Goal: Communication & Community: Answer question/provide support

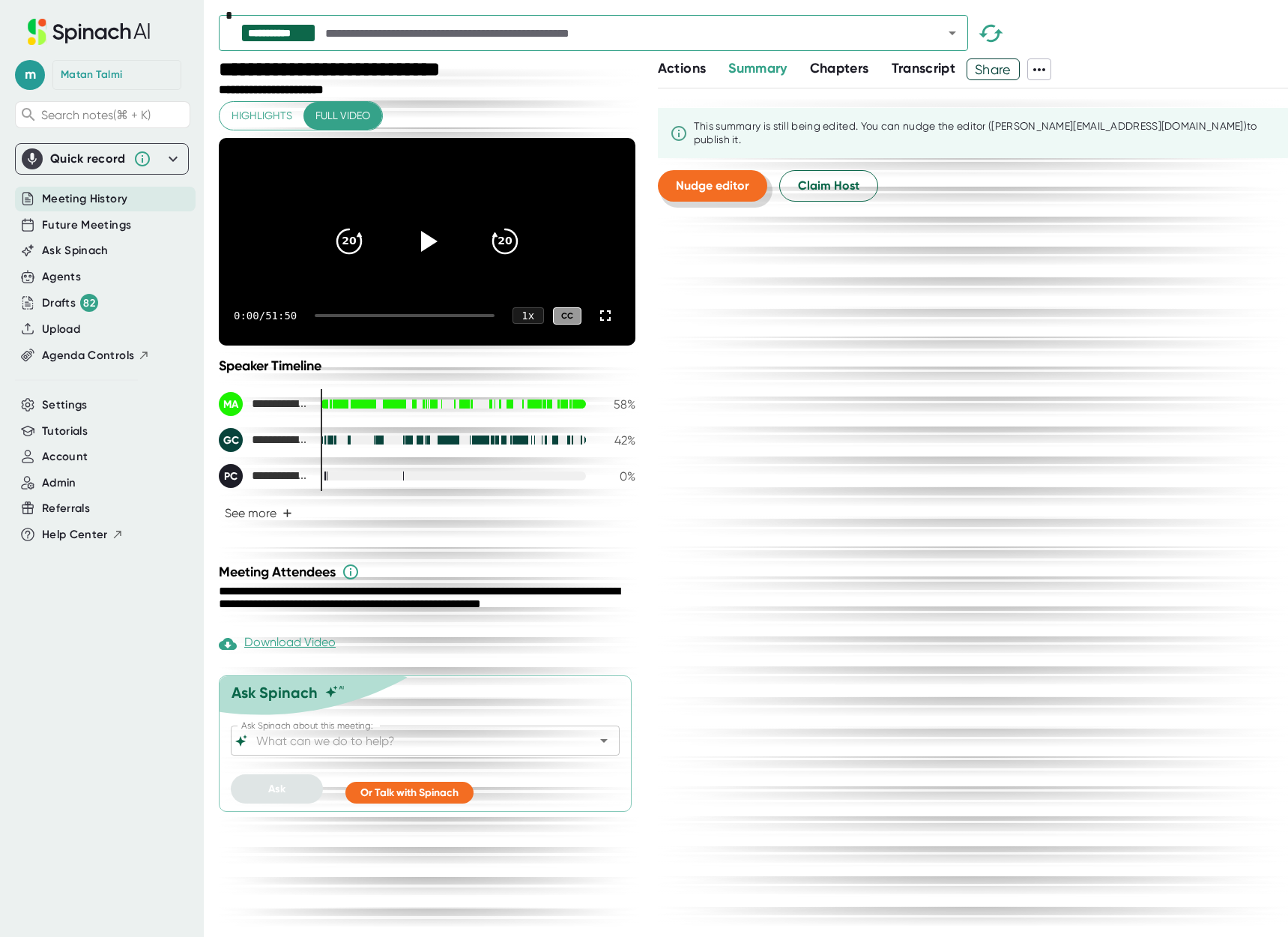
click at [741, 189] on span "Nudge editor" at bounding box center [713, 185] width 74 height 14
click at [913, 68] on span "Transcript" at bounding box center [923, 69] width 64 height 17
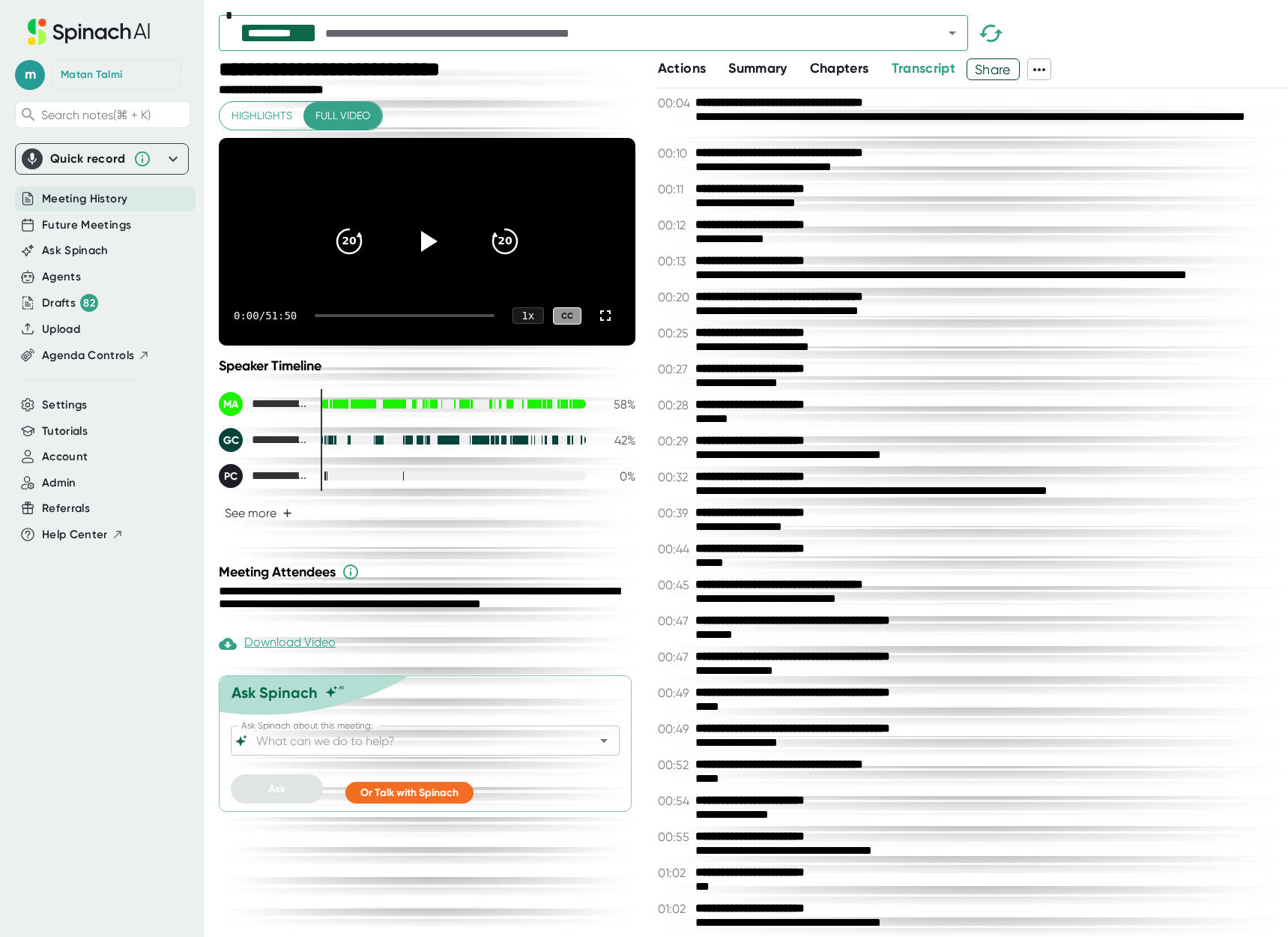
click at [841, 71] on span "Chapters" at bounding box center [839, 69] width 59 height 17
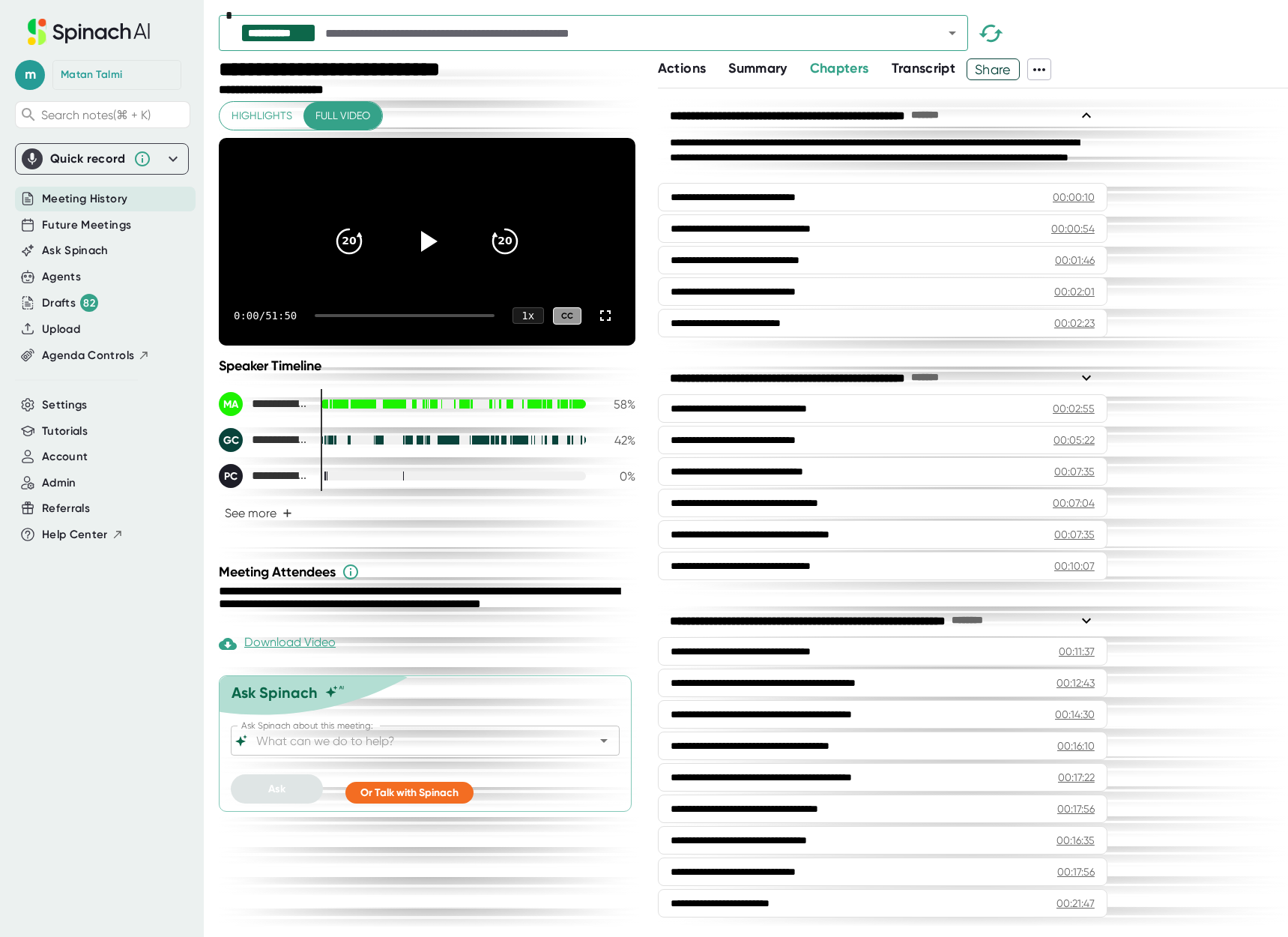
click at [764, 64] on span "Summary" at bounding box center [758, 69] width 59 height 17
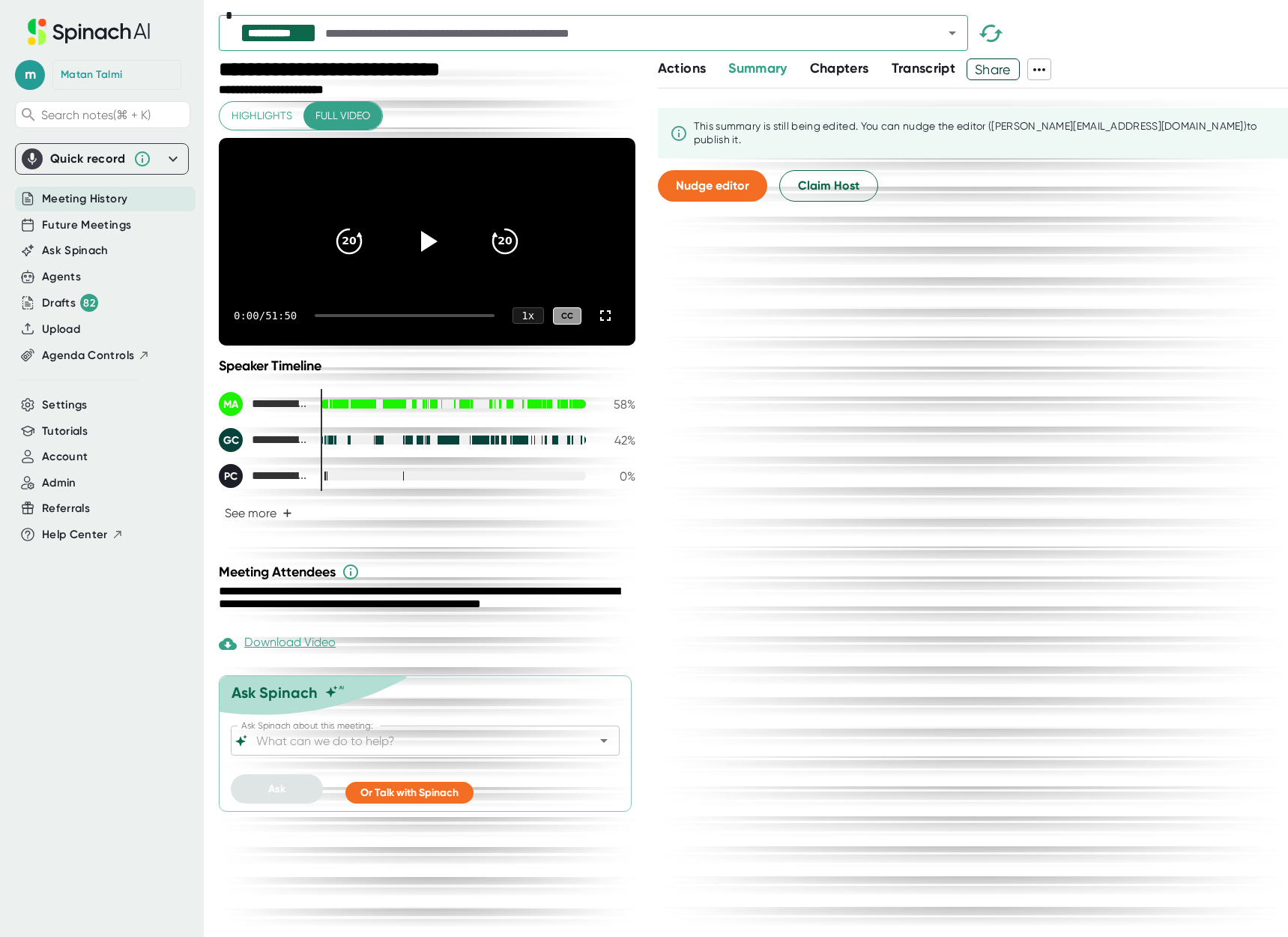
click at [690, 70] on span "Actions" at bounding box center [681, 69] width 48 height 17
click at [747, 68] on span "Summary" at bounding box center [758, 69] width 59 height 17
click at [843, 67] on span "Chapters" at bounding box center [839, 69] width 59 height 17
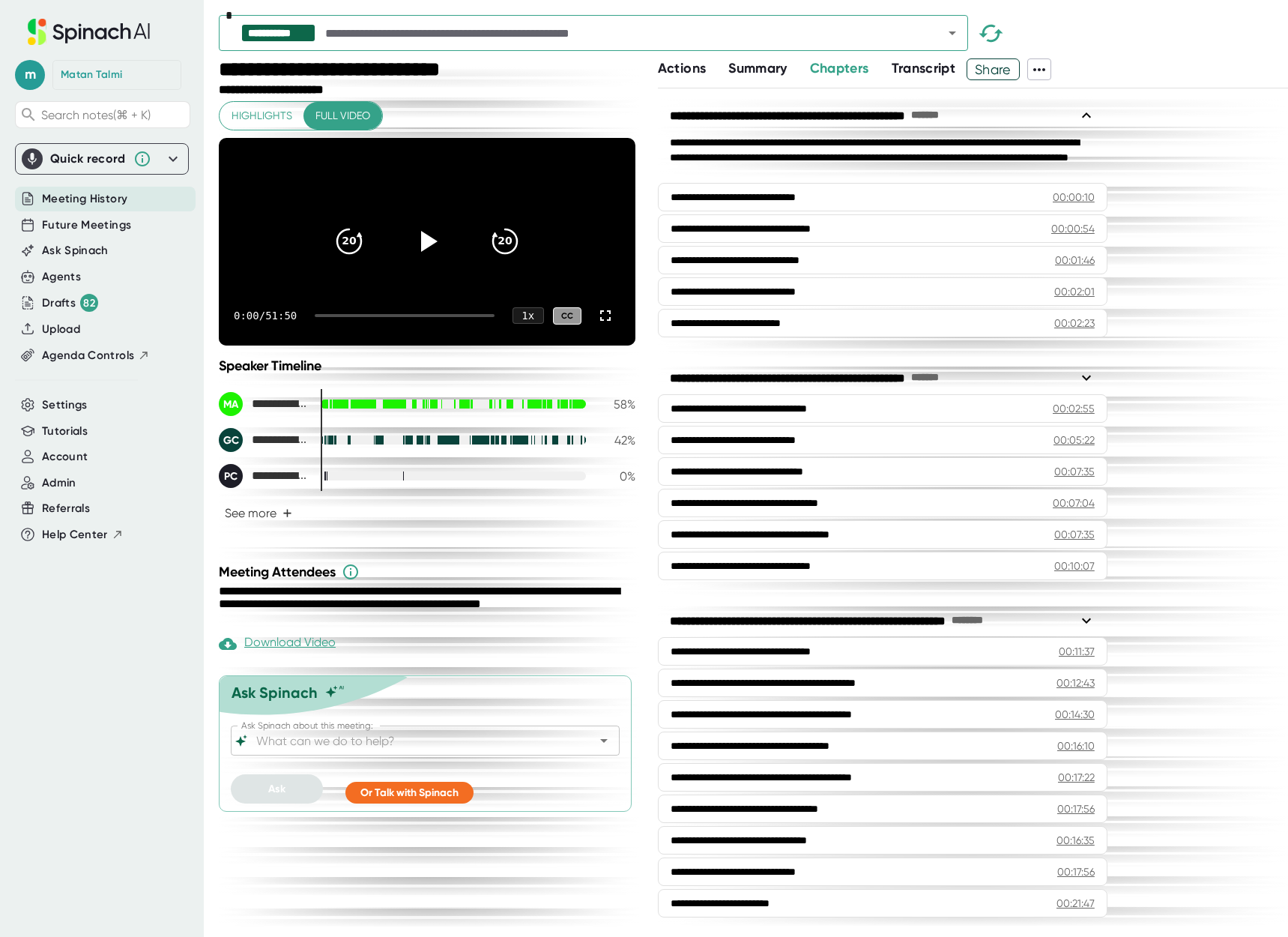
click at [912, 65] on span "Transcript" at bounding box center [923, 69] width 64 height 17
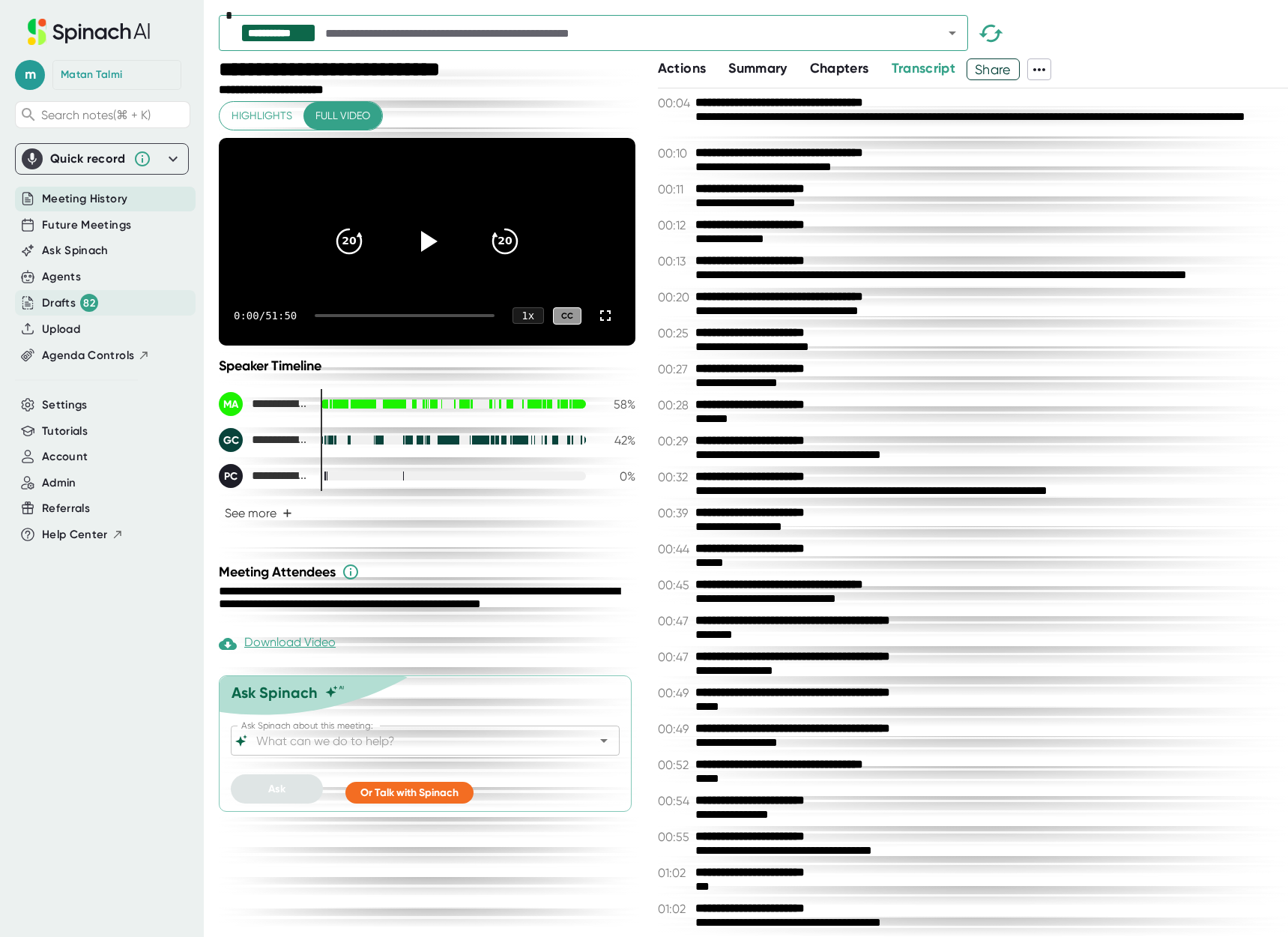
click at [66, 303] on div "Drafts 82" at bounding box center [69, 302] width 56 height 18
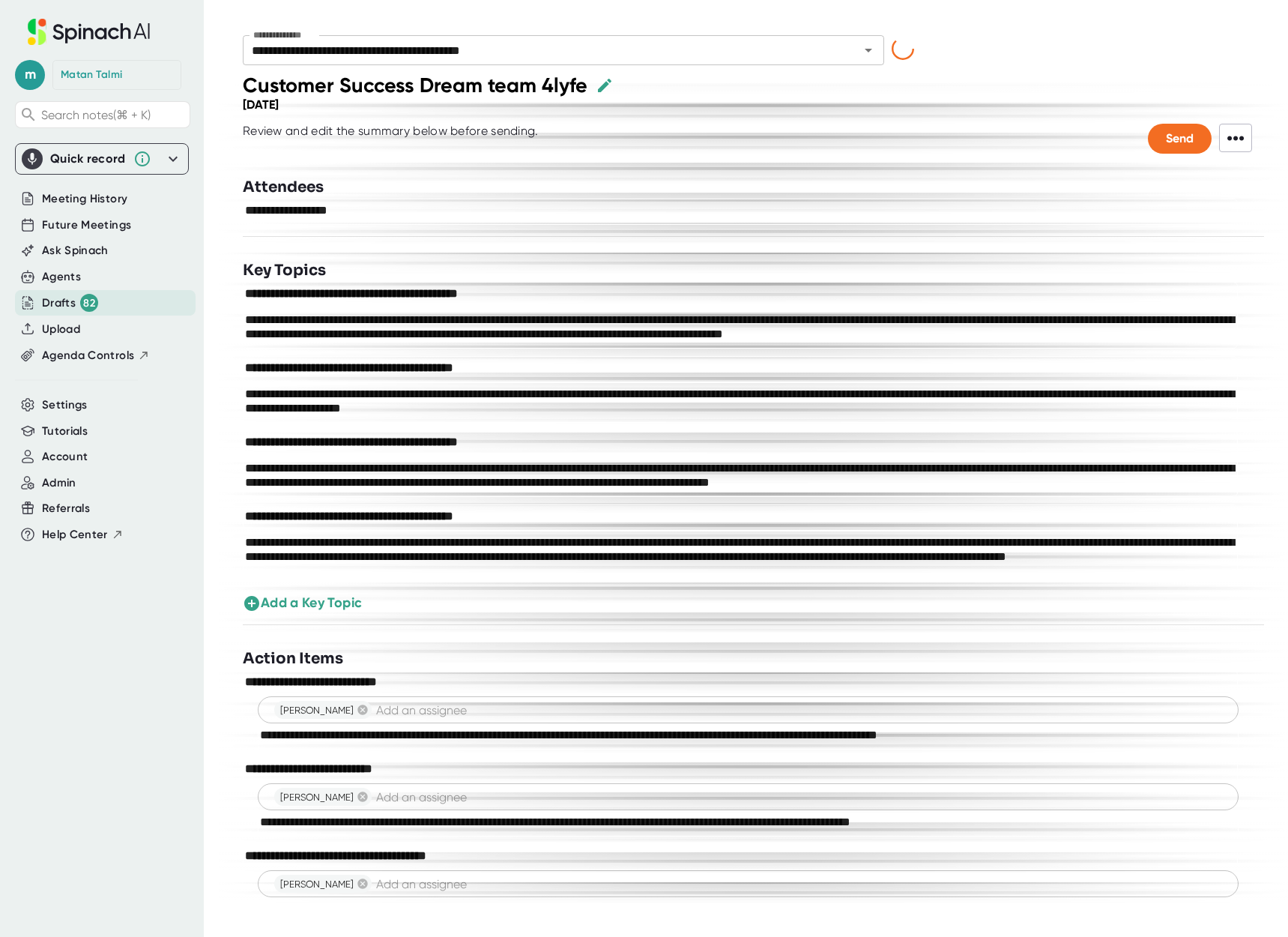
type input "**********"
type textarea "**********"
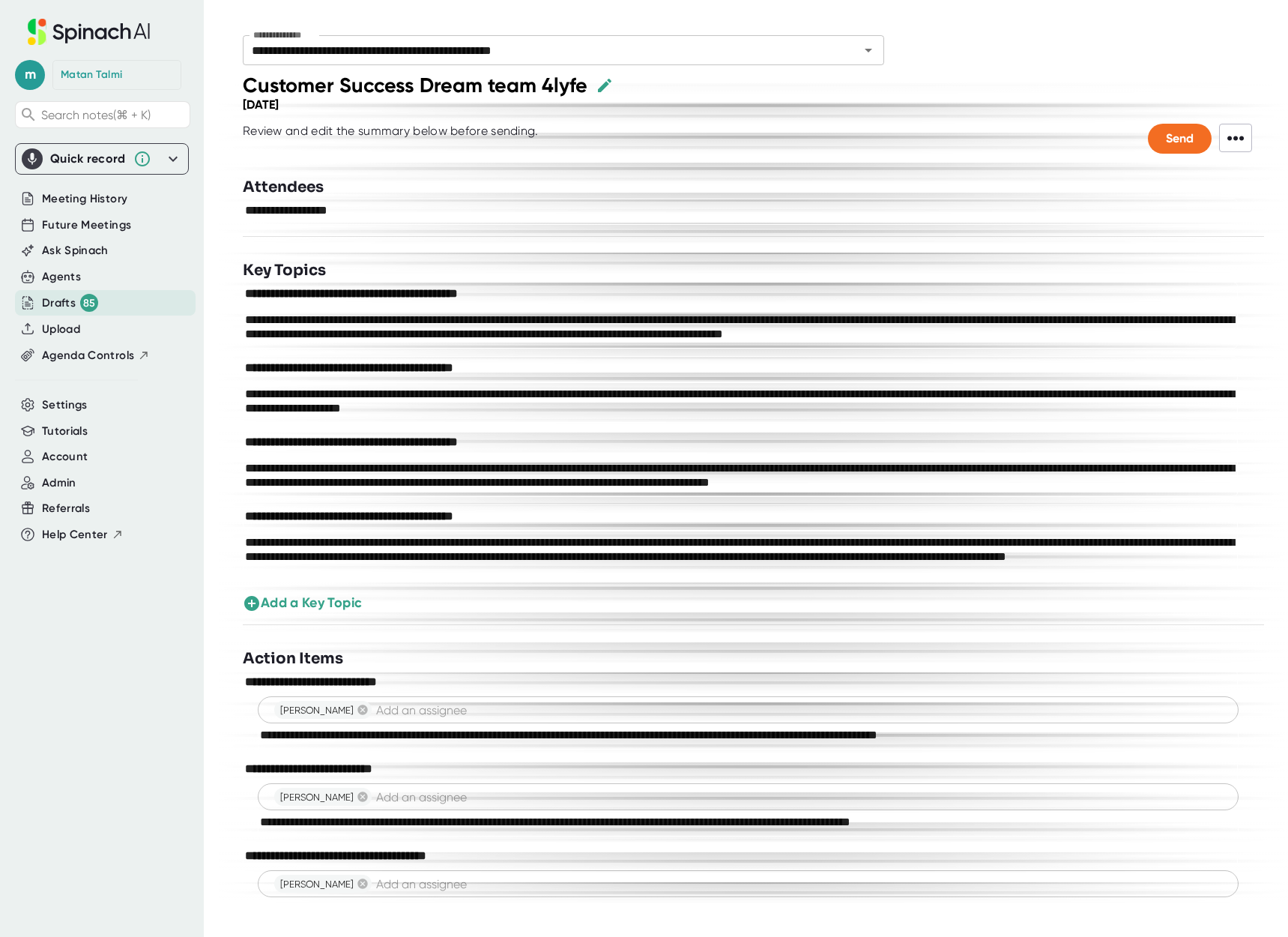
type textarea "**********"
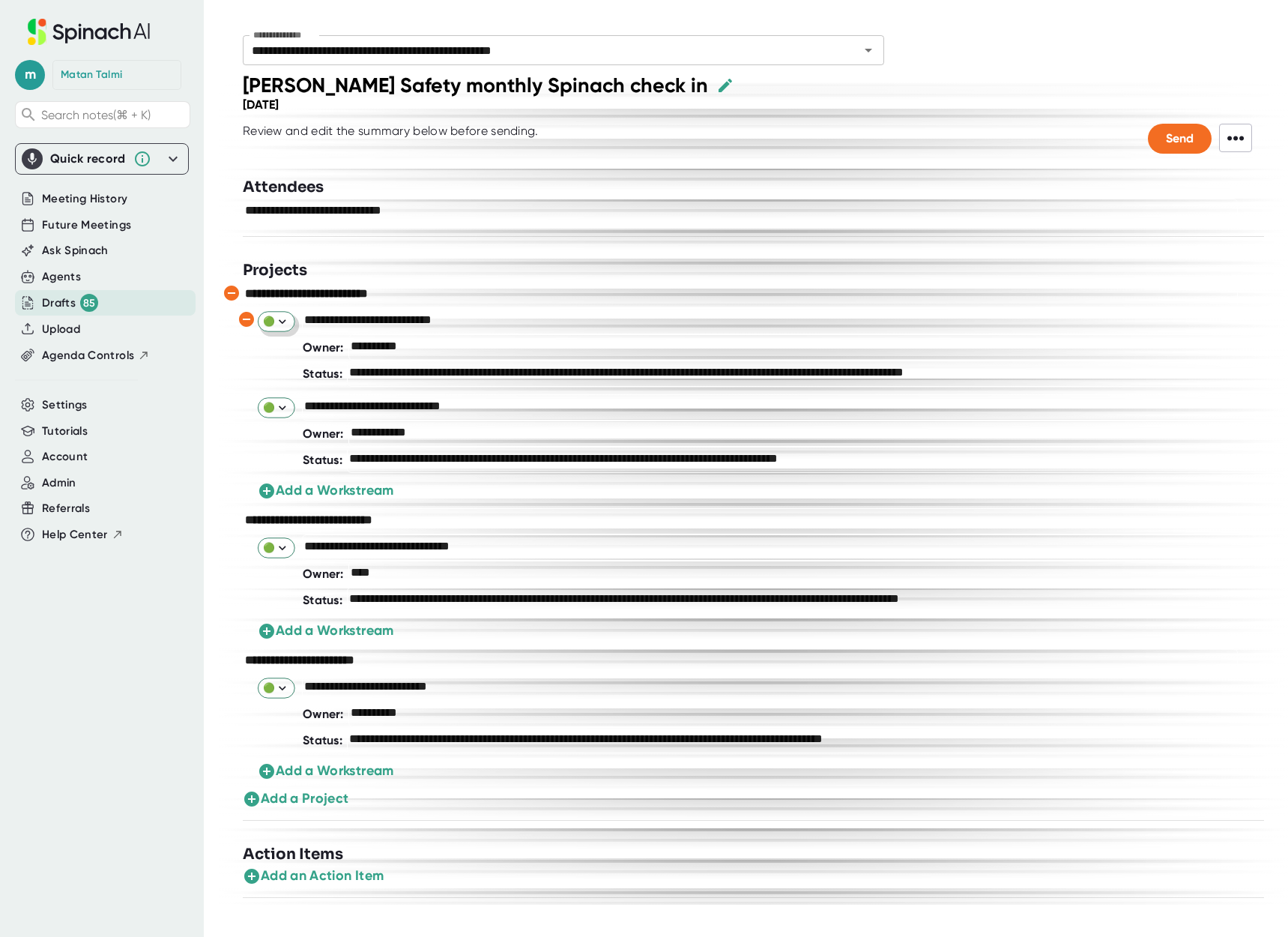
click at [284, 325] on icon at bounding box center [282, 320] width 14 height 14
click at [561, 262] on div at bounding box center [644, 468] width 1288 height 937
click at [67, 198] on span "Meeting History" at bounding box center [84, 199] width 85 height 18
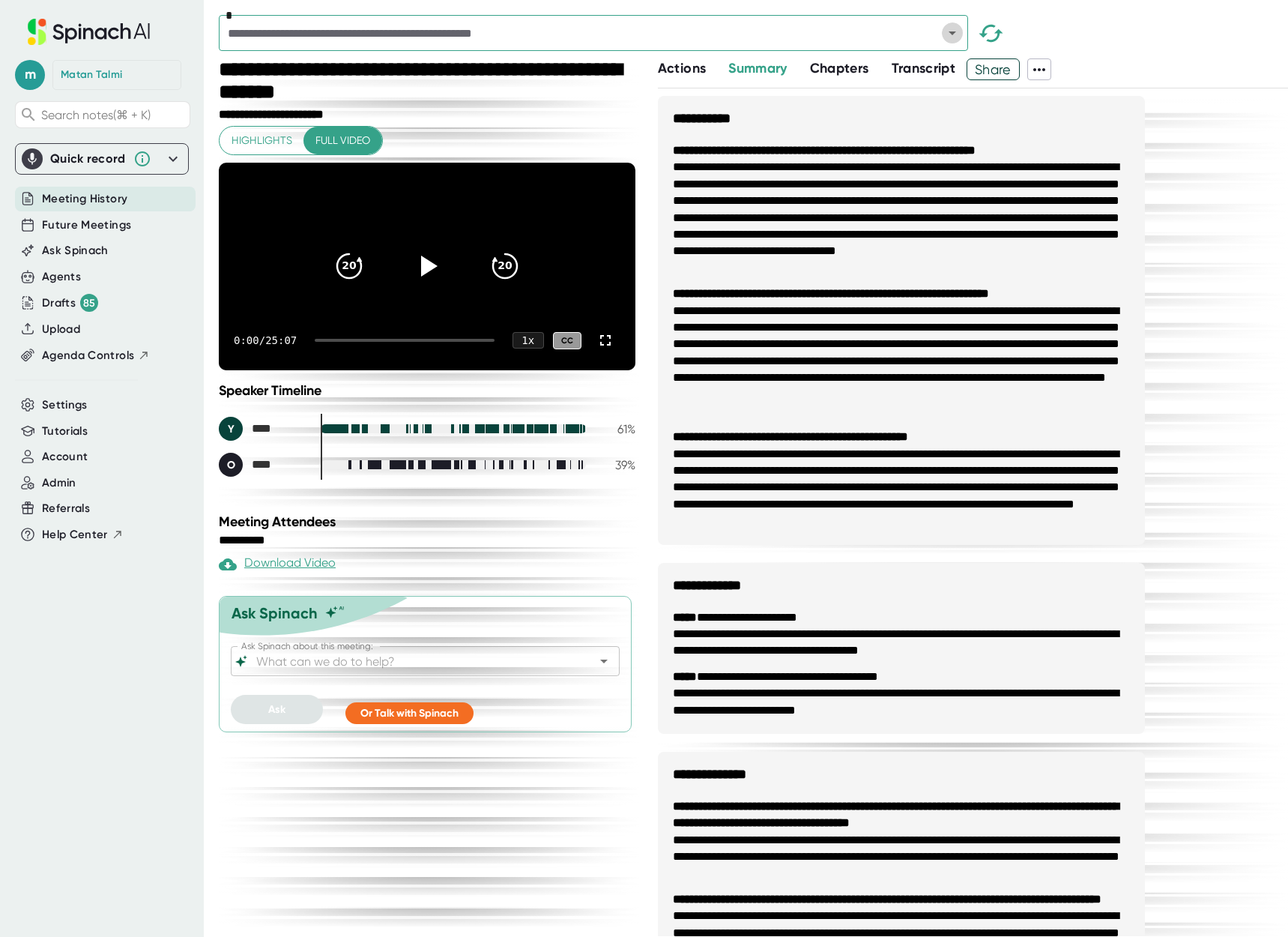
click at [954, 28] on icon "Open" at bounding box center [952, 33] width 18 height 18
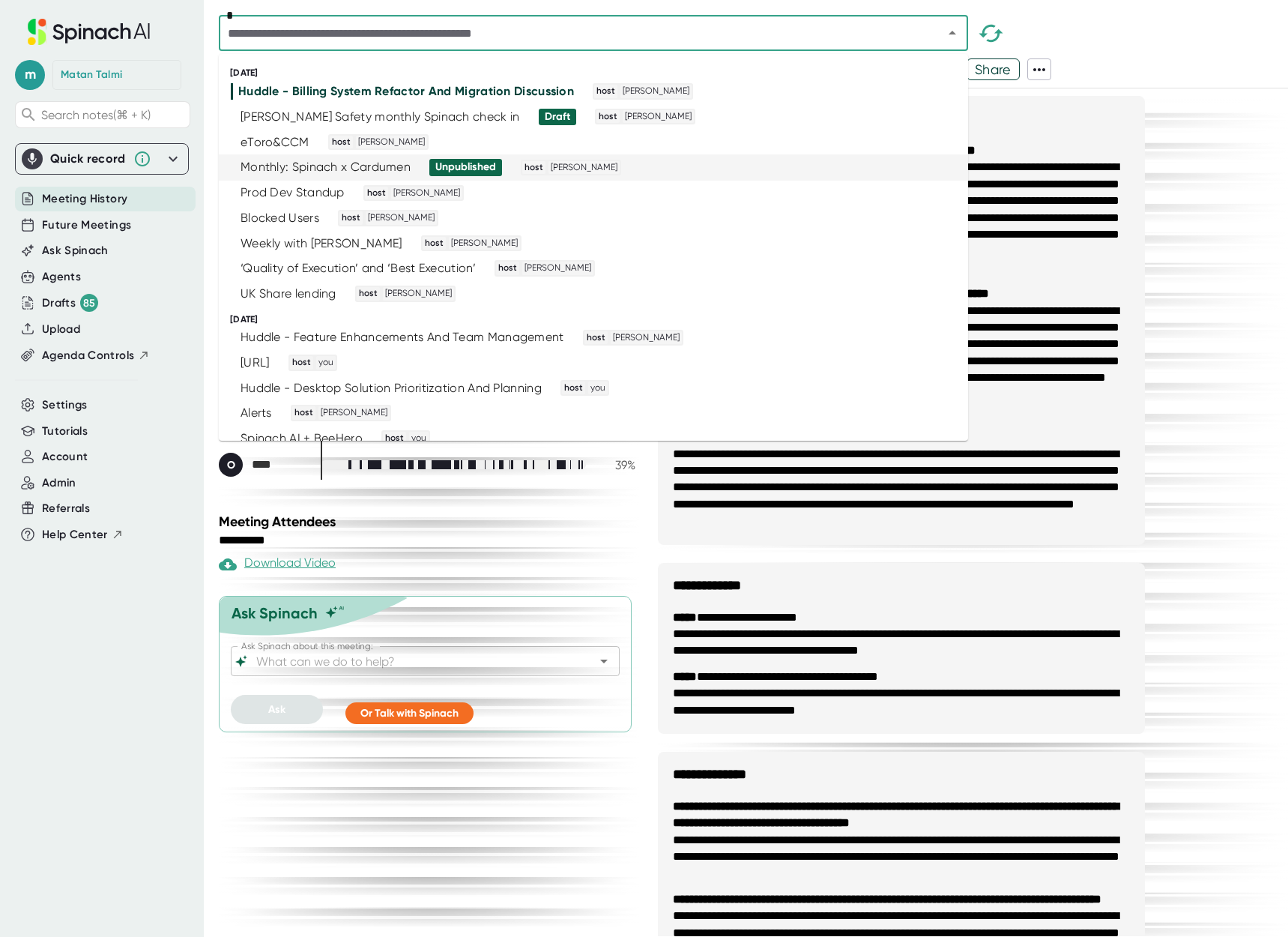
click at [312, 162] on div "Monthly: Spinach x Cardumen" at bounding box center [325, 167] width 170 height 15
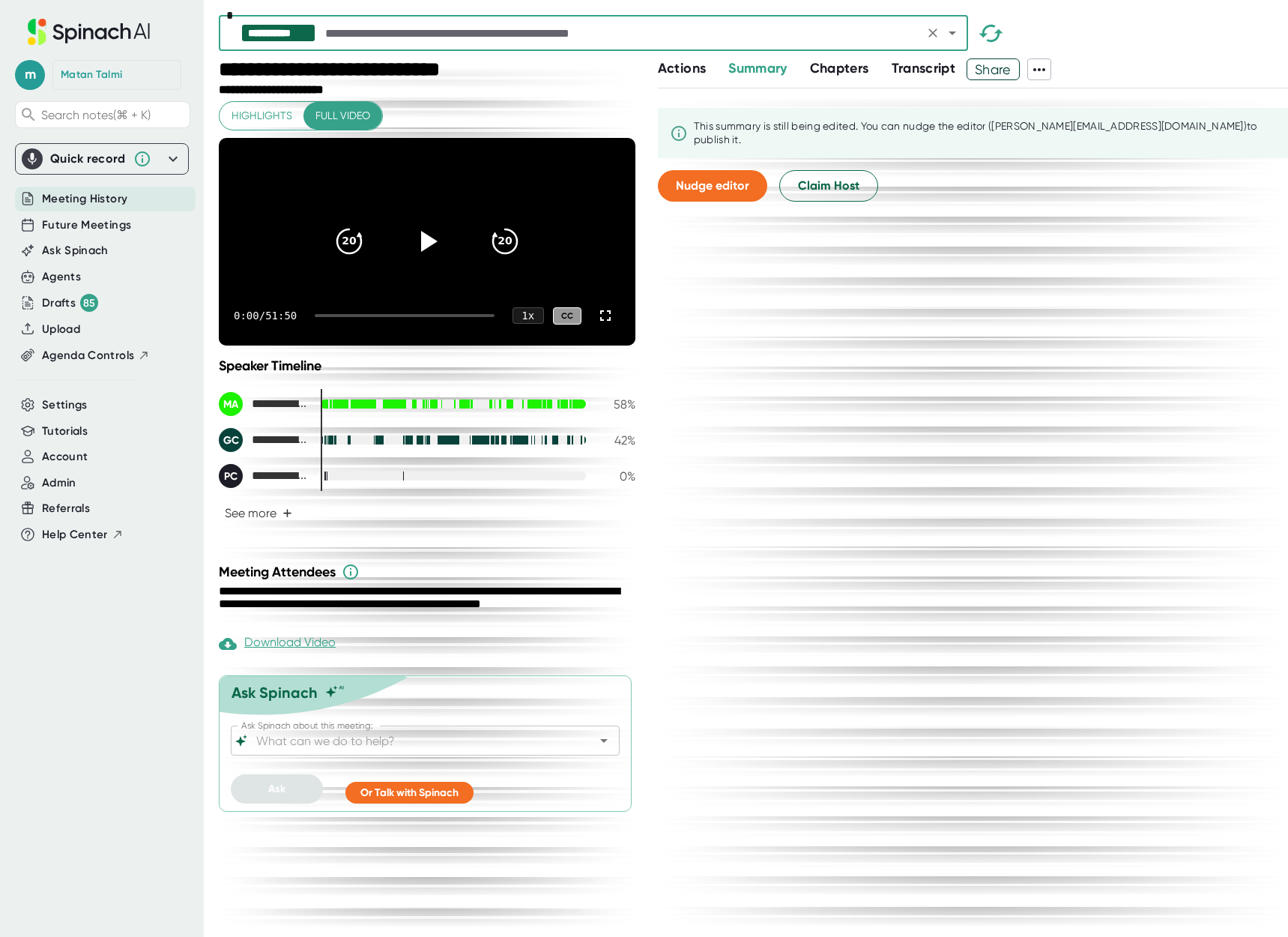
click at [342, 69] on div "**********" at bounding box center [360, 71] width 282 height 25
copy div "**********"
click at [68, 250] on span "Ask Spinach" at bounding box center [75, 250] width 67 height 18
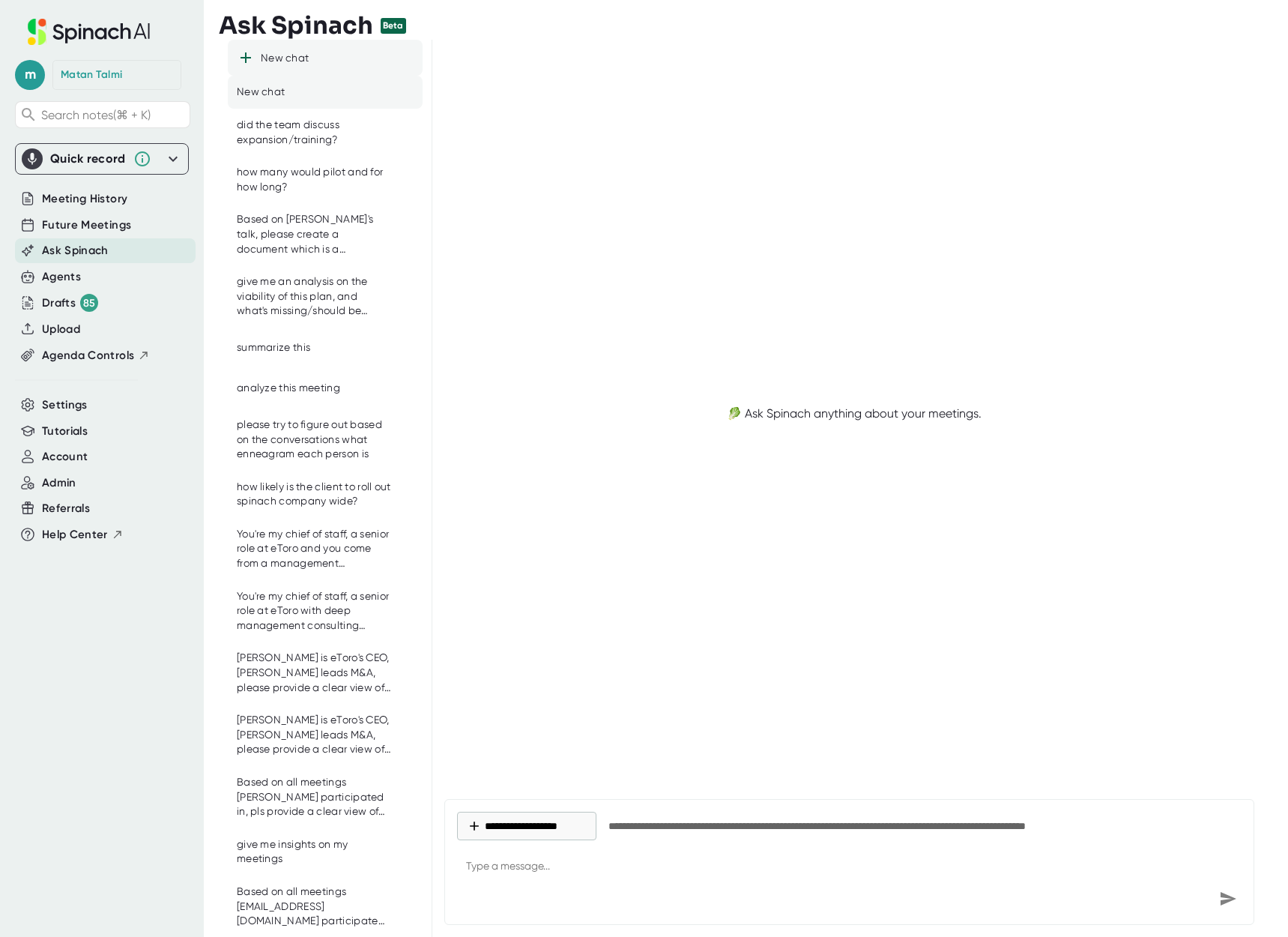
click at [271, 54] on div "New chat" at bounding box center [284, 59] width 48 height 13
click at [550, 822] on button "**********" at bounding box center [526, 826] width 140 height 28
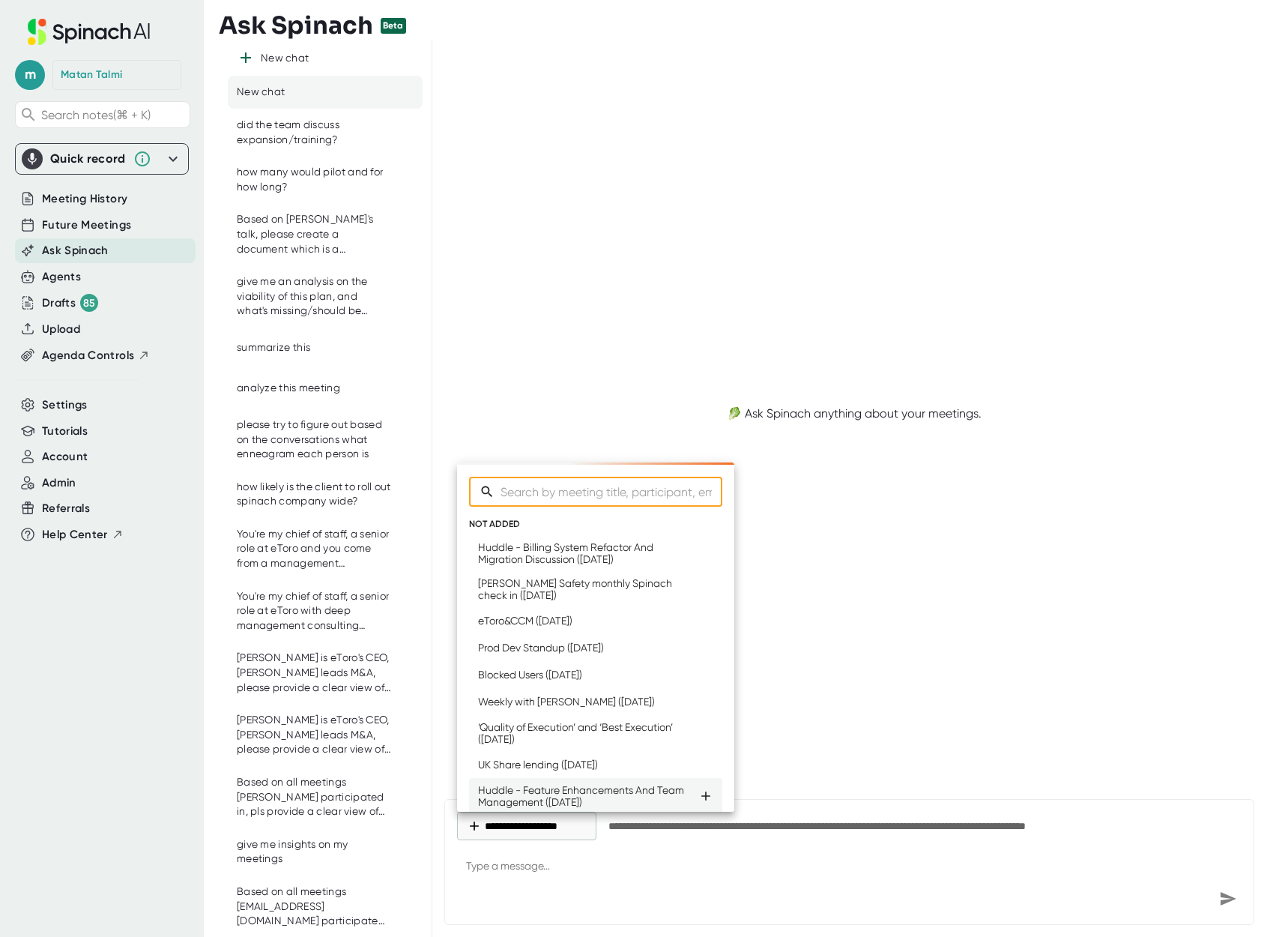
type textarea "x"
type input "month"
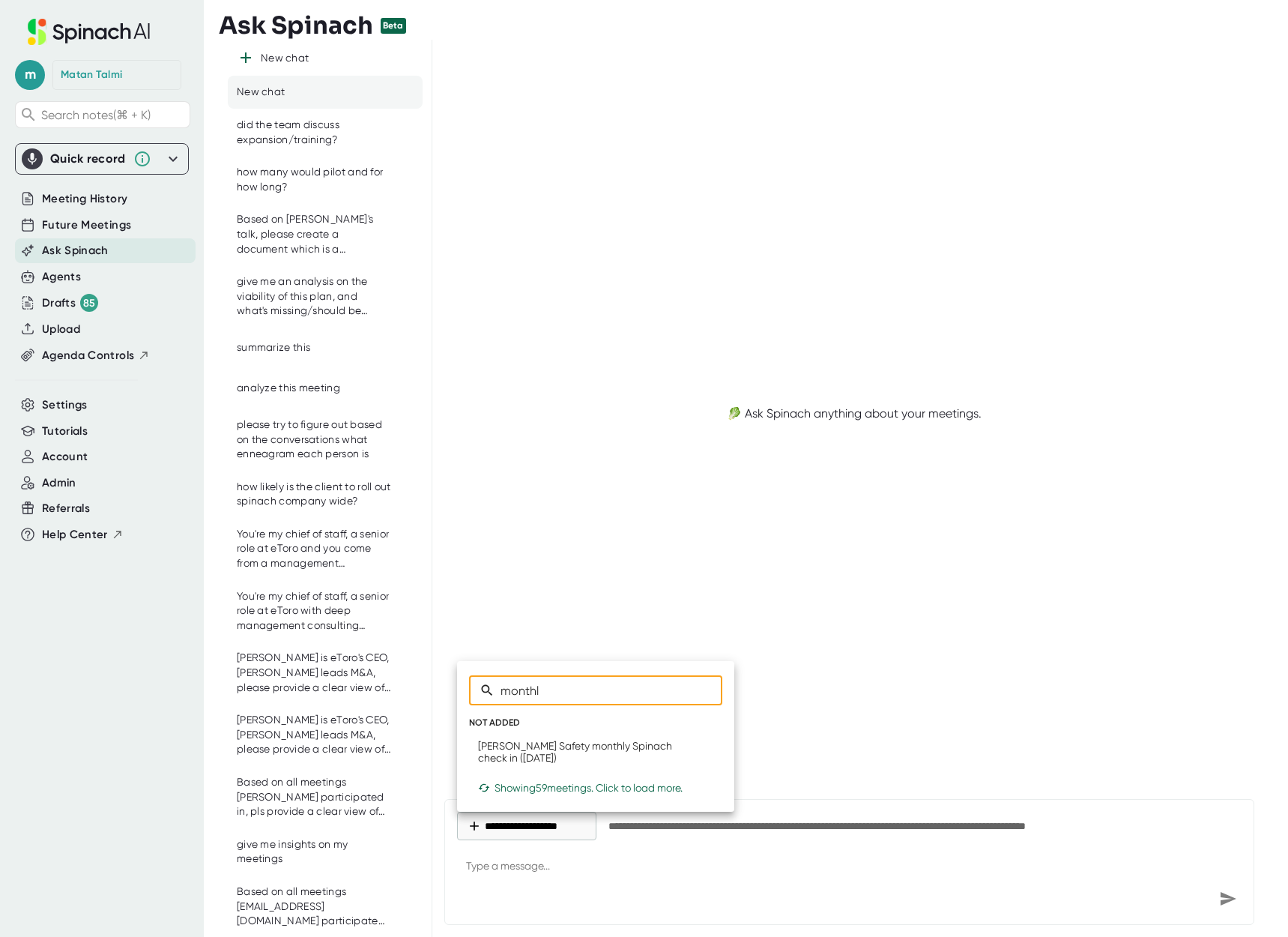
type input "monthly"
click at [564, 783] on div "Showing 59 meetings. Click to load more." at bounding box center [595, 787] width 235 height 12
type textarea "x"
click at [566, 699] on input "monthly" at bounding box center [611, 690] width 222 height 30
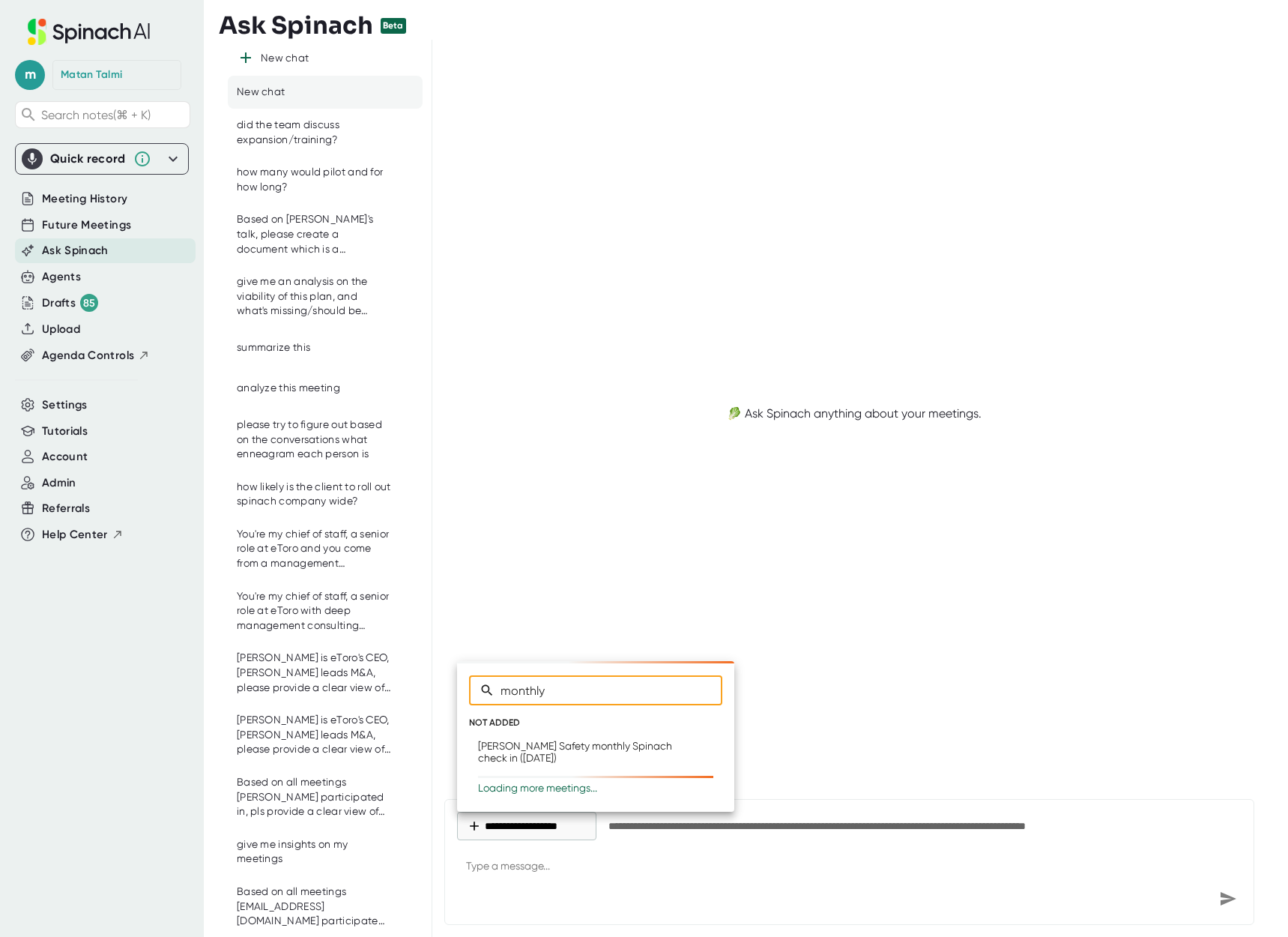
click at [566, 699] on input "monthly" at bounding box center [611, 690] width 222 height 30
type input "car"
type textarea "x"
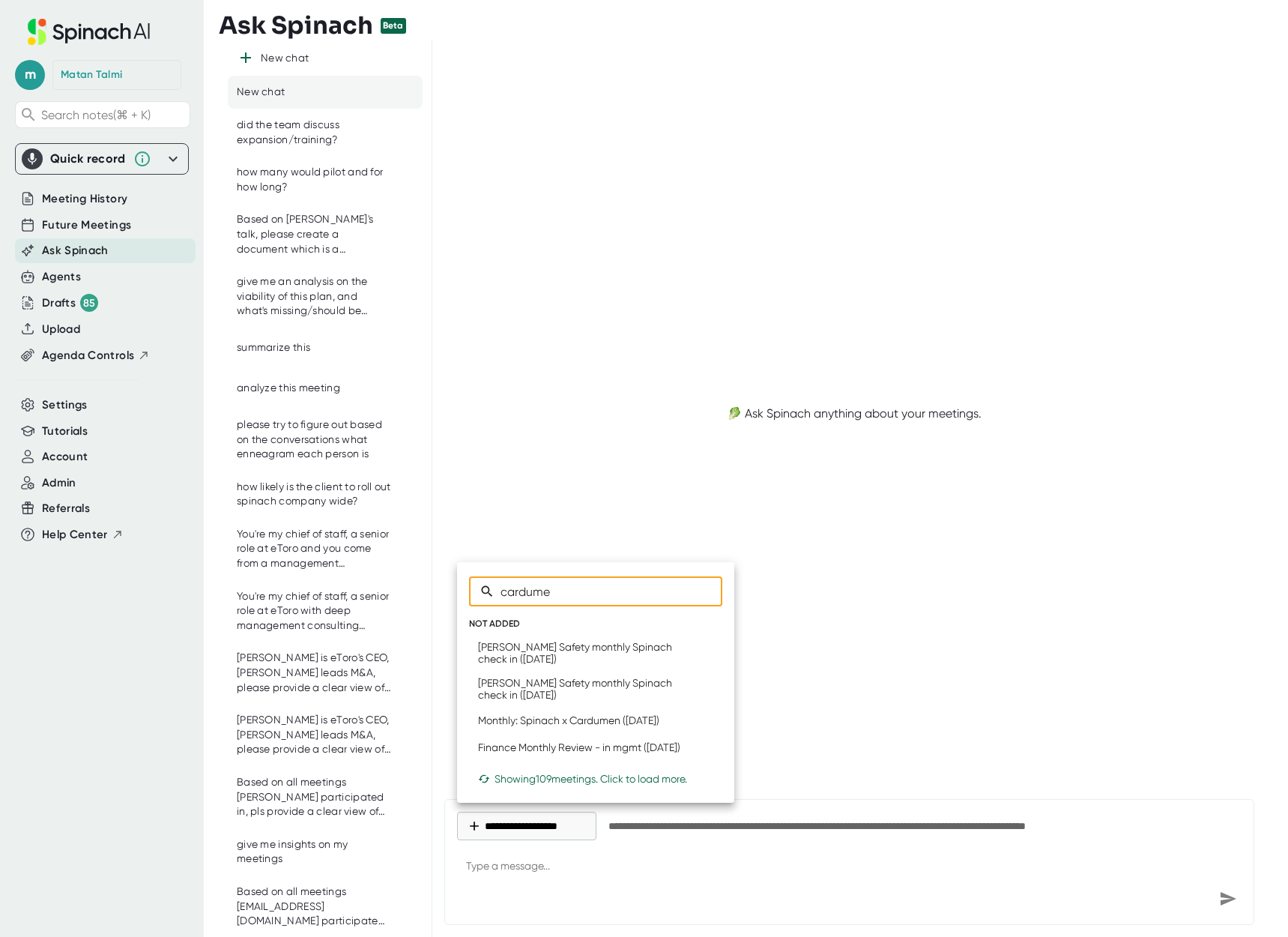
type input "cardumen"
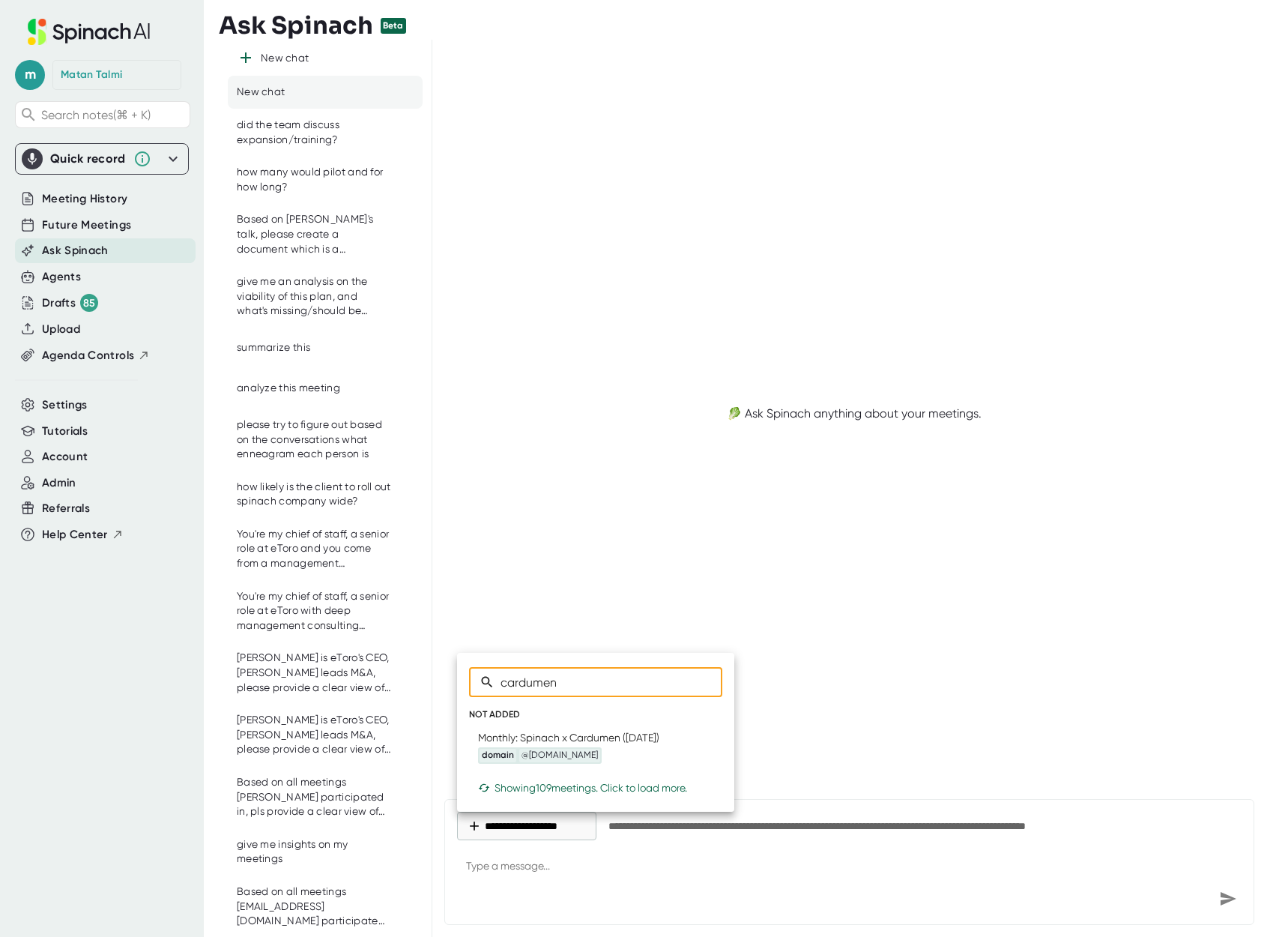
type input "cardume"
type input "c"
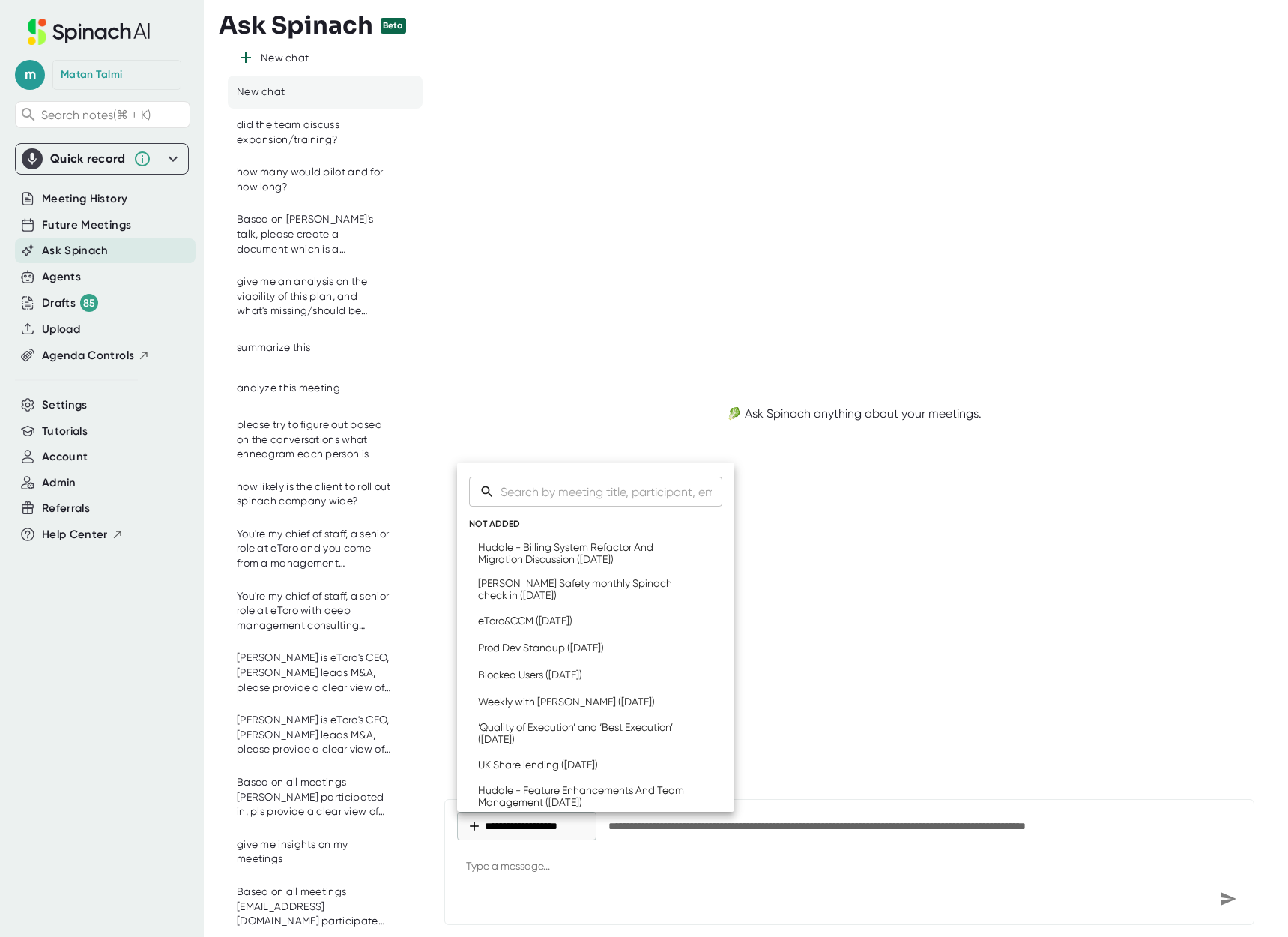
click at [894, 617] on div at bounding box center [644, 468] width 1288 height 937
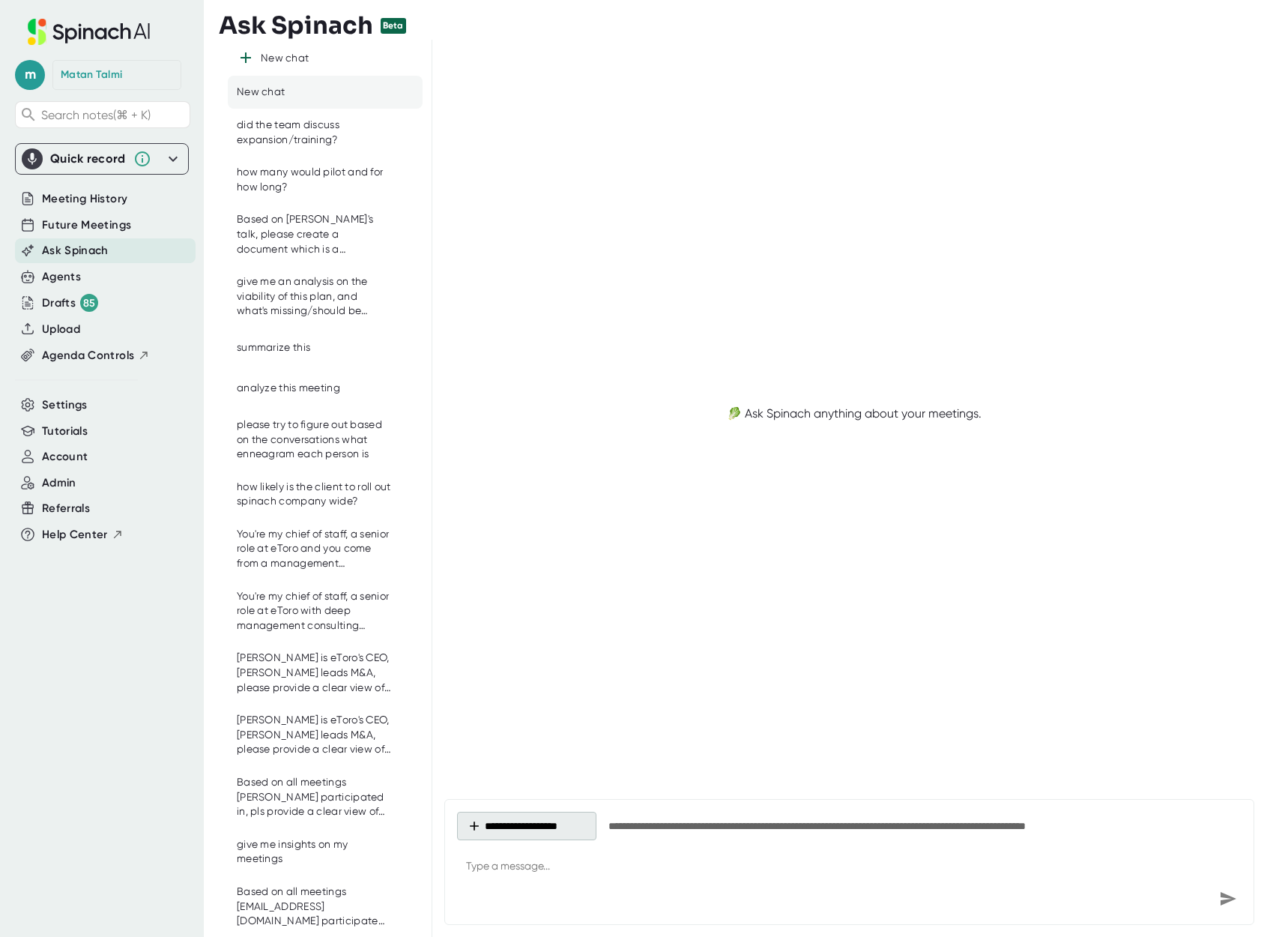
click at [564, 812] on button "**********" at bounding box center [526, 826] width 140 height 28
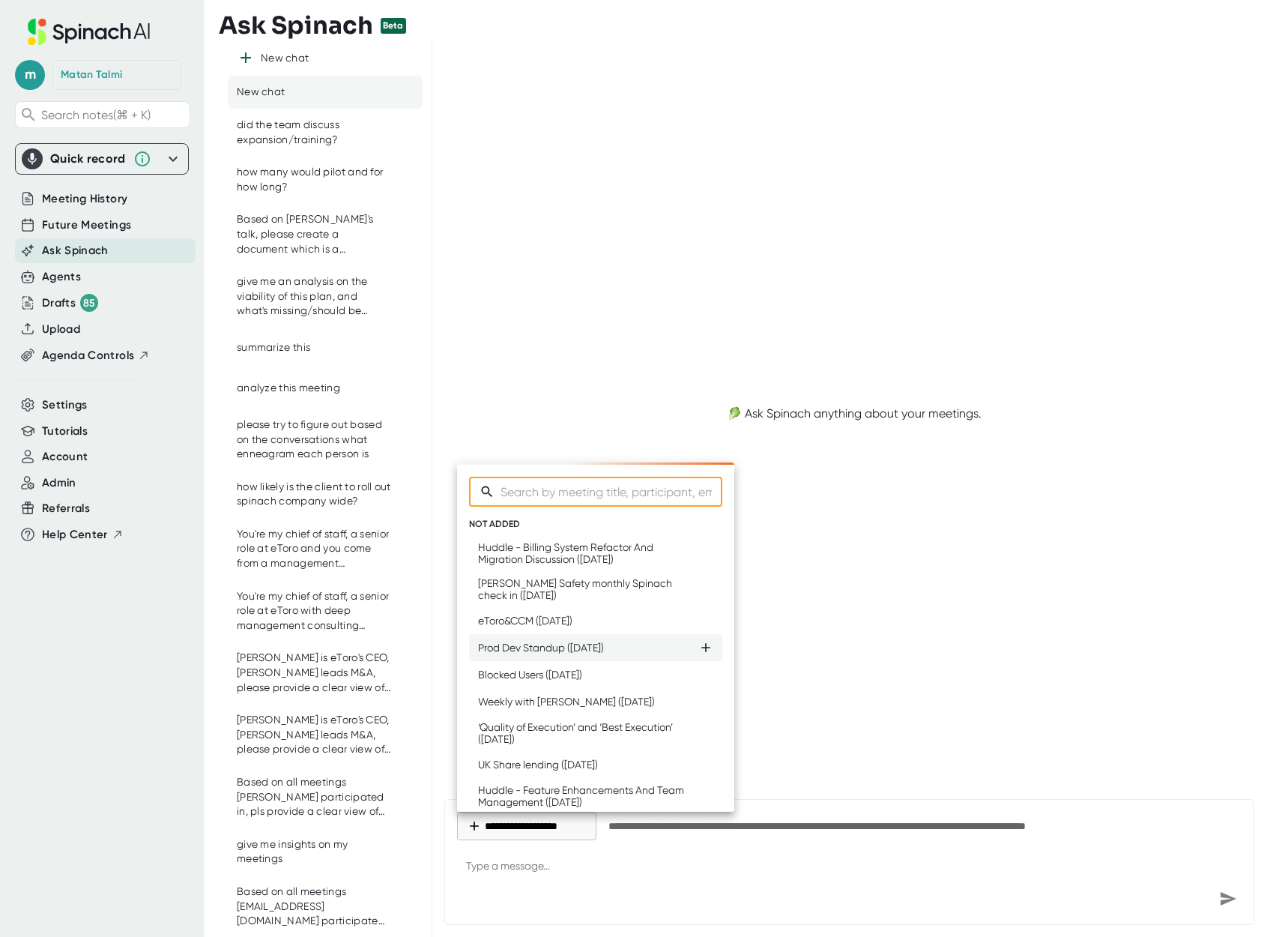
type textarea "x"
type input "ca"
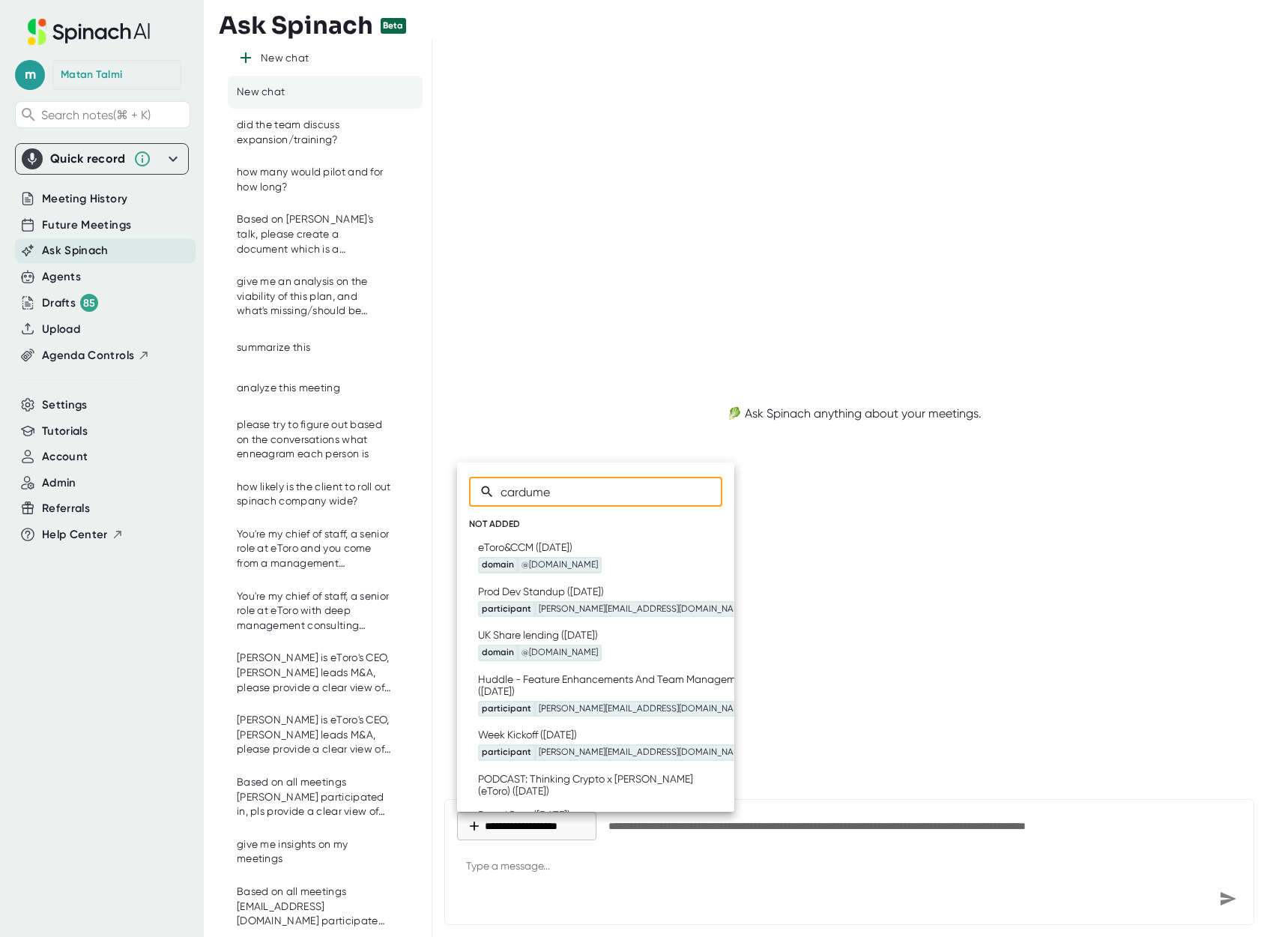
type input "cardumen"
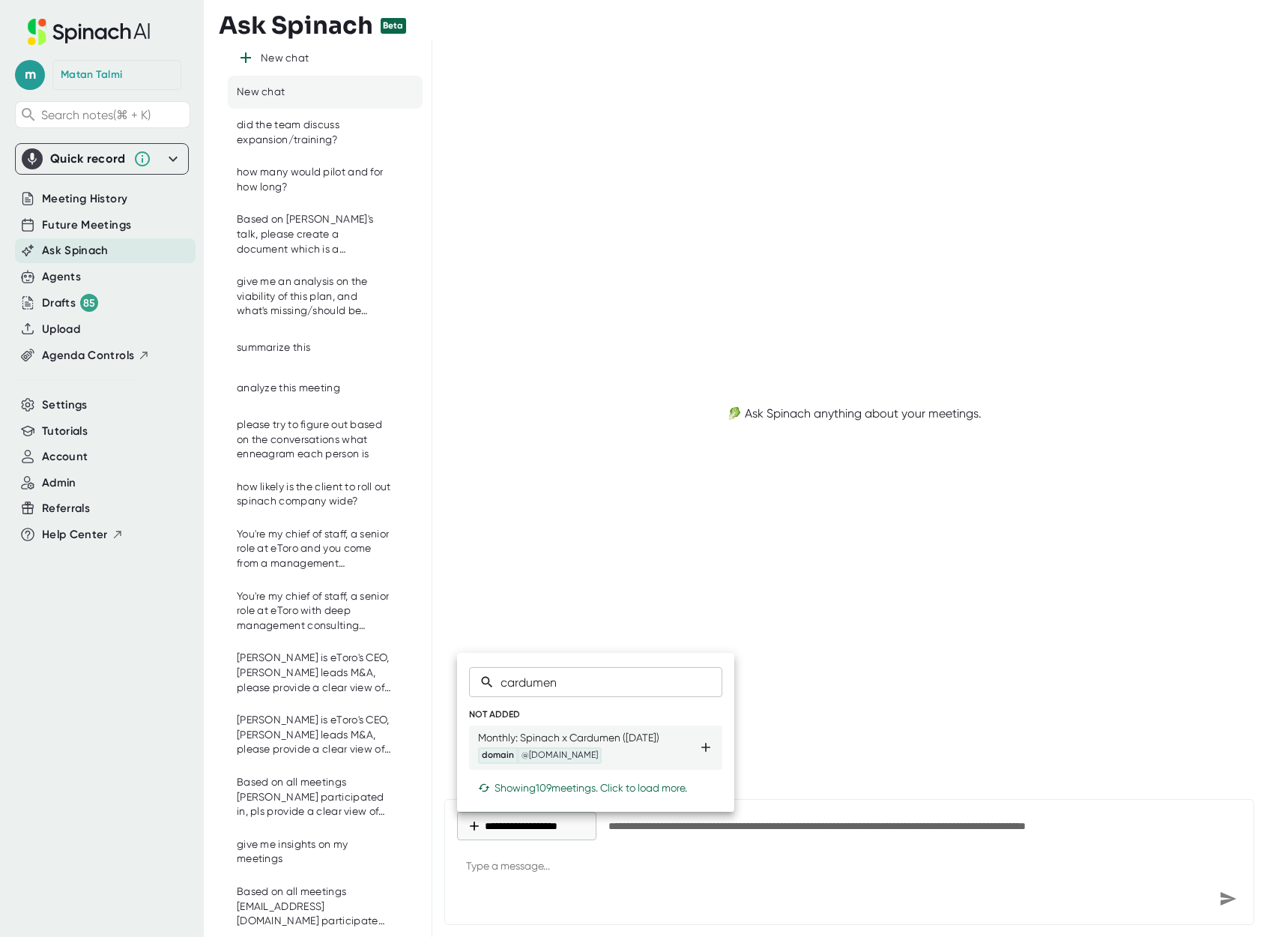
click at [705, 745] on icon at bounding box center [705, 747] width 9 height 9
type textarea "x"
click at [657, 905] on div at bounding box center [644, 468] width 1288 height 937
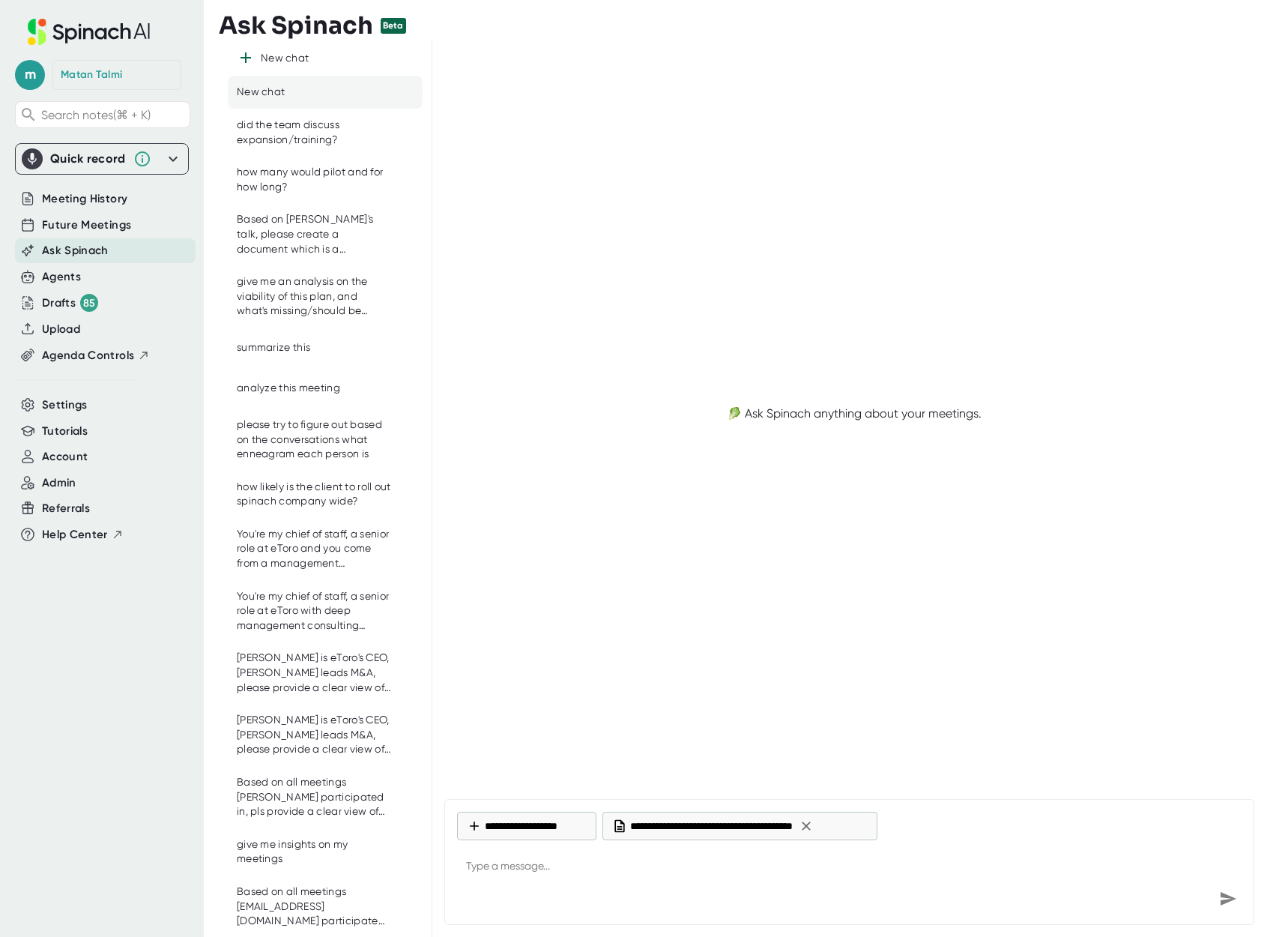
type textarea "x"
click at [627, 878] on textarea at bounding box center [849, 867] width 785 height 36
type textarea "s"
type textarea "x"
type textarea "su"
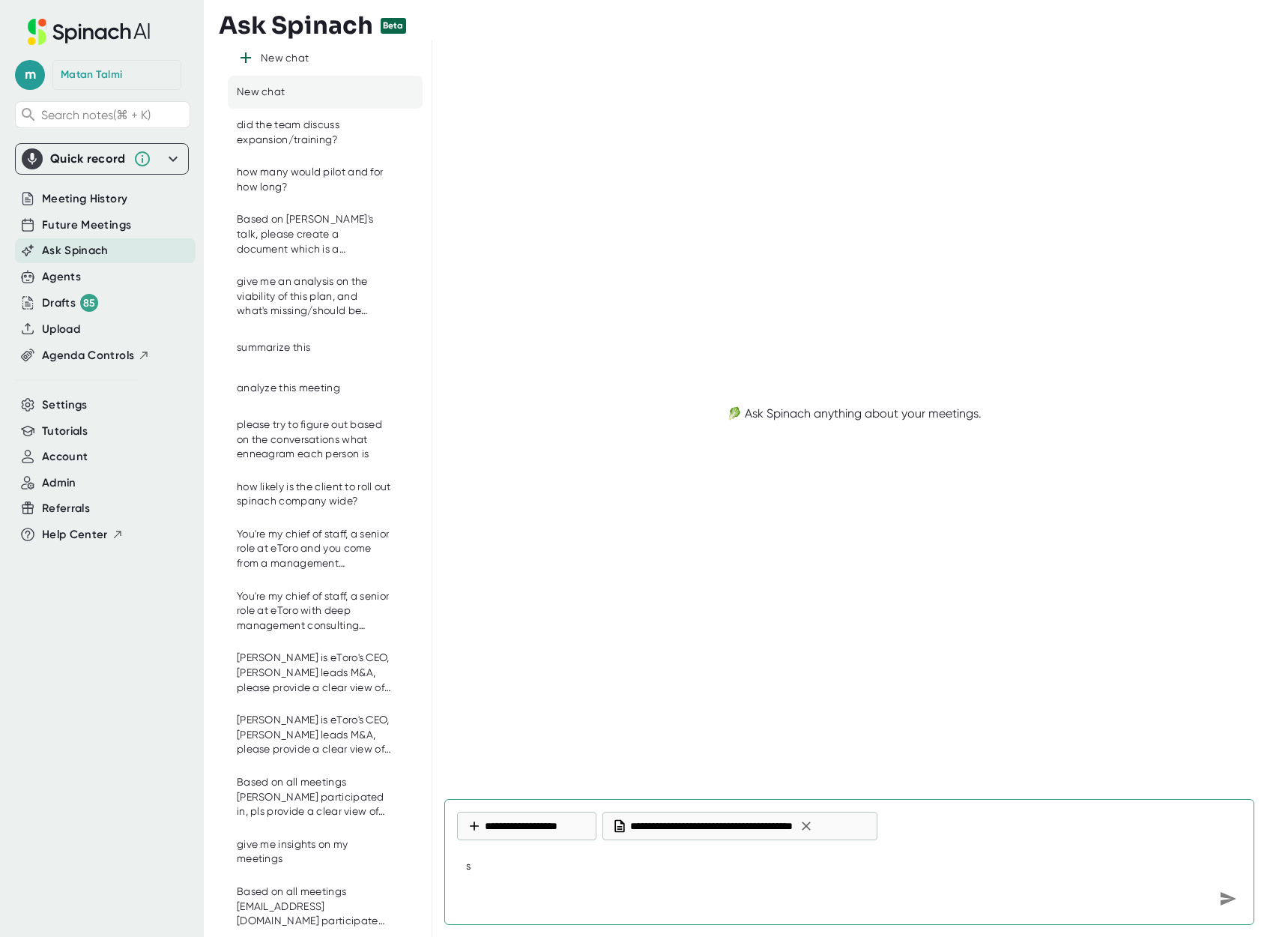
type textarea "x"
type textarea "sum"
type textarea "x"
type textarea "summ"
type textarea "x"
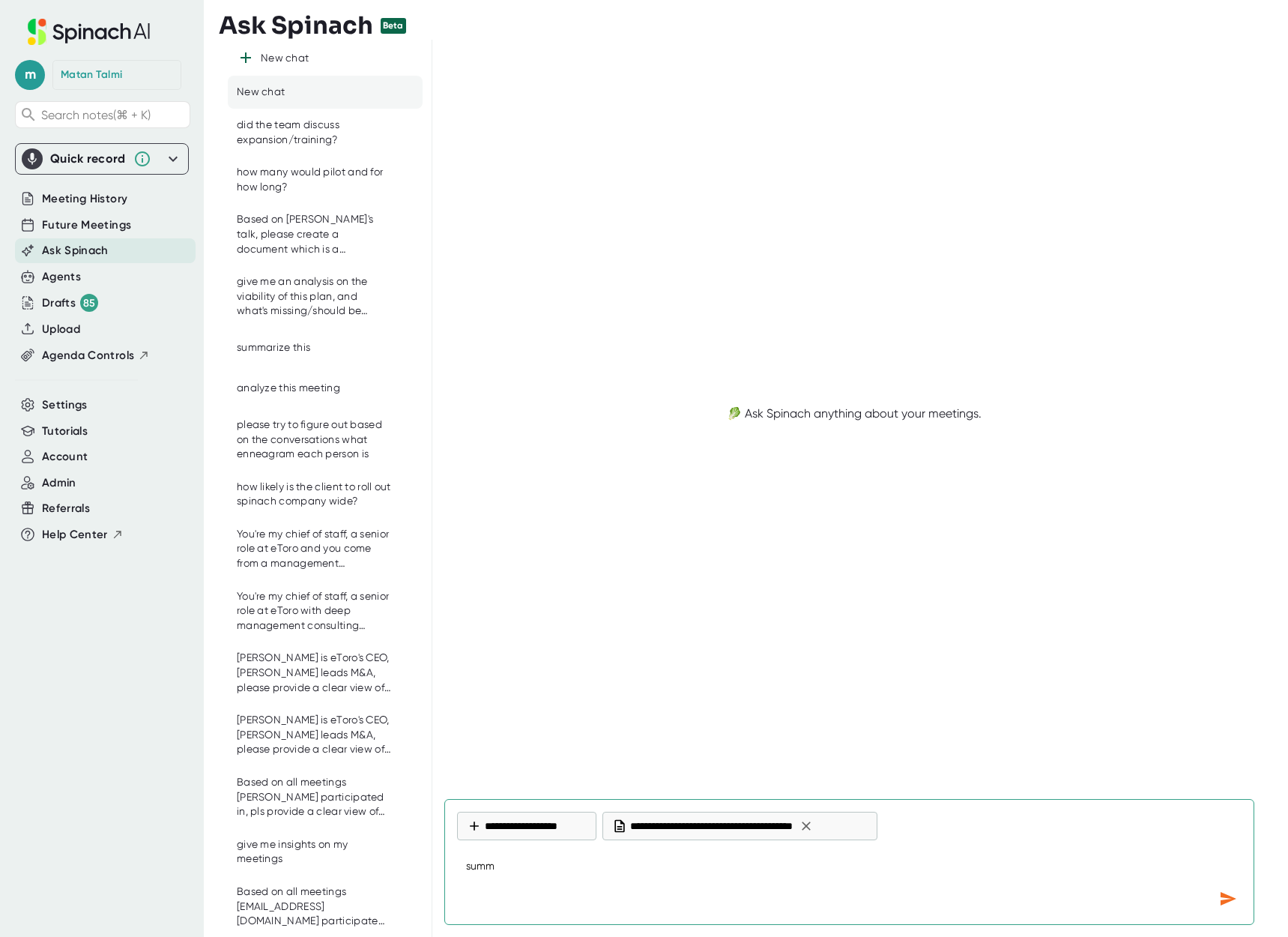
type textarea "summa"
type textarea "x"
type textarea "[PERSON_NAME]"
type textarea "x"
type textarea "summari"
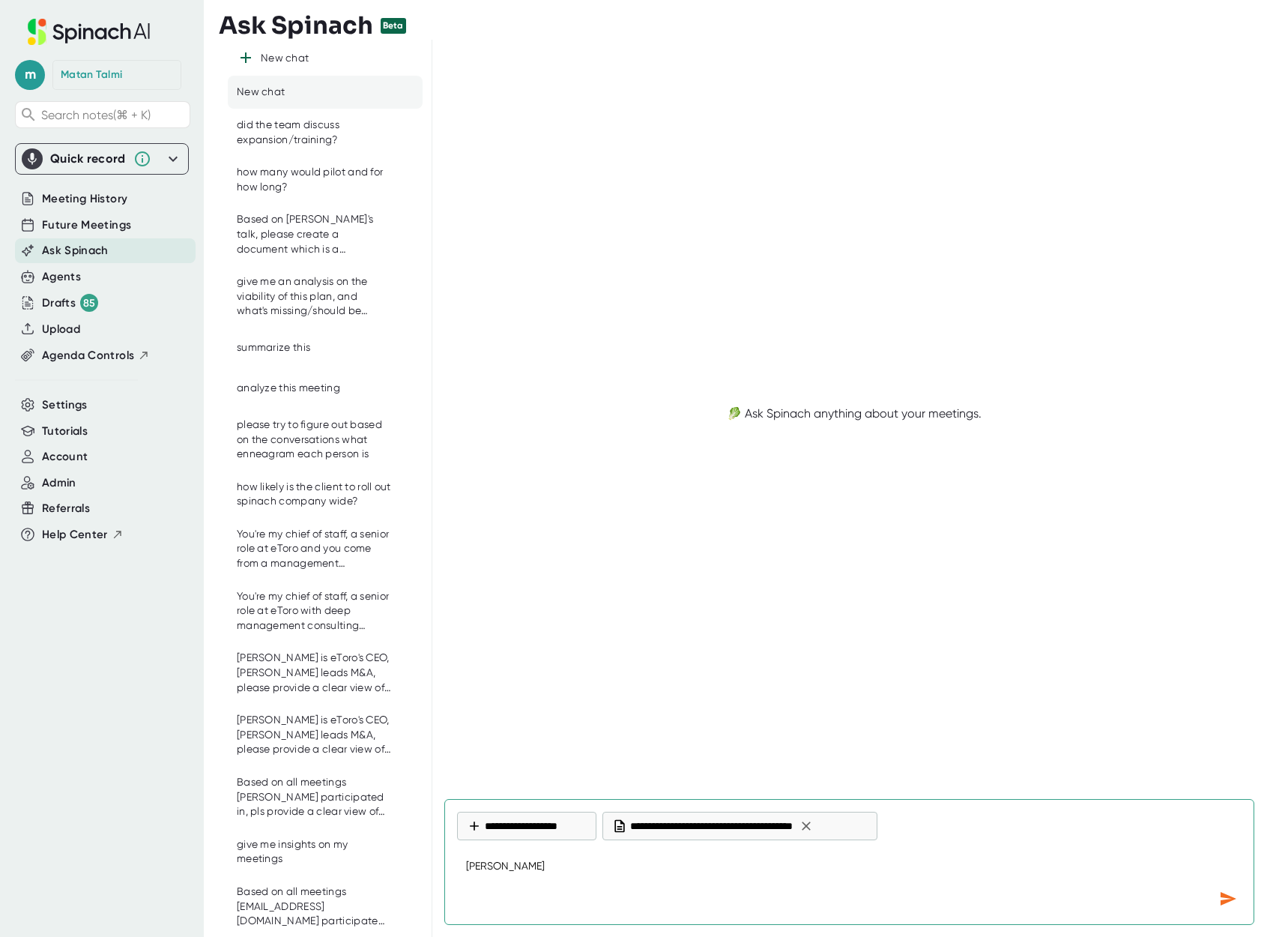
type textarea "x"
type textarea "summariz"
type textarea "x"
type textarea "summarize"
type textarea "x"
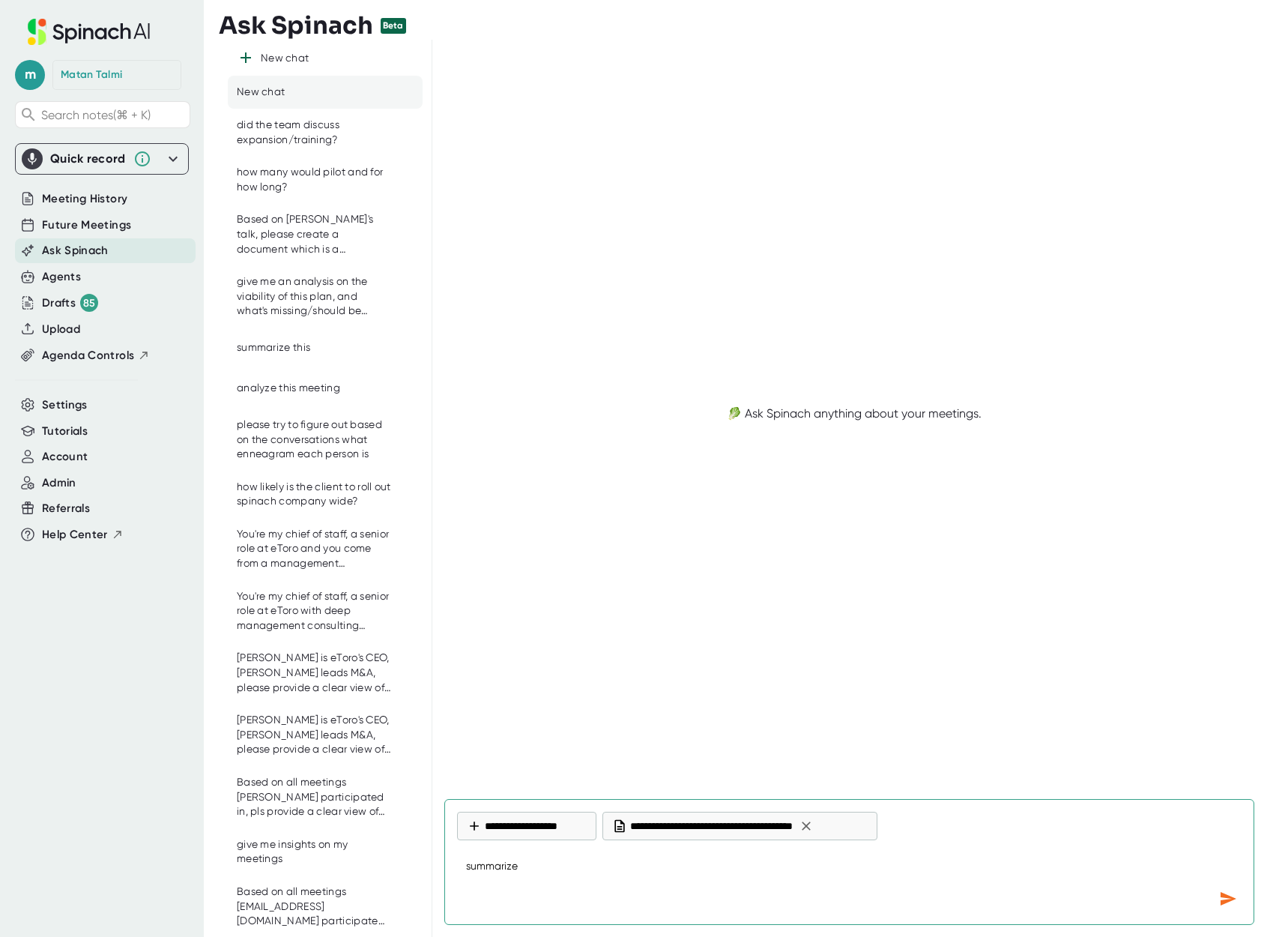
type textarea "summarize"
type textarea "x"
type textarea "summarize t"
type textarea "x"
type textarea "summarize th"
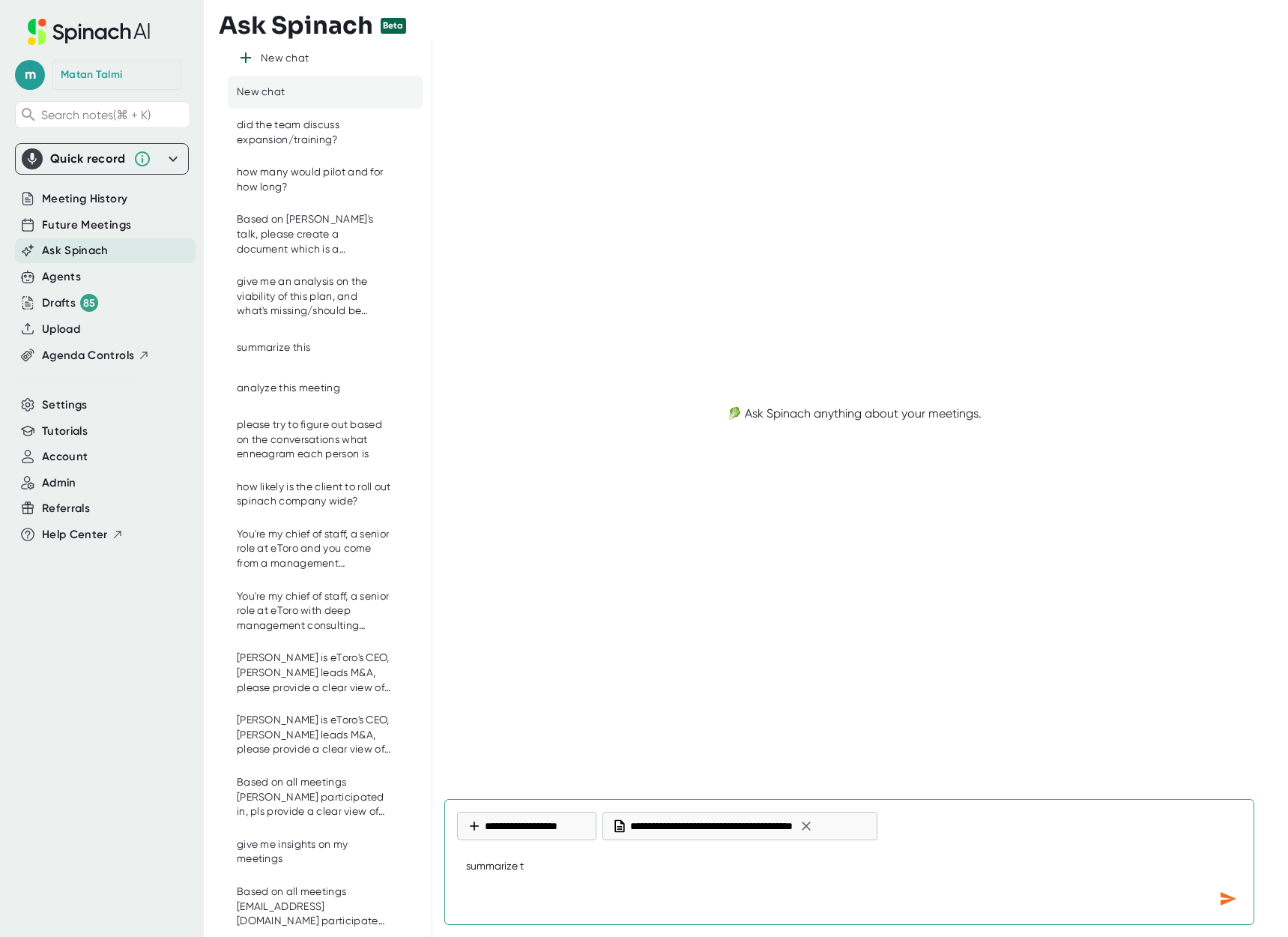
type textarea "x"
type textarea "summarize thi"
type textarea "x"
type textarea "summarize this"
type textarea "x"
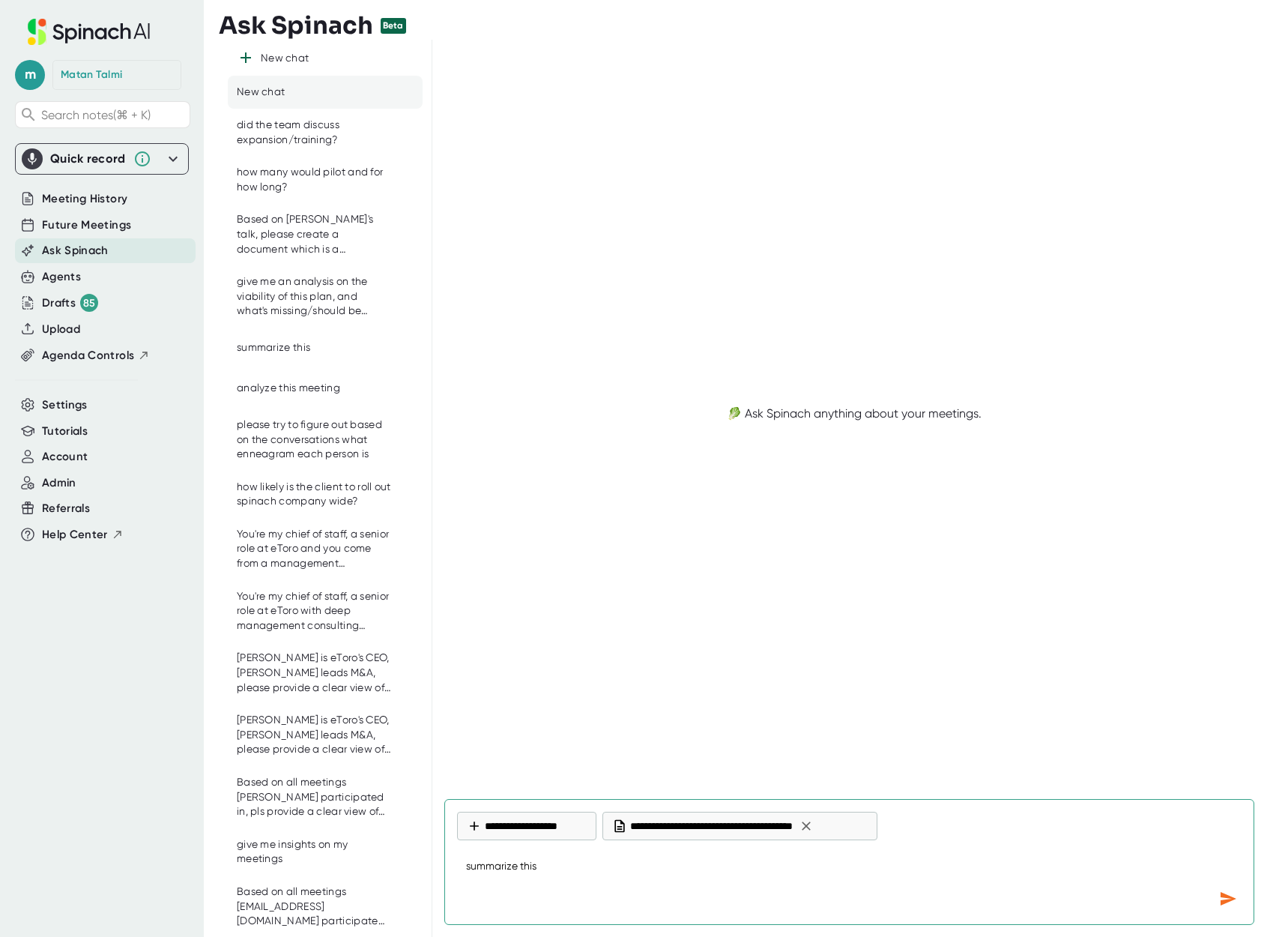
type textarea "summarize this"
type textarea "x"
type textarea "summarize this c"
type textarea "x"
type textarea "summarize this co"
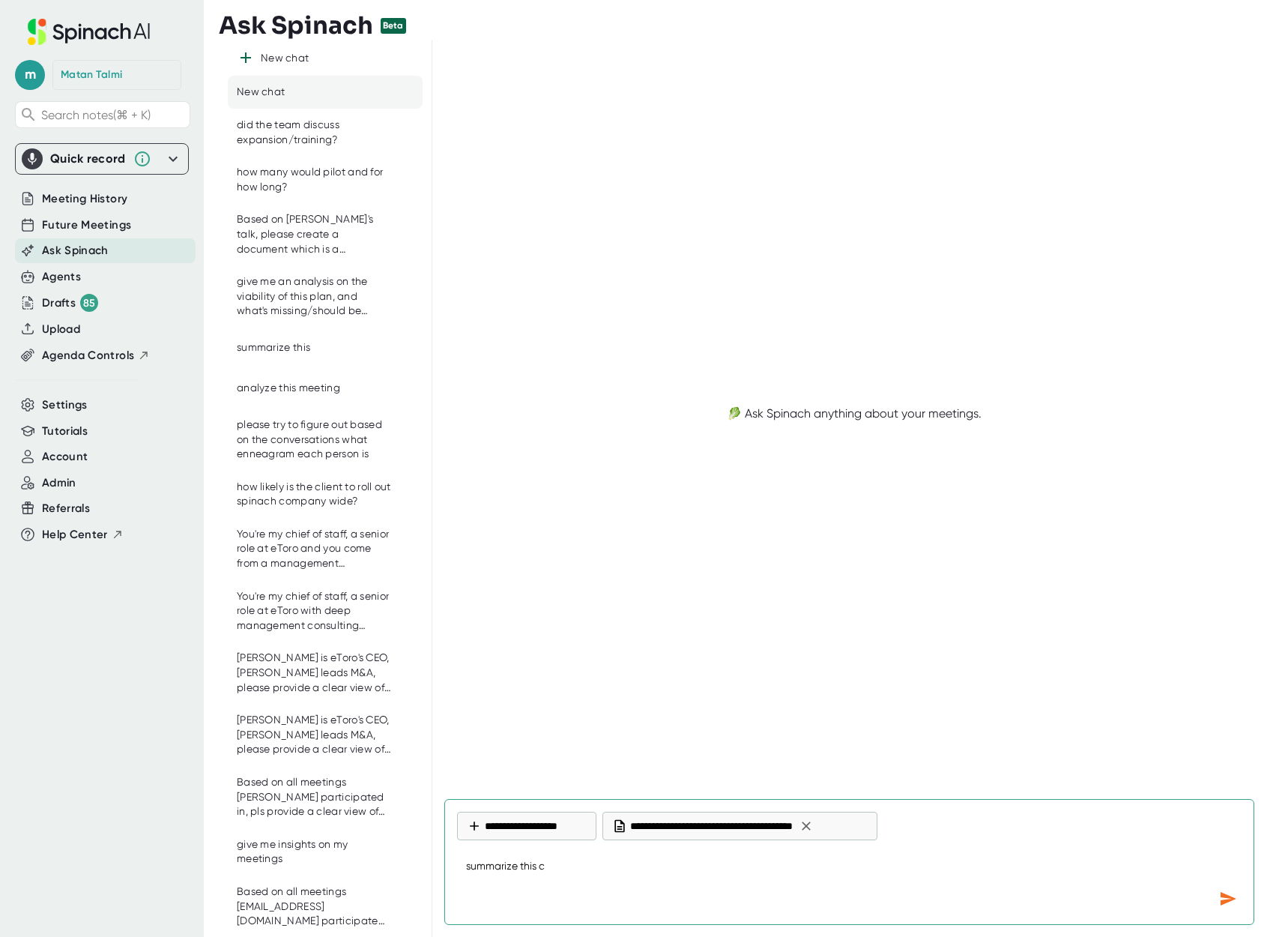
type textarea "x"
type textarea "summarize this con"
type textarea "x"
type textarea "summarize this conv"
type textarea "x"
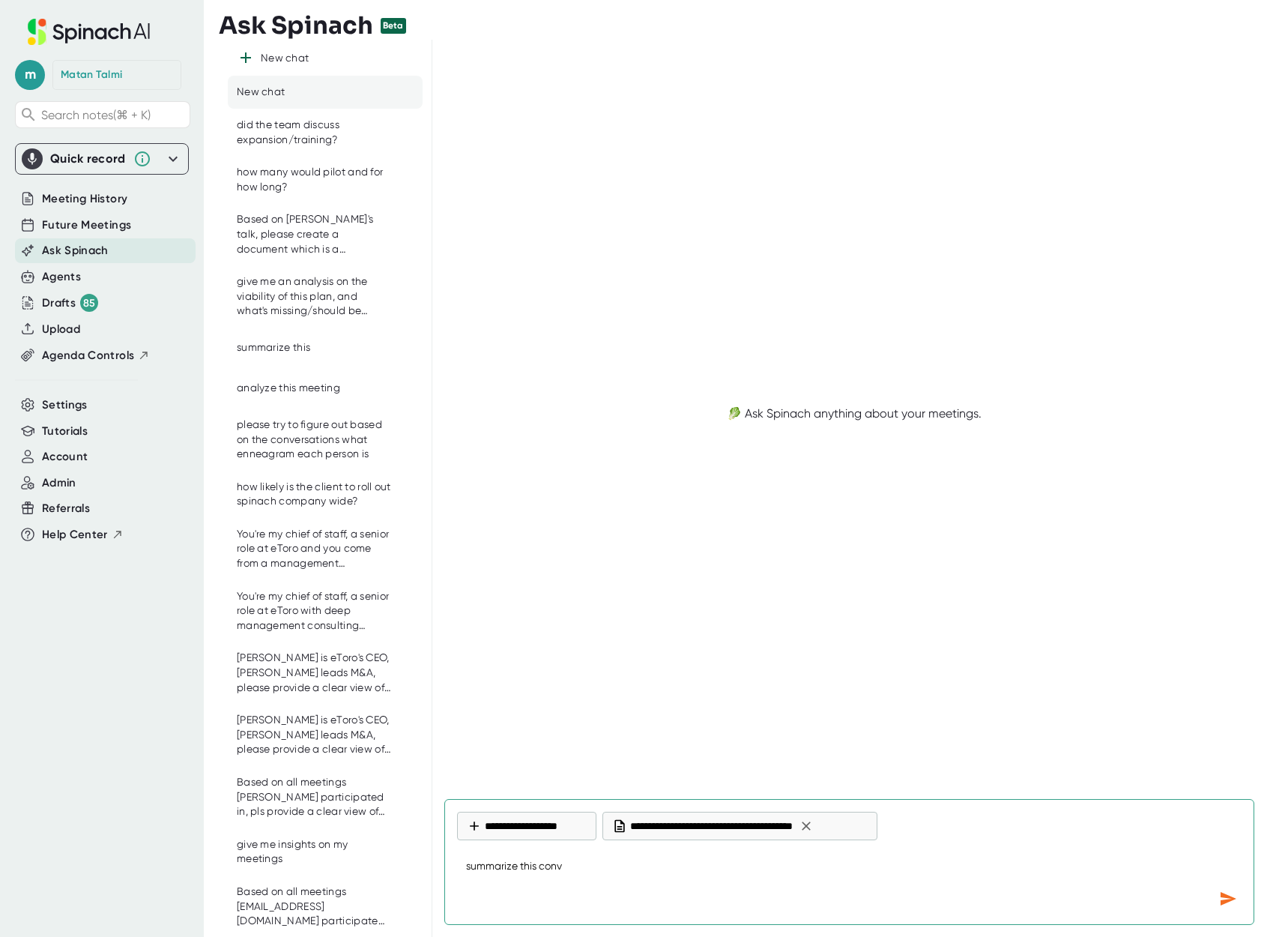
type textarea "summarize this conve"
type textarea "x"
type textarea "summarize this conversation"
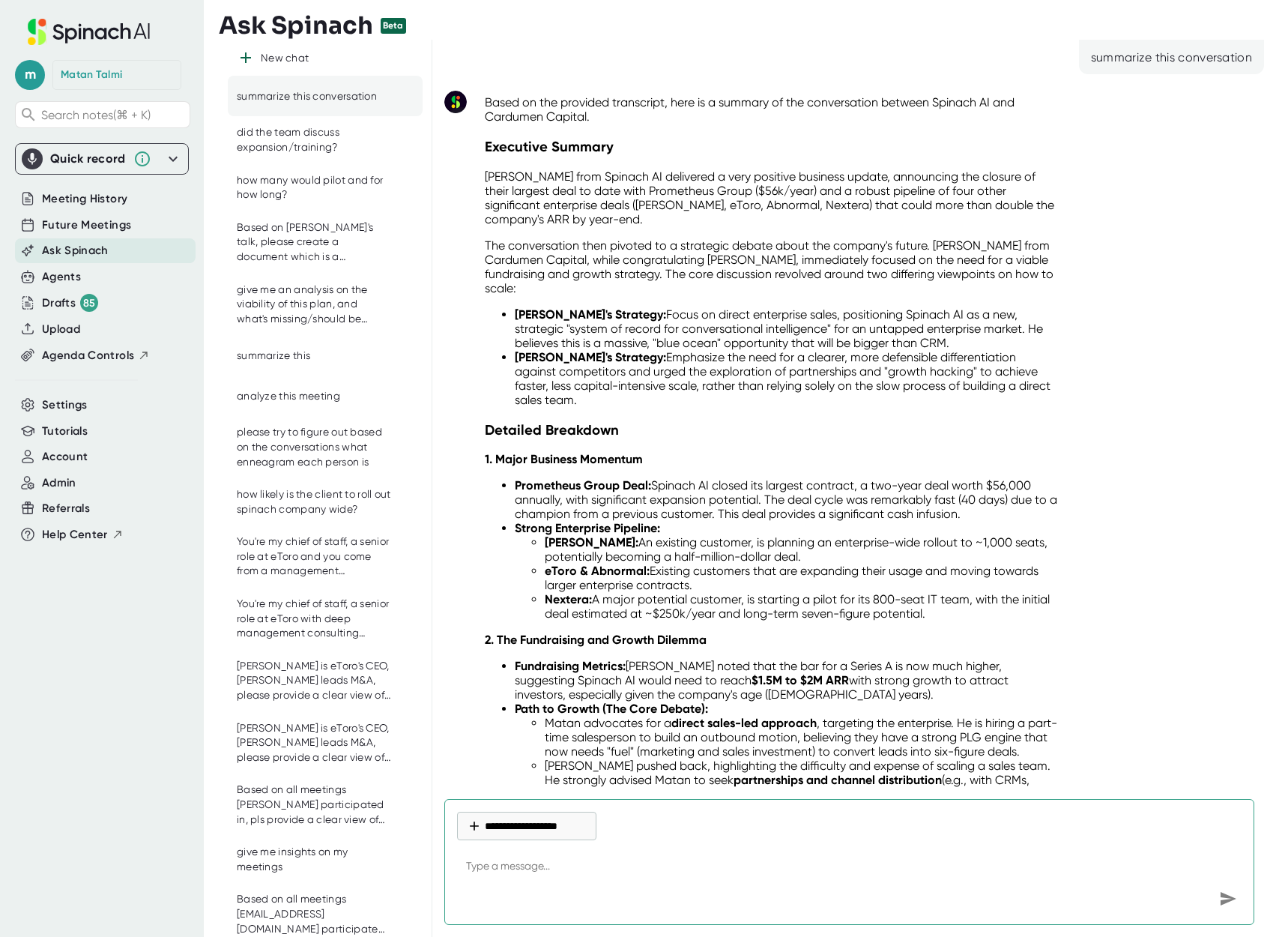
scroll to position [467, 0]
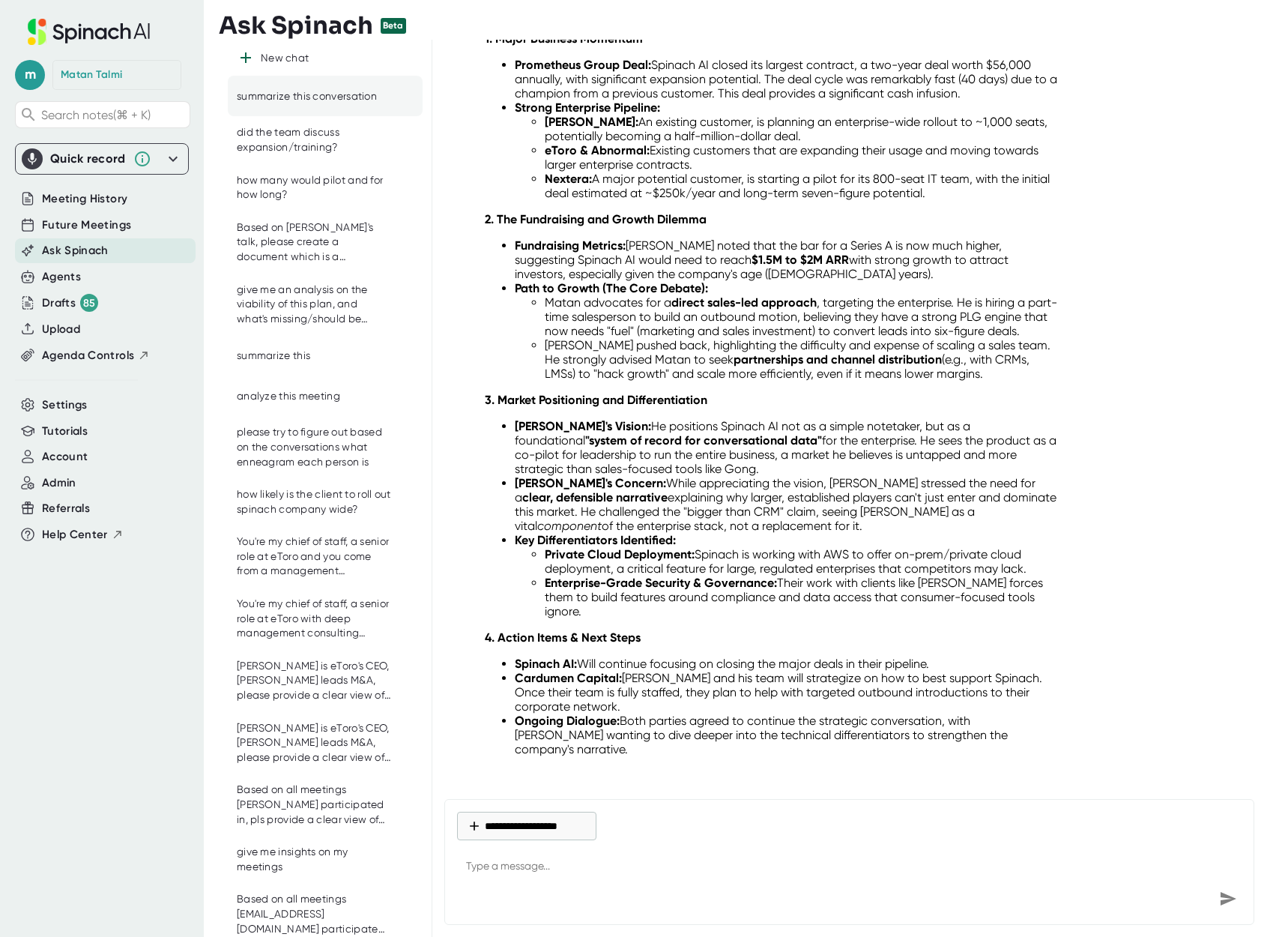
click at [843, 832] on div at bounding box center [922, 830] width 639 height 38
type textarea "x"
click at [836, 855] on textarea at bounding box center [849, 867] width 785 height 36
type textarea "w"
type textarea "x"
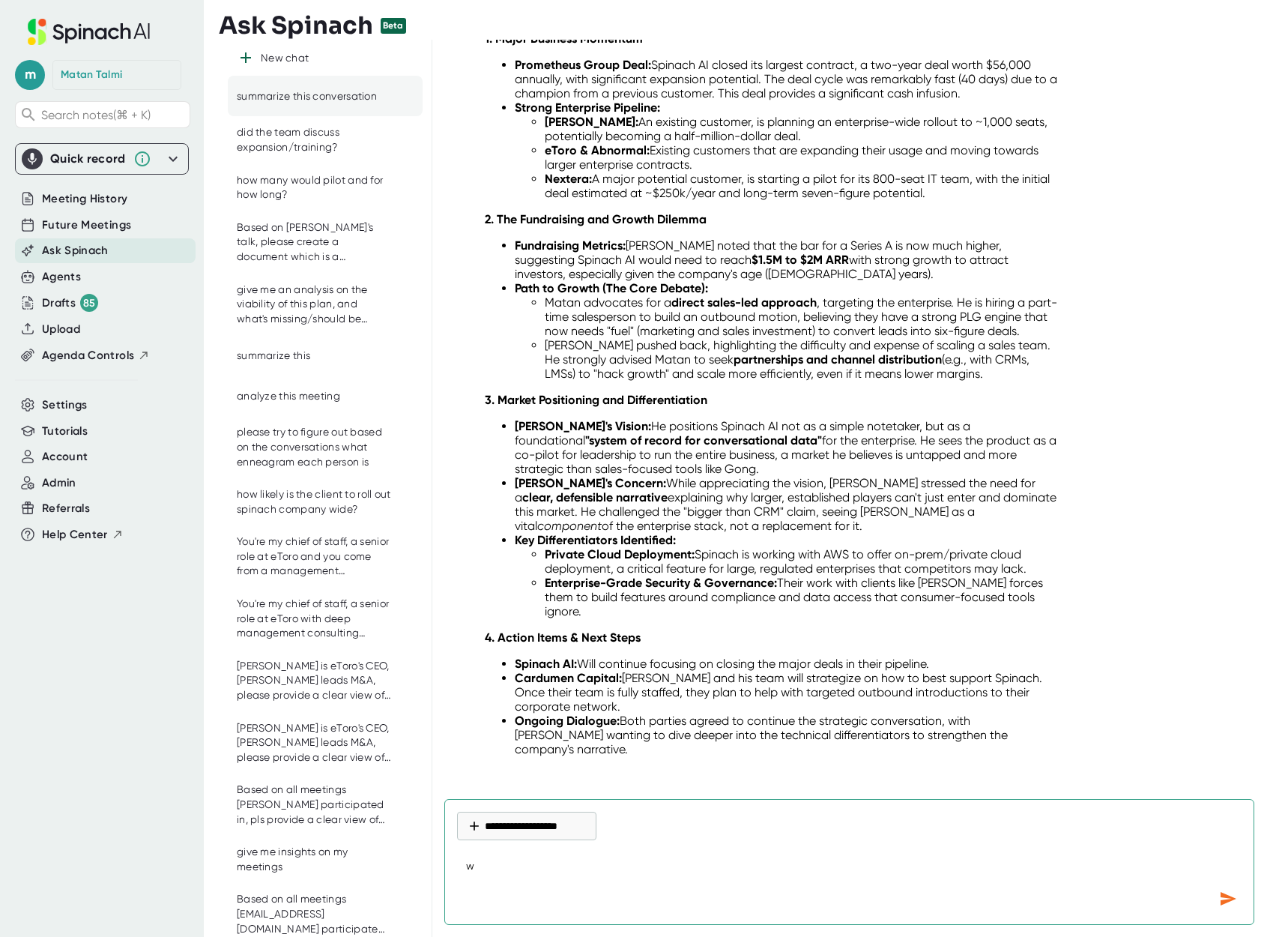
type textarea "wh"
type textarea "x"
type textarea "wha"
type textarea "x"
type textarea "what"
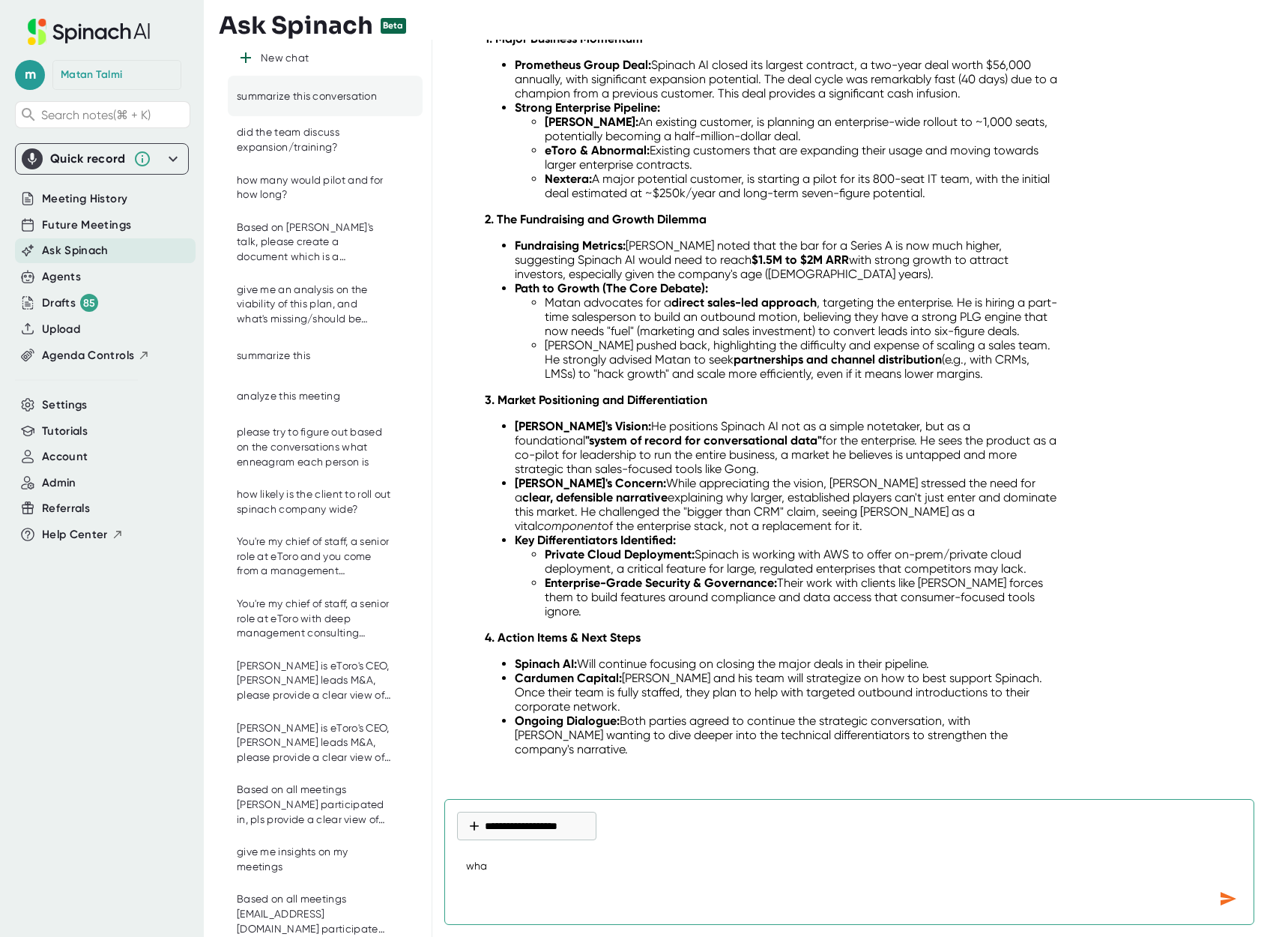
type textarea "x"
type textarea "what"
type textarea "x"
type textarea "what d"
type textarea "x"
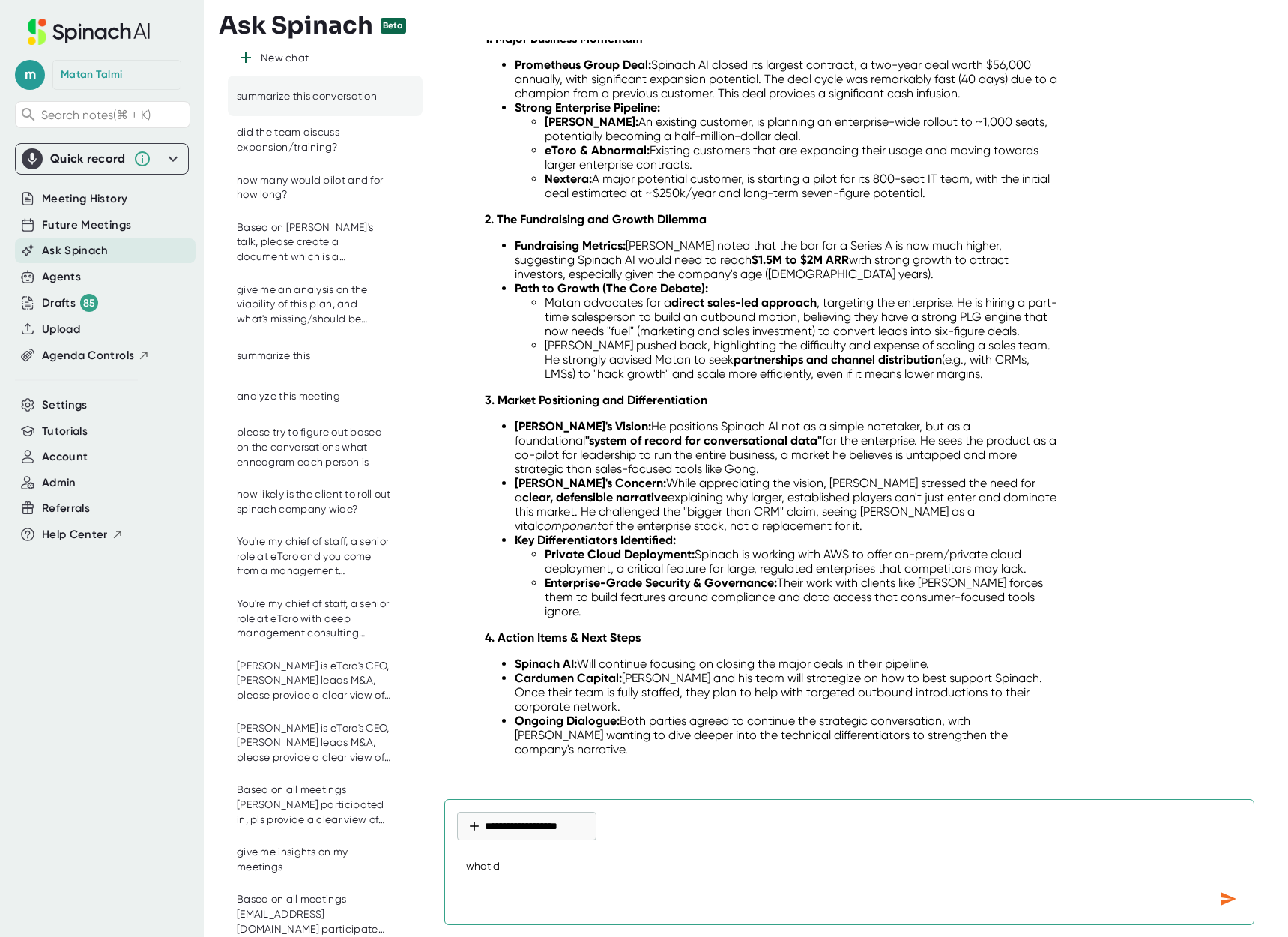
type textarea "what do"
type textarea "x"
type textarea "what do"
type textarea "x"
type textarea "w"
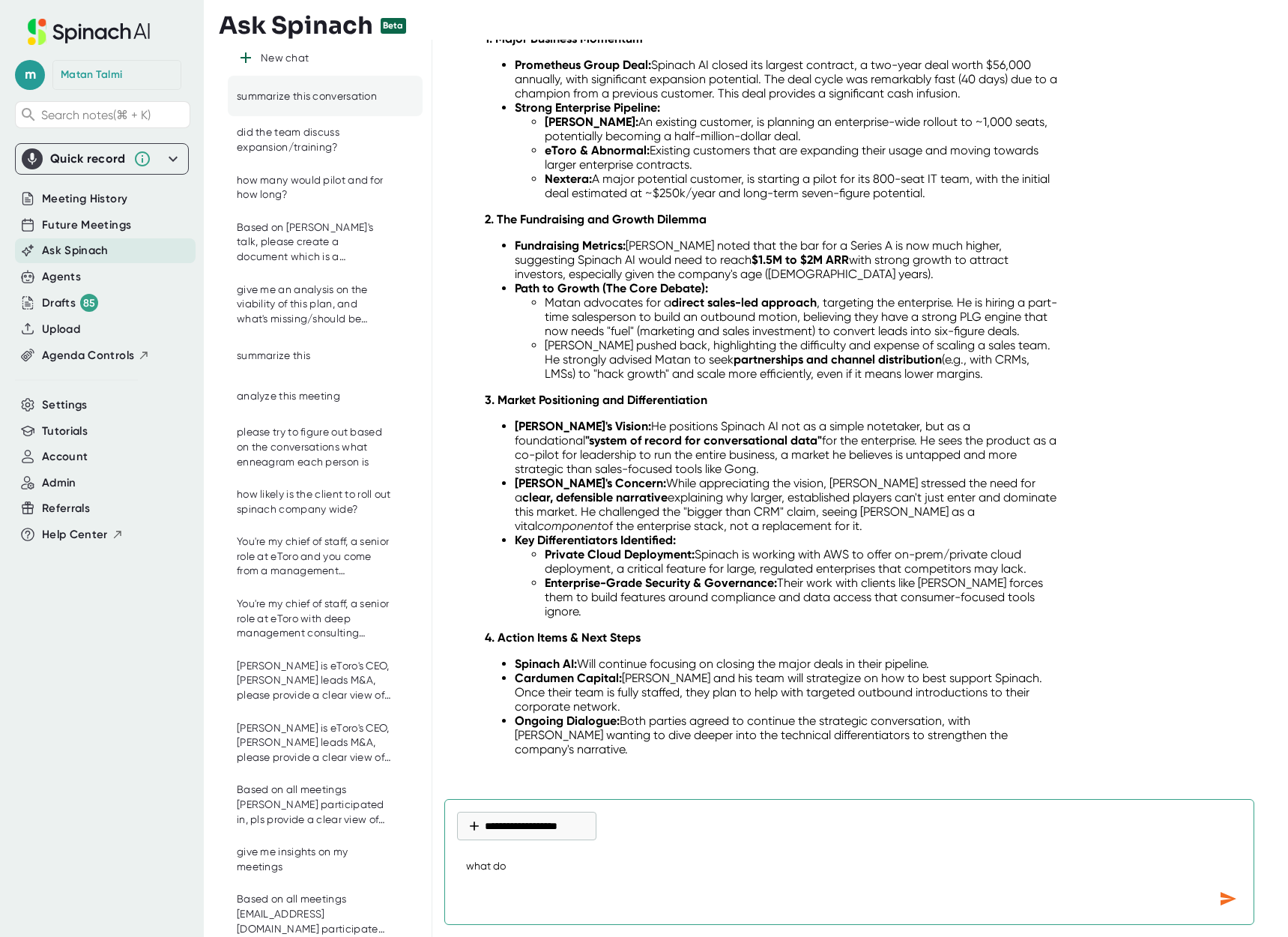
type textarea "x"
type textarea "wh"
type textarea "x"
type textarea "wha"
type textarea "x"
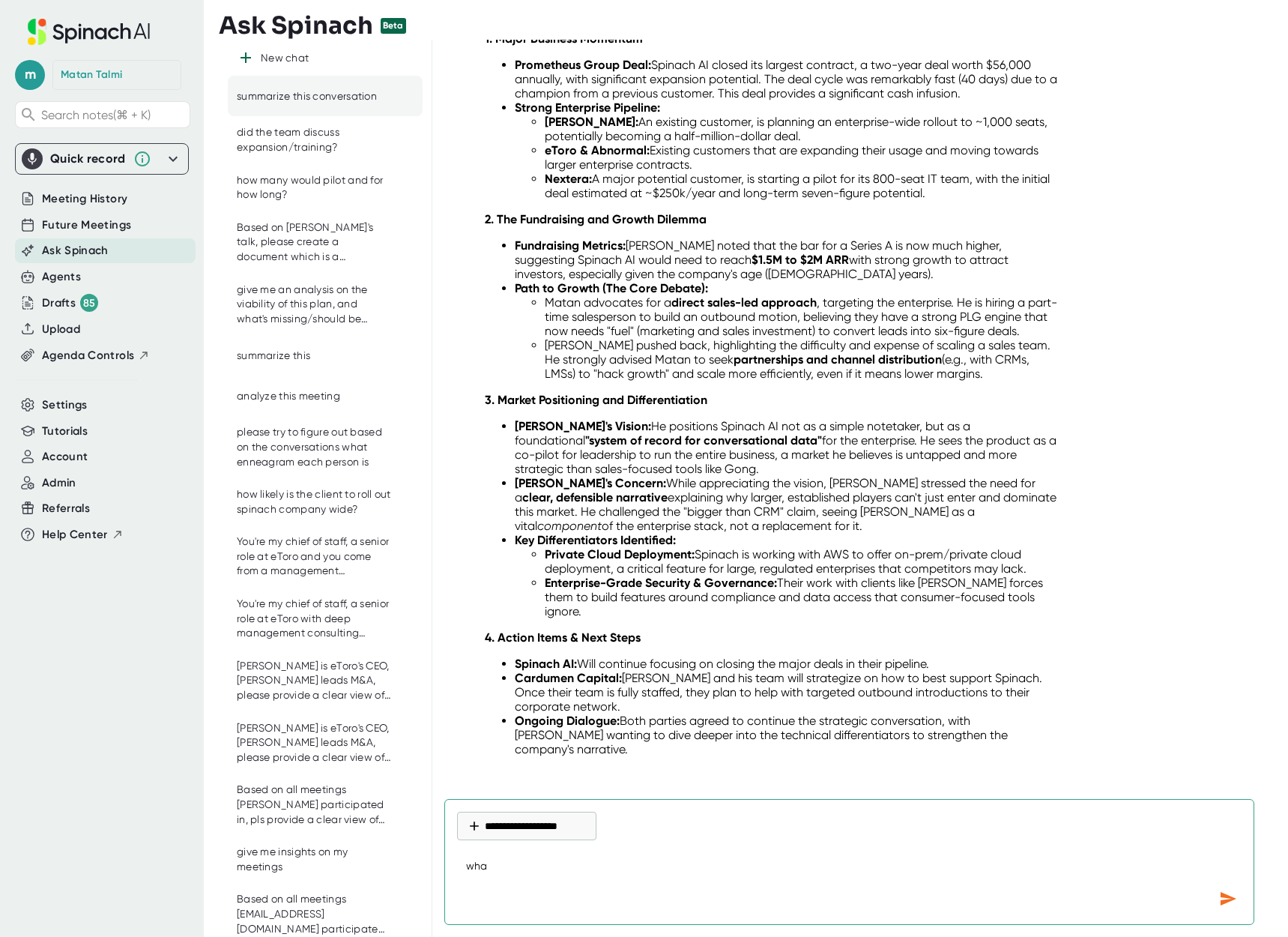
type textarea "what"
type textarea "x"
type textarea "what"
type textarea "x"
type textarea "what d"
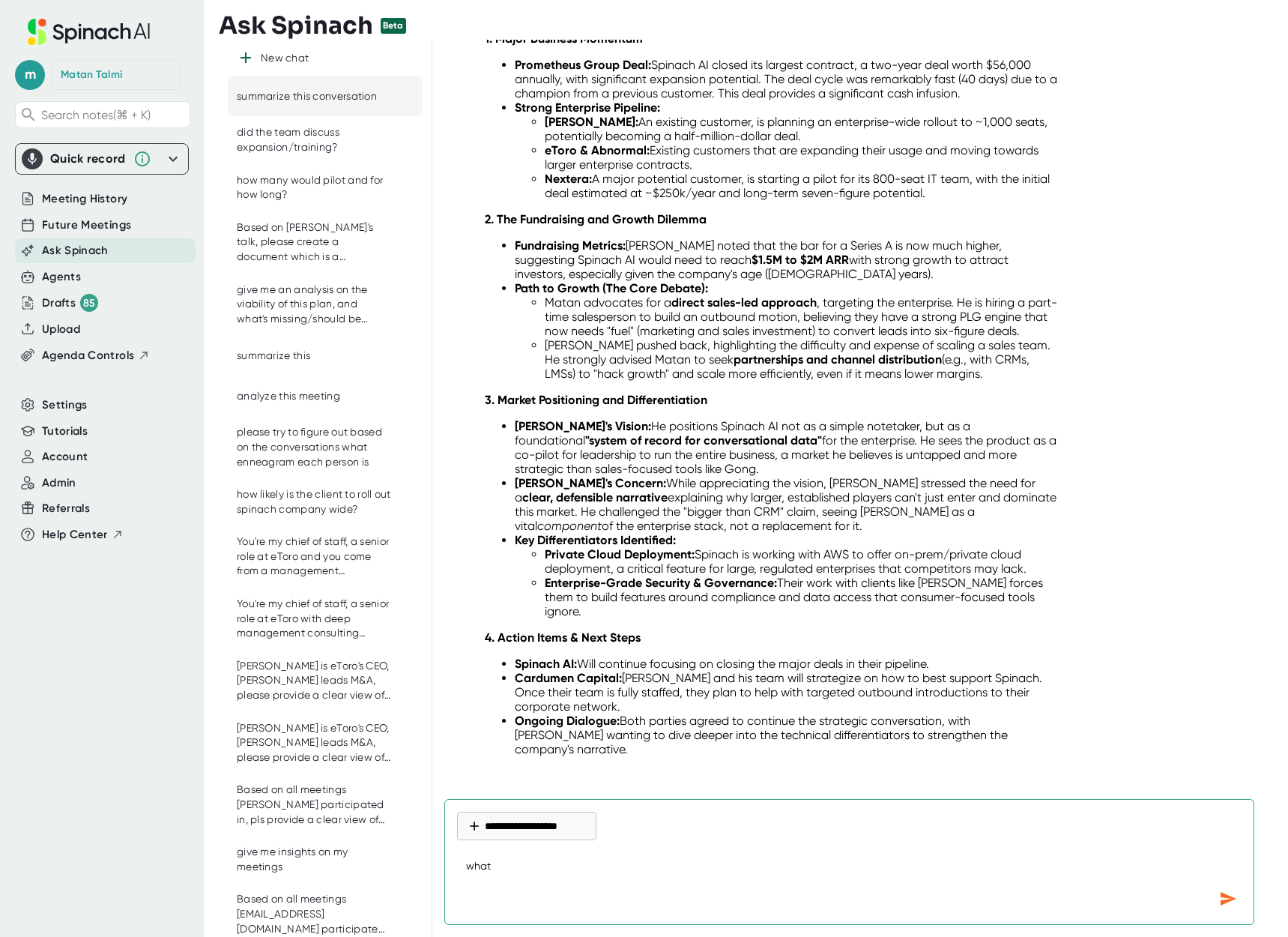
type textarea "x"
type textarea "what do"
type textarea "x"
type textarea "what do"
type textarea "x"
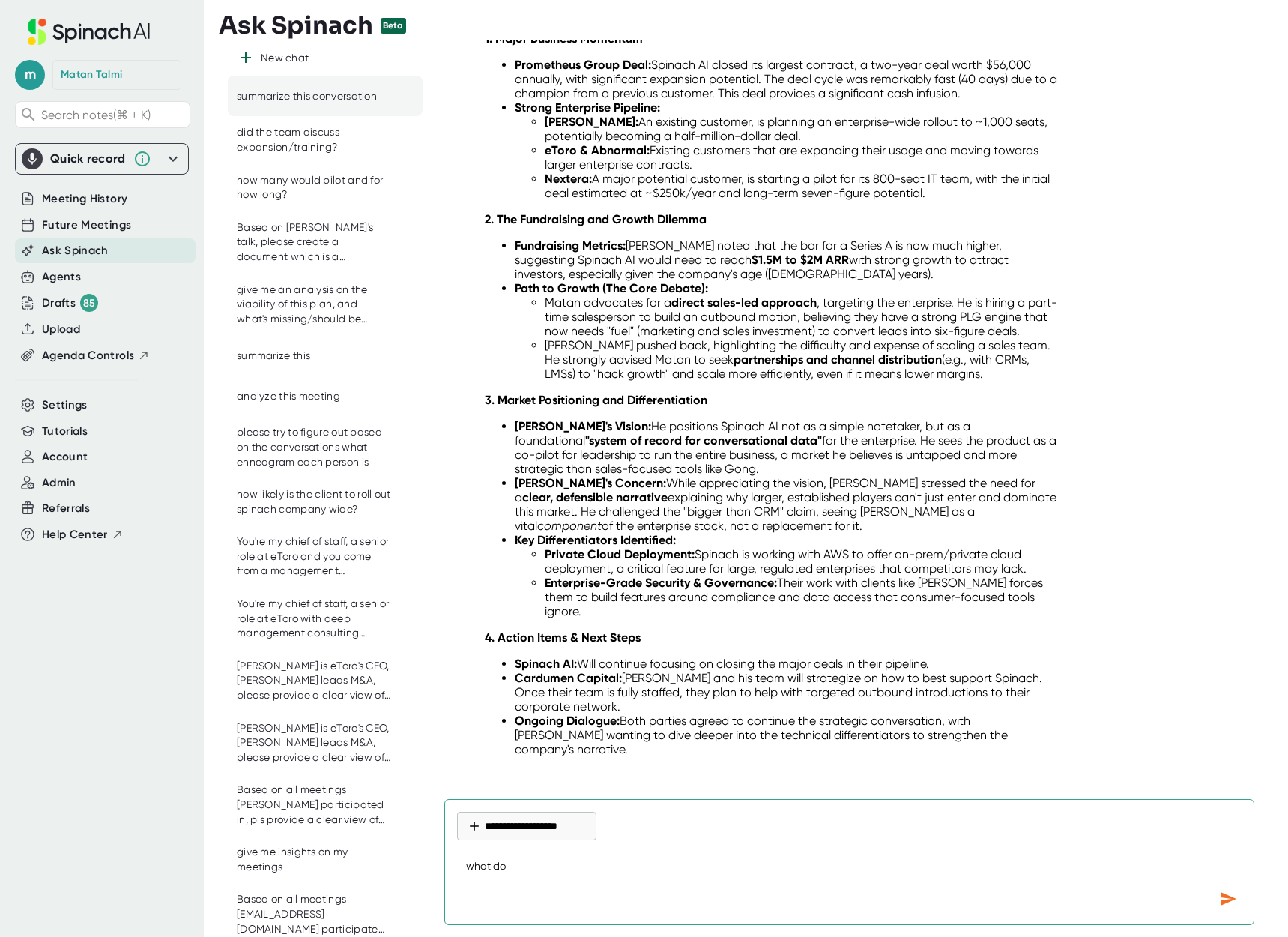
type textarea "what do y"
type textarea "x"
type textarea "what do yo"
type textarea "x"
type textarea "what do you"
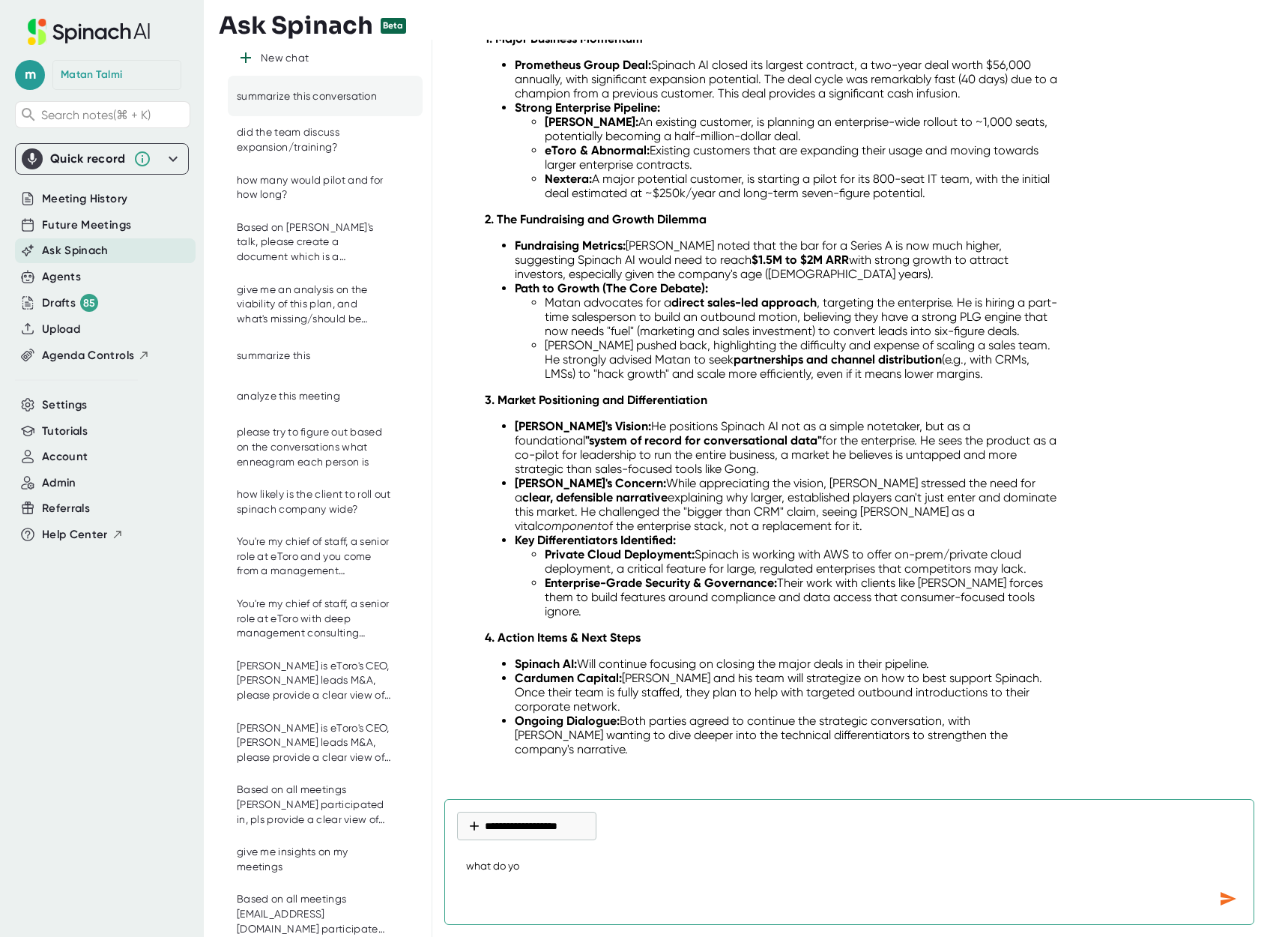
type textarea "x"
type textarea "what do you"
type textarea "x"
type textarea "what do you t"
type textarea "x"
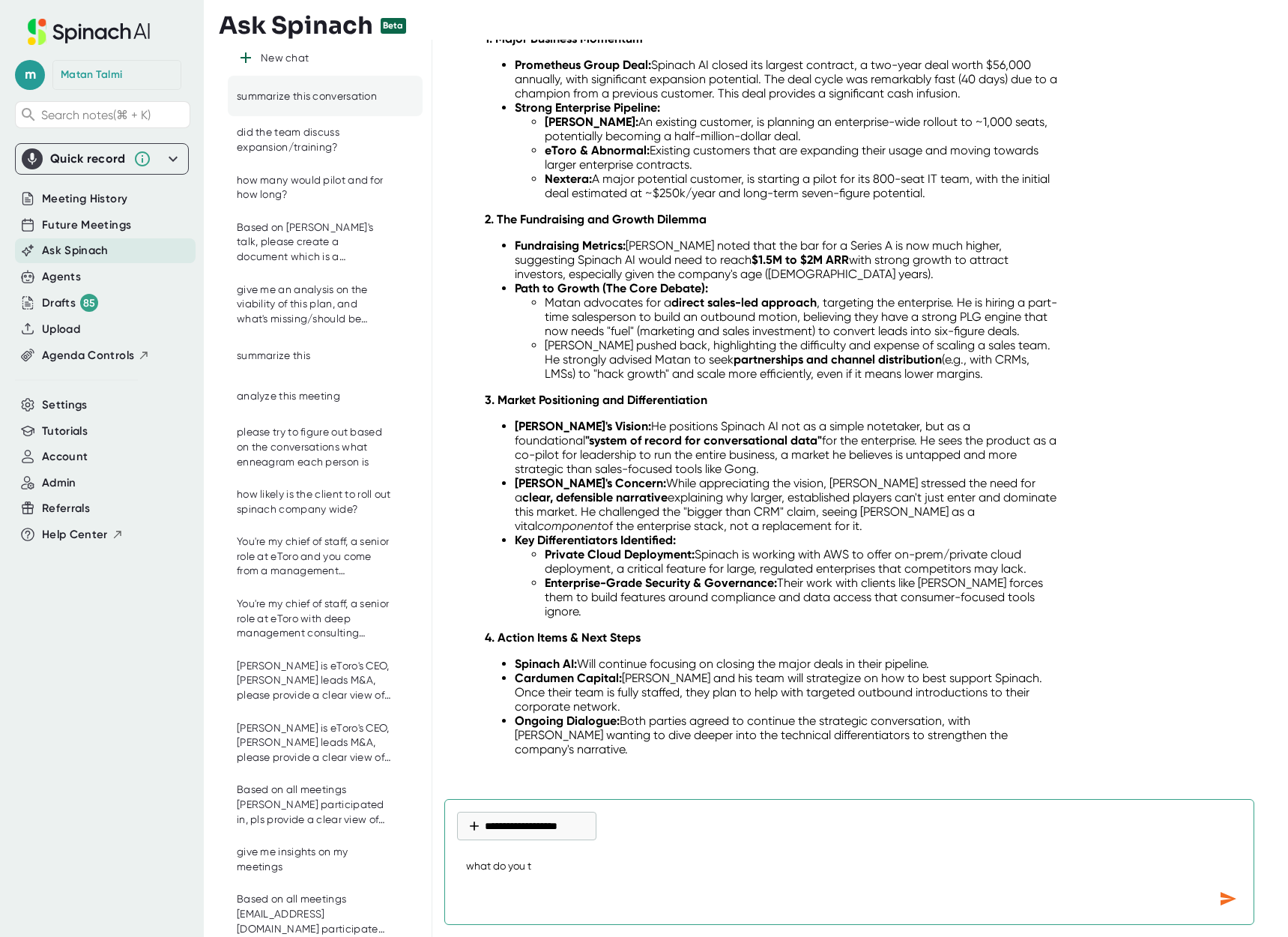
type textarea "what do you th"
type textarea "x"
type textarea "what do you thi"
type textarea "x"
type textarea "what do you thin"
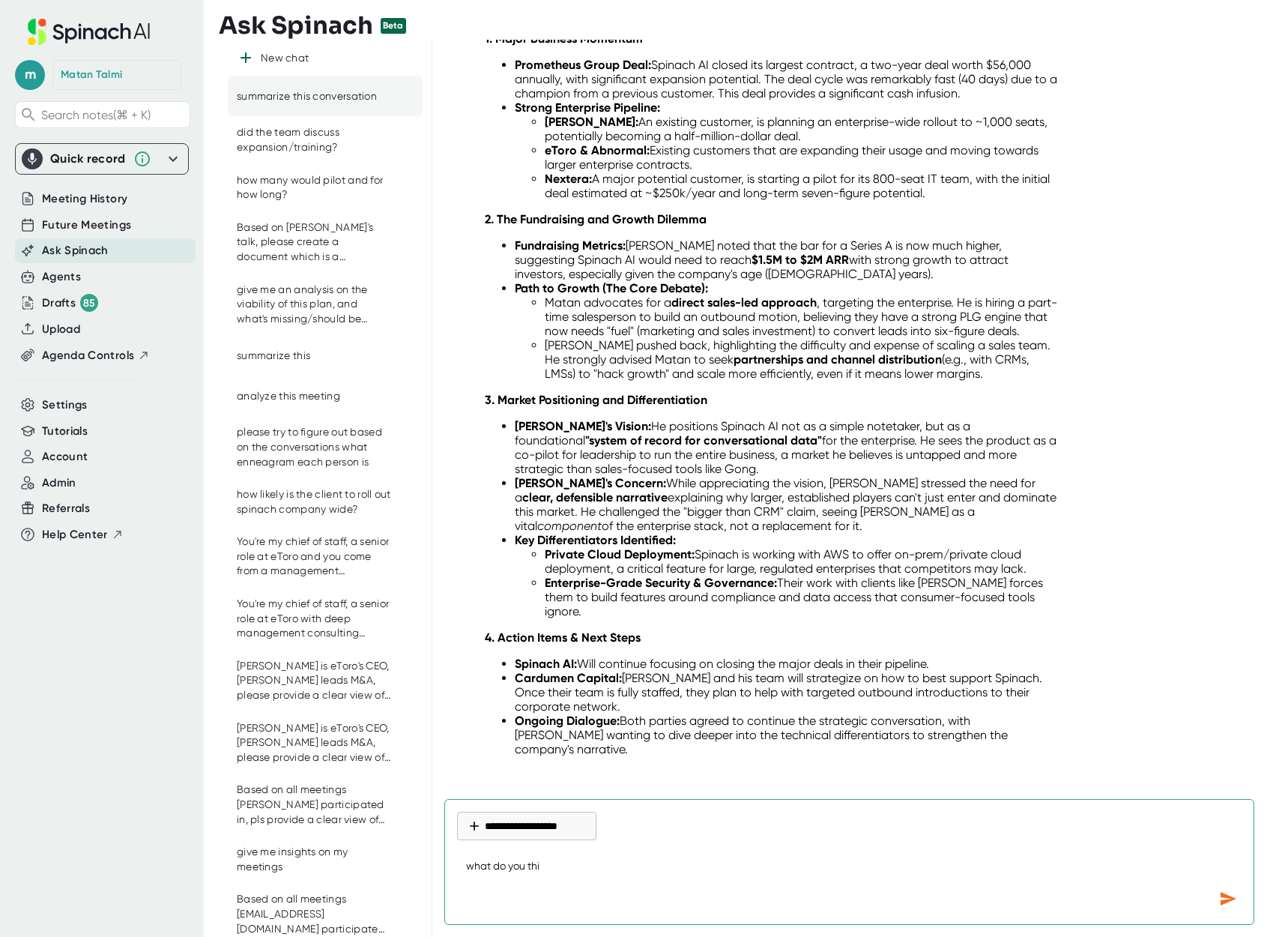
type textarea "x"
type textarea "what do you think"
type textarea "x"
type textarea "what do you think"
type textarea "x"
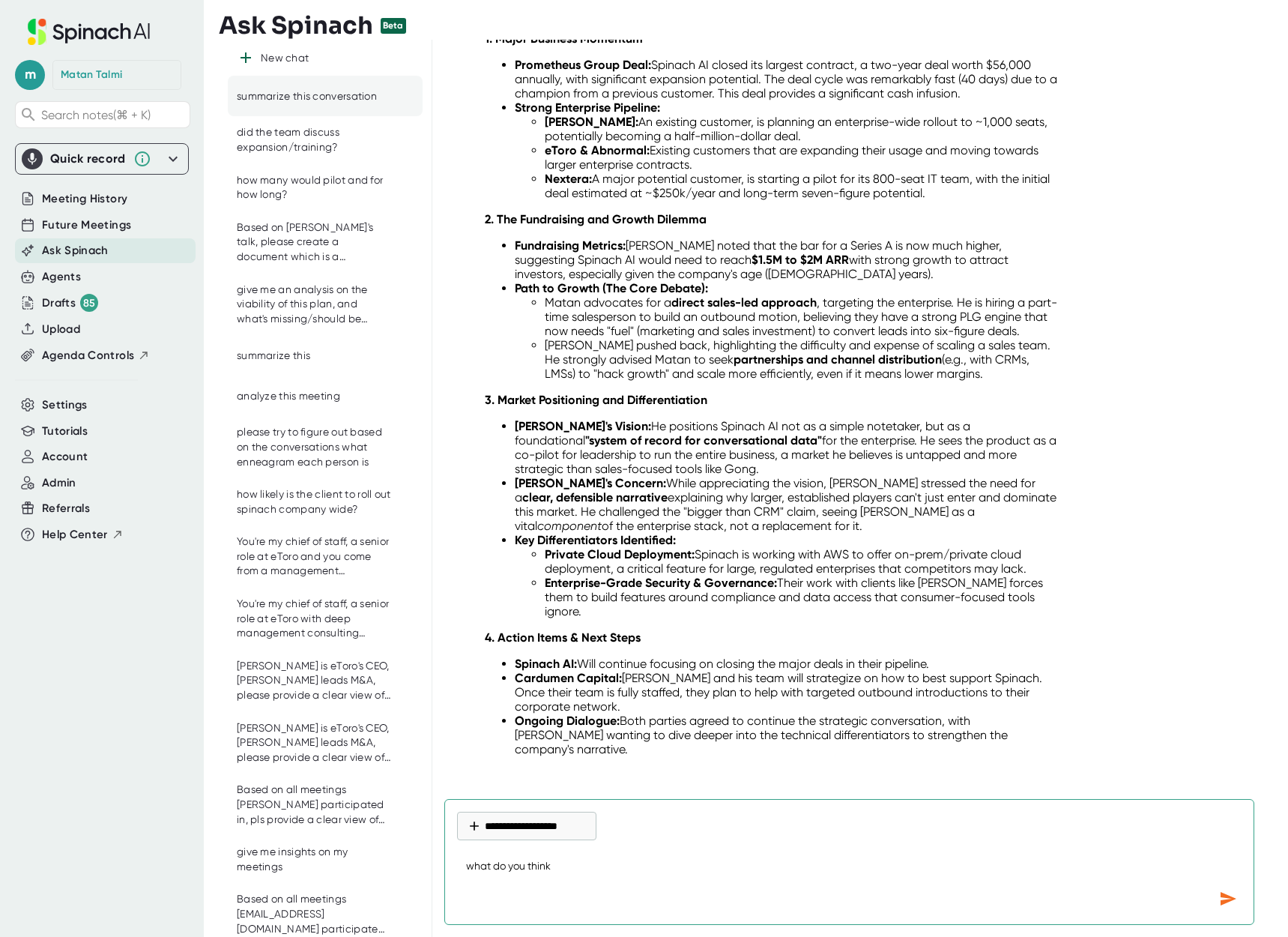
type textarea "what do you think i"
type textarea "x"
type textarea "what do you think it"
type textarea "x"
type textarea "what do you think it"
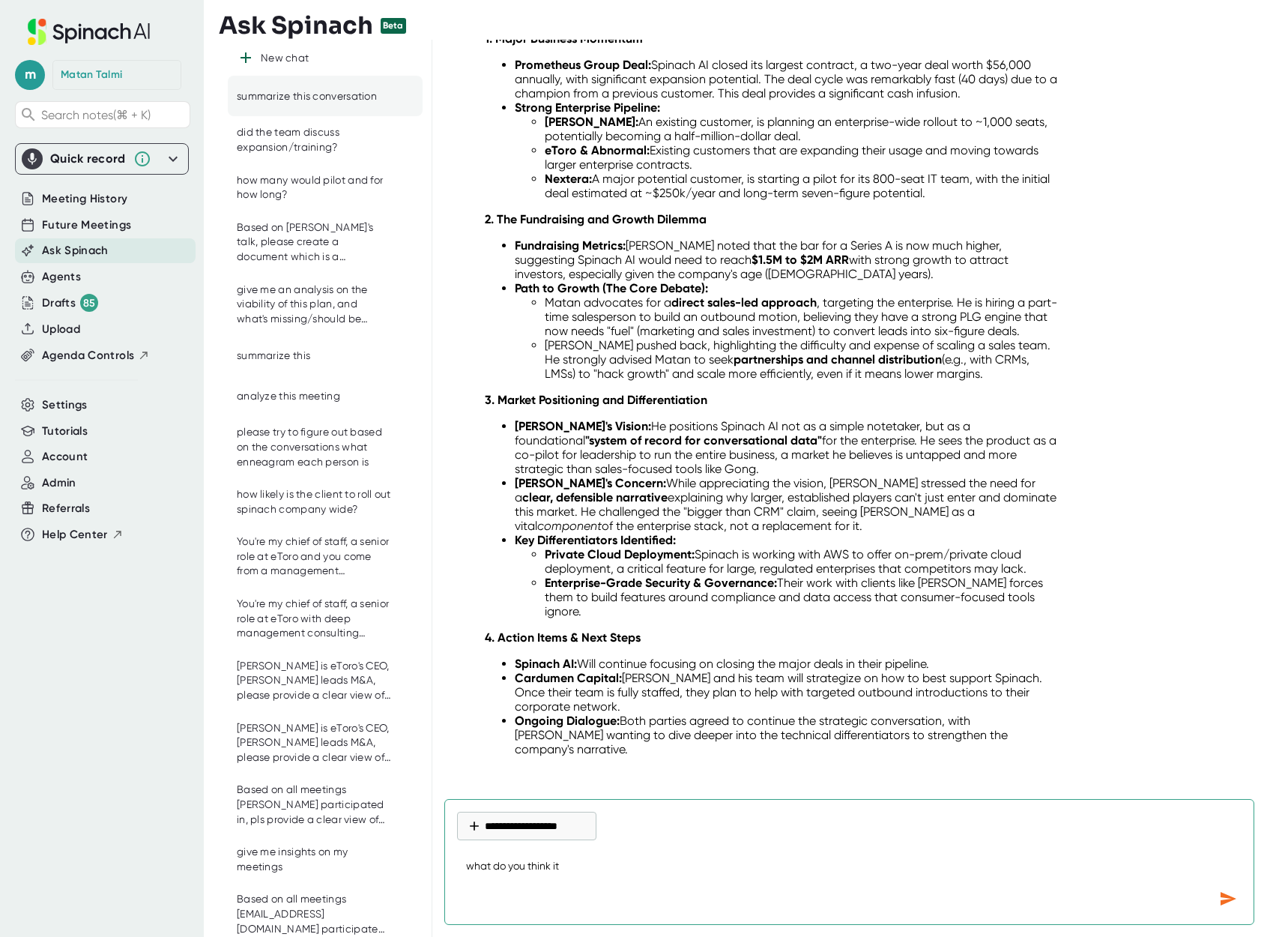
type textarea "x"
type textarea "what do you think it"
type textarea "x"
type textarea "what do you think i"
type textarea "x"
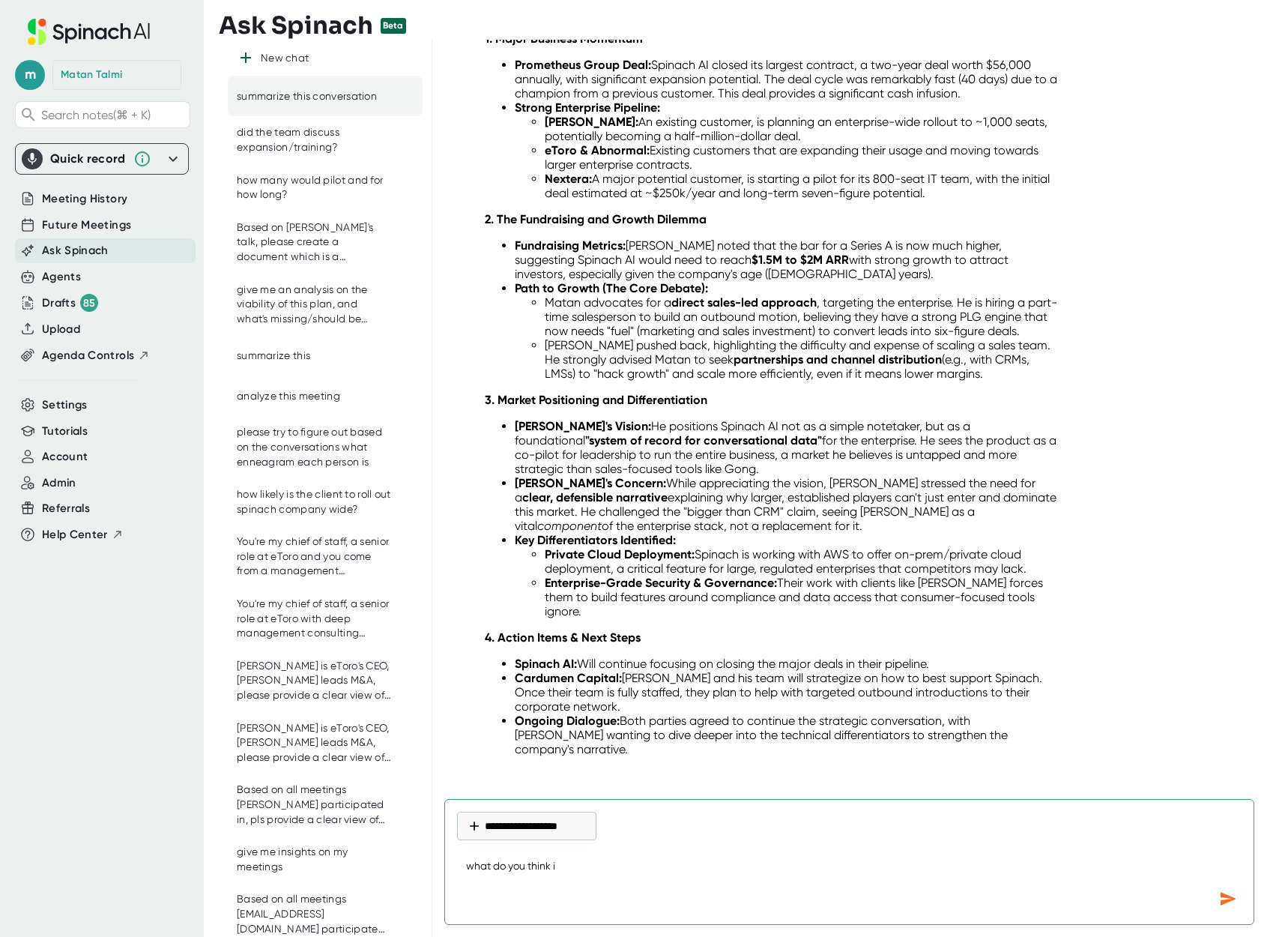
type textarea "what do you think is"
type textarea "x"
type textarea "what do you think is"
type textarea "x"
type textarea "what do you think is b"
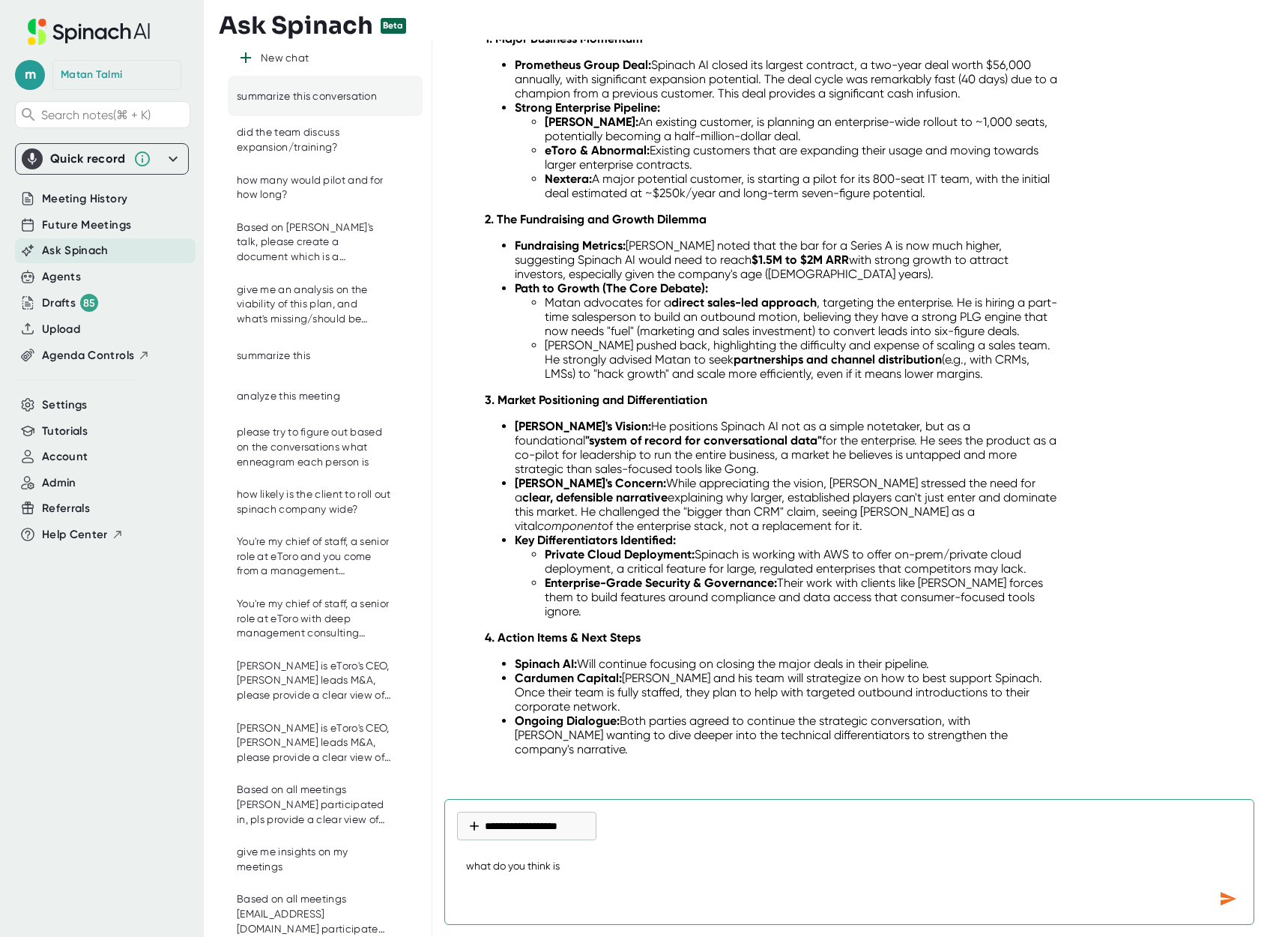
type textarea "x"
type textarea "what do you think is be"
type textarea "x"
type textarea "what do you think is beh"
type textarea "x"
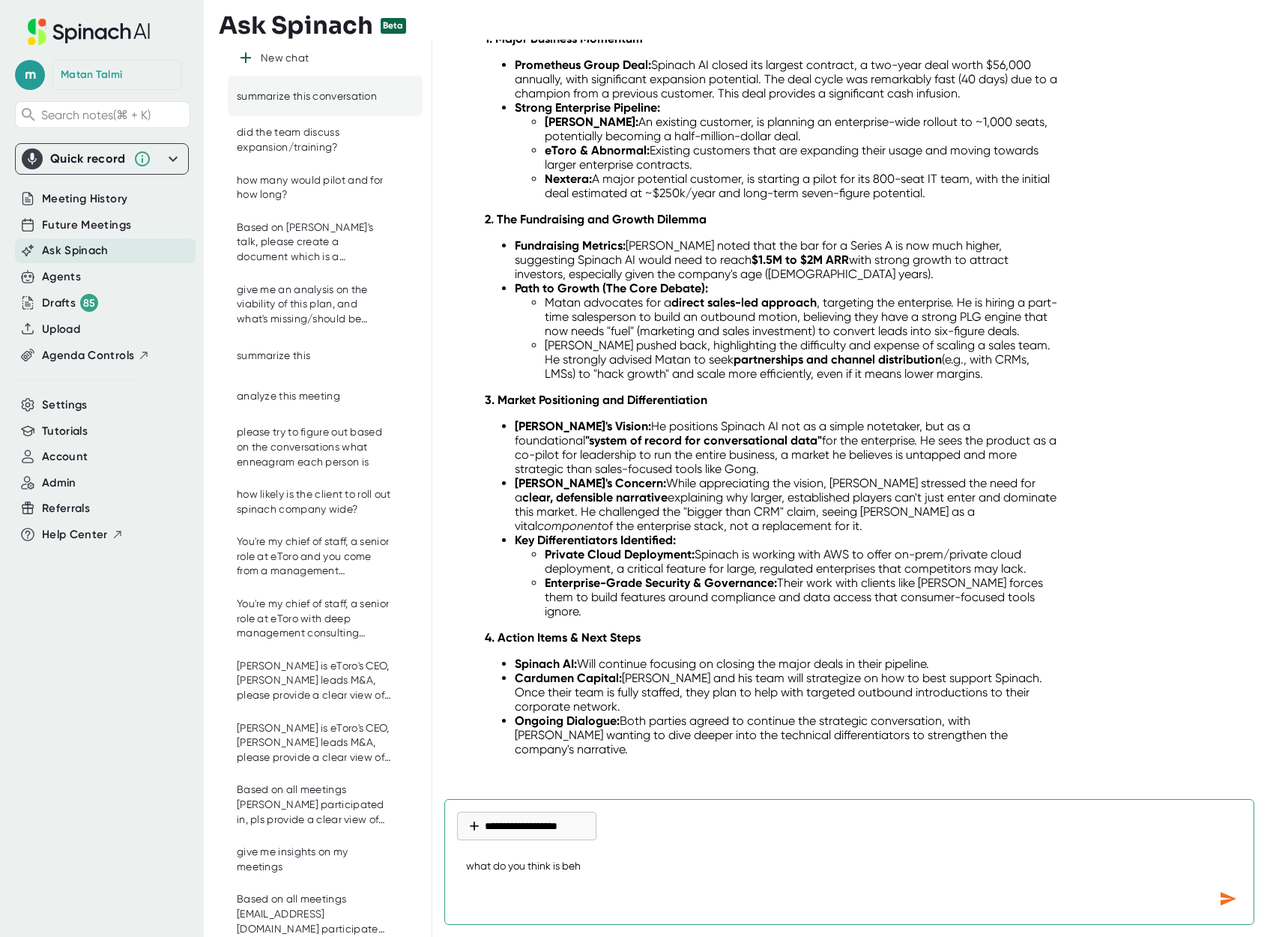
type textarea "what do you think is behi"
type textarea "x"
type textarea "what do you think is behin"
type textarea "x"
type textarea "what do you think is behind"
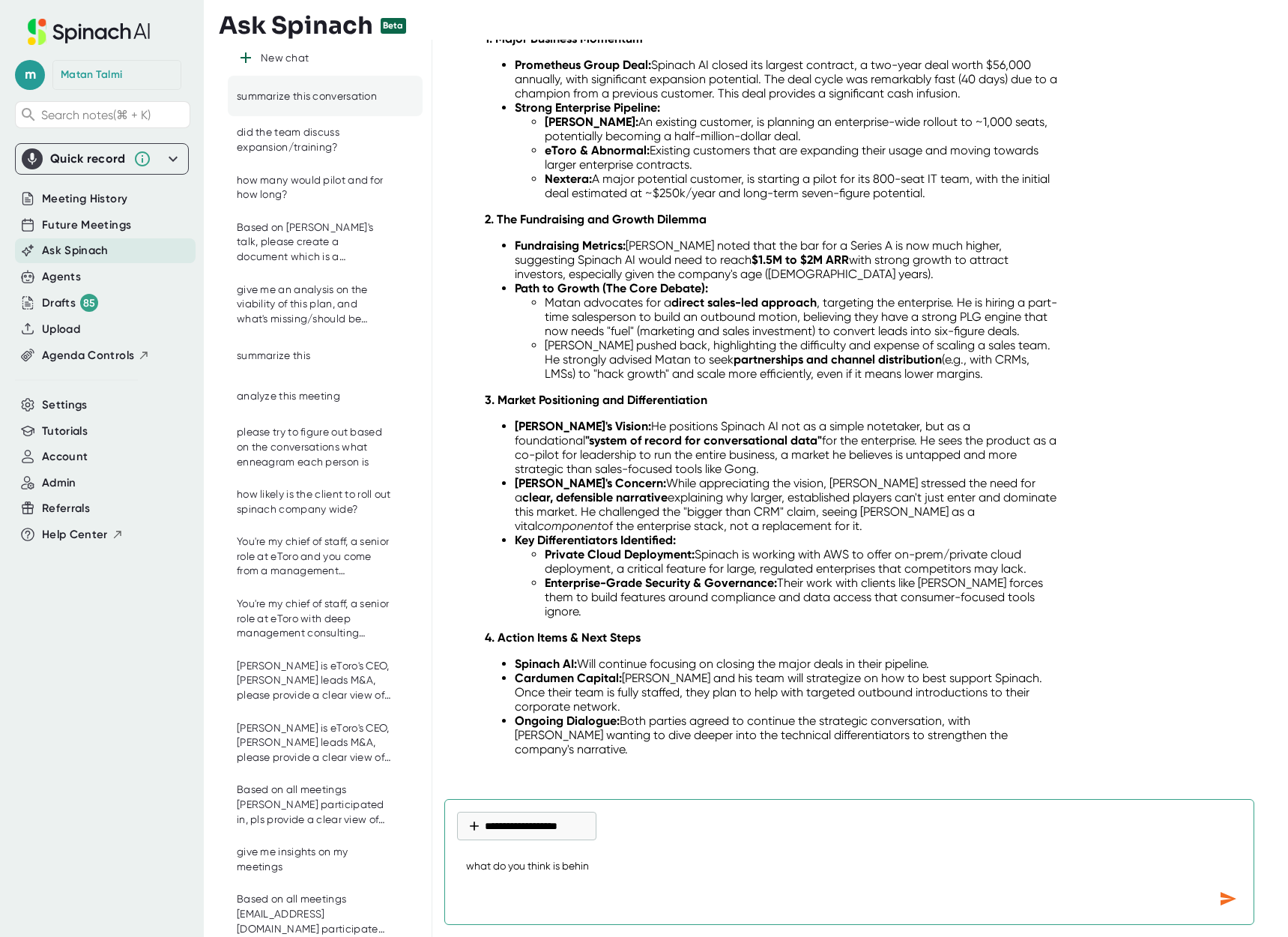
type textarea "x"
type textarea "w"
type textarea "x"
type textarea "wh"
type textarea "x"
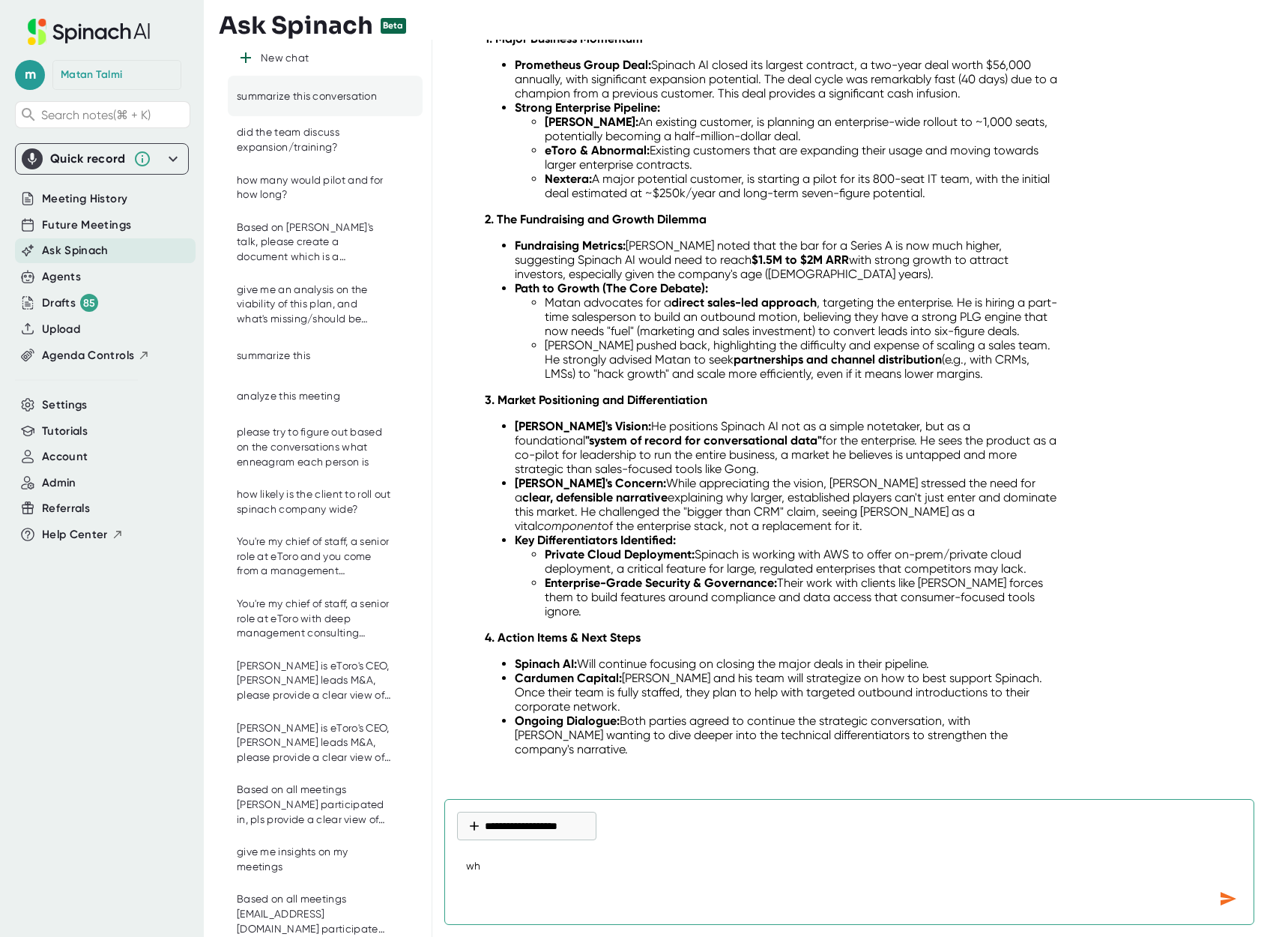
type textarea "wha"
type textarea "x"
type textarea "what"
type textarea "x"
type textarea "what"
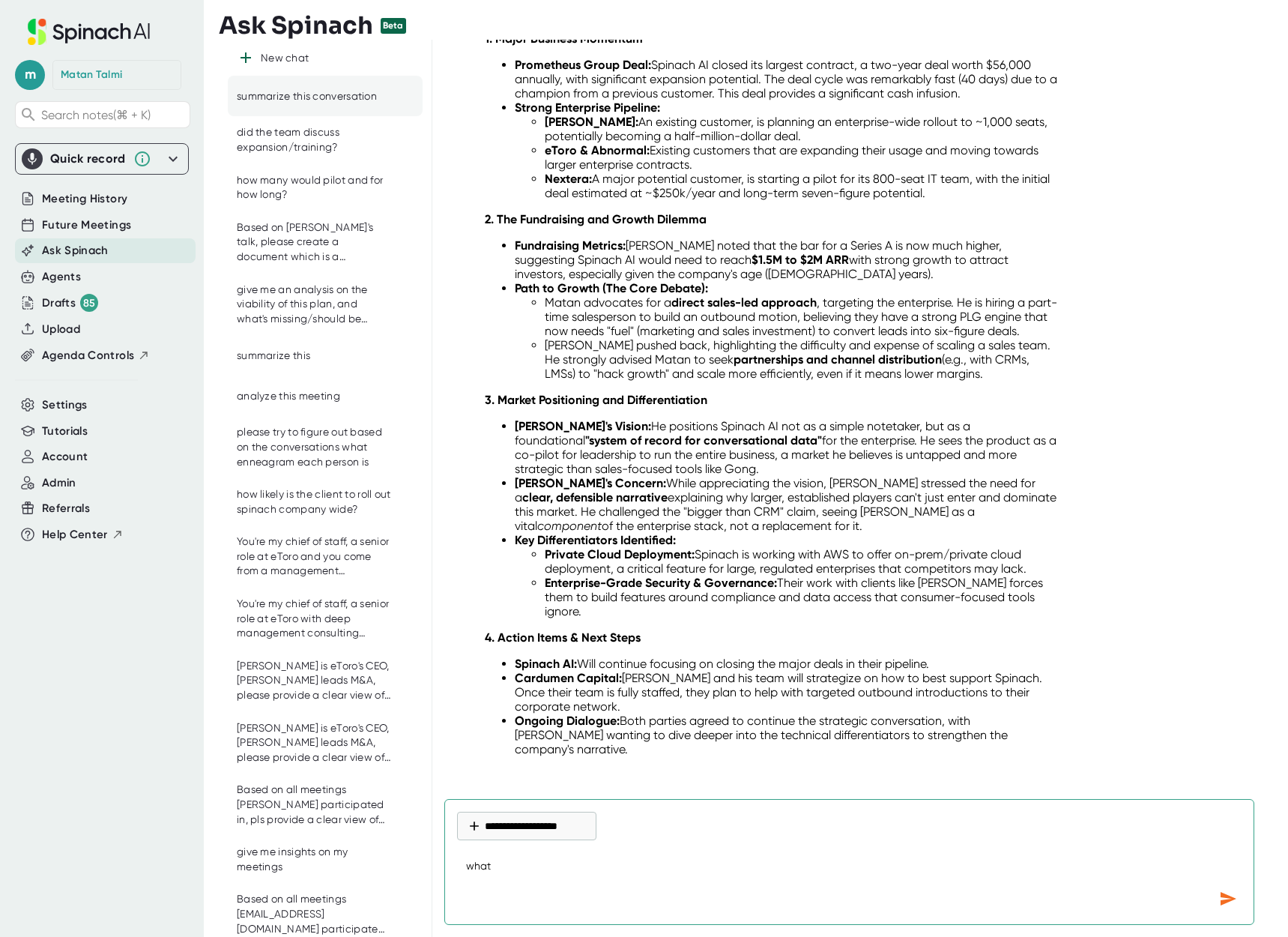
type textarea "x"
type textarea "what i"
type textarea "x"
type textarea "what is"
type textarea "x"
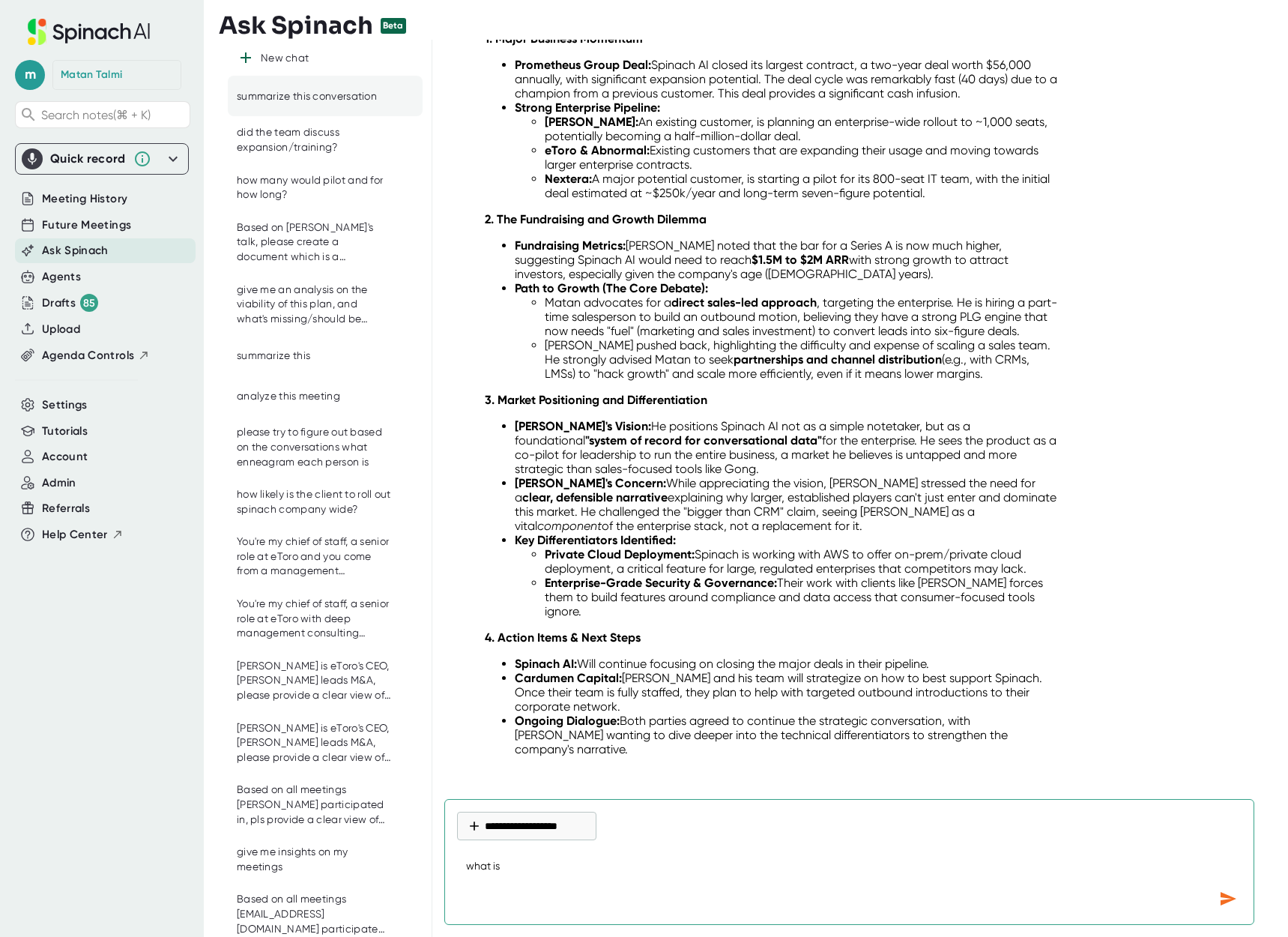
type textarea "what is"
type textarea "x"
type textarea "what is beg"
type textarea "x"
type textarea "what is be"
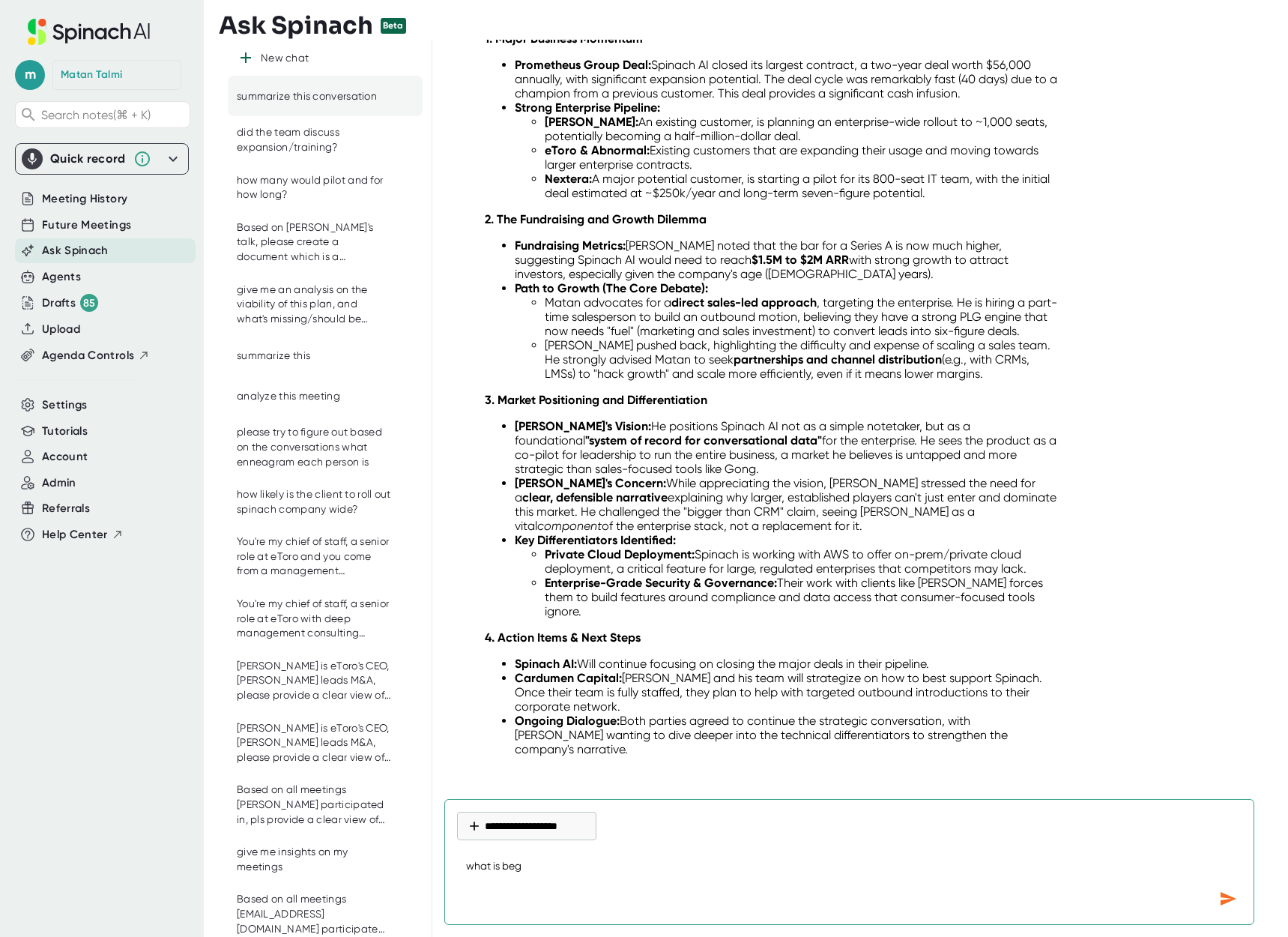
type textarea "x"
type textarea "what is b"
type textarea "x"
type textarea "what is be"
type textarea "x"
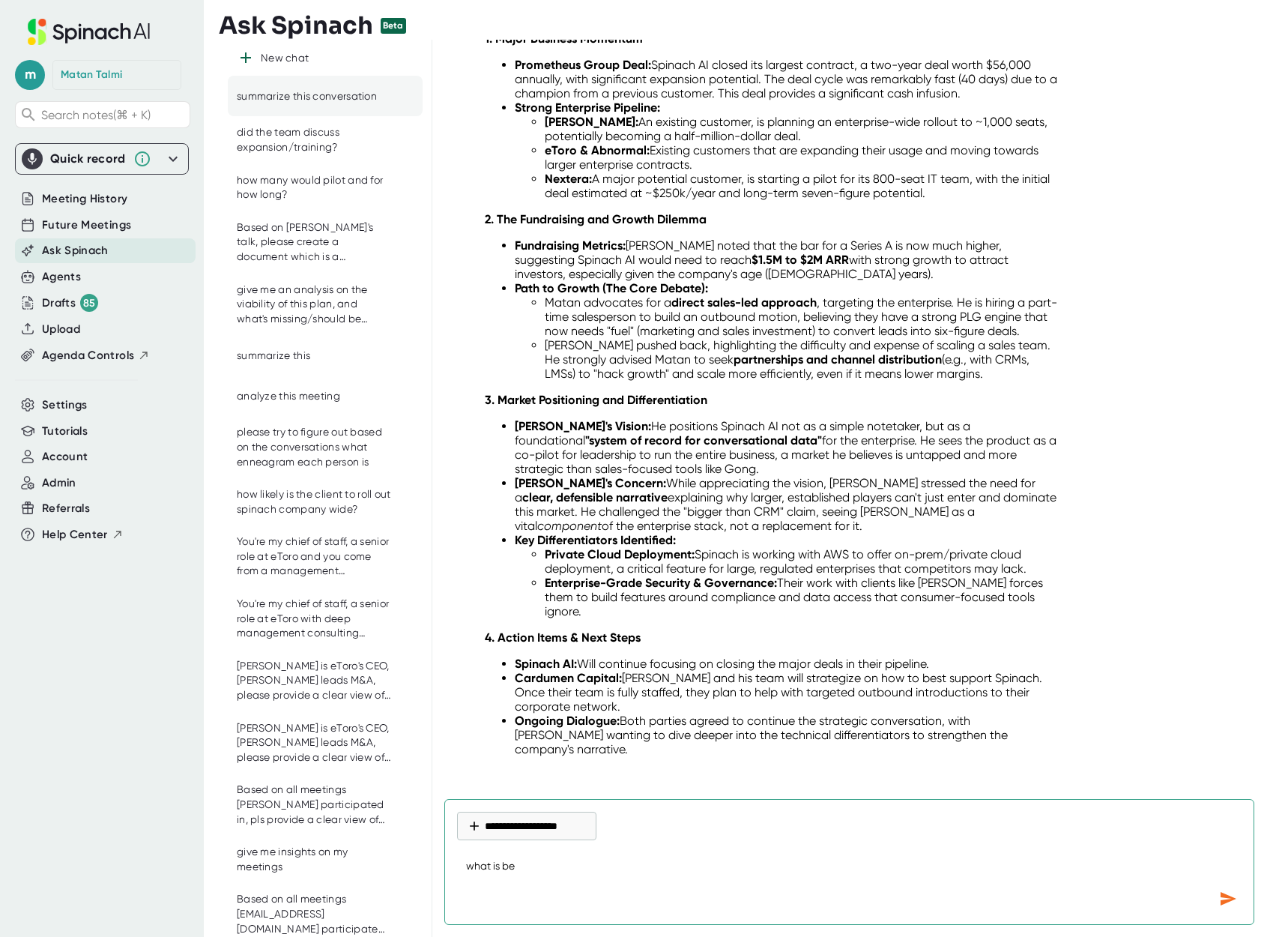
type textarea "what is beh"
type textarea "x"
type textarea "what is behi"
type textarea "x"
type textarea "what is behin"
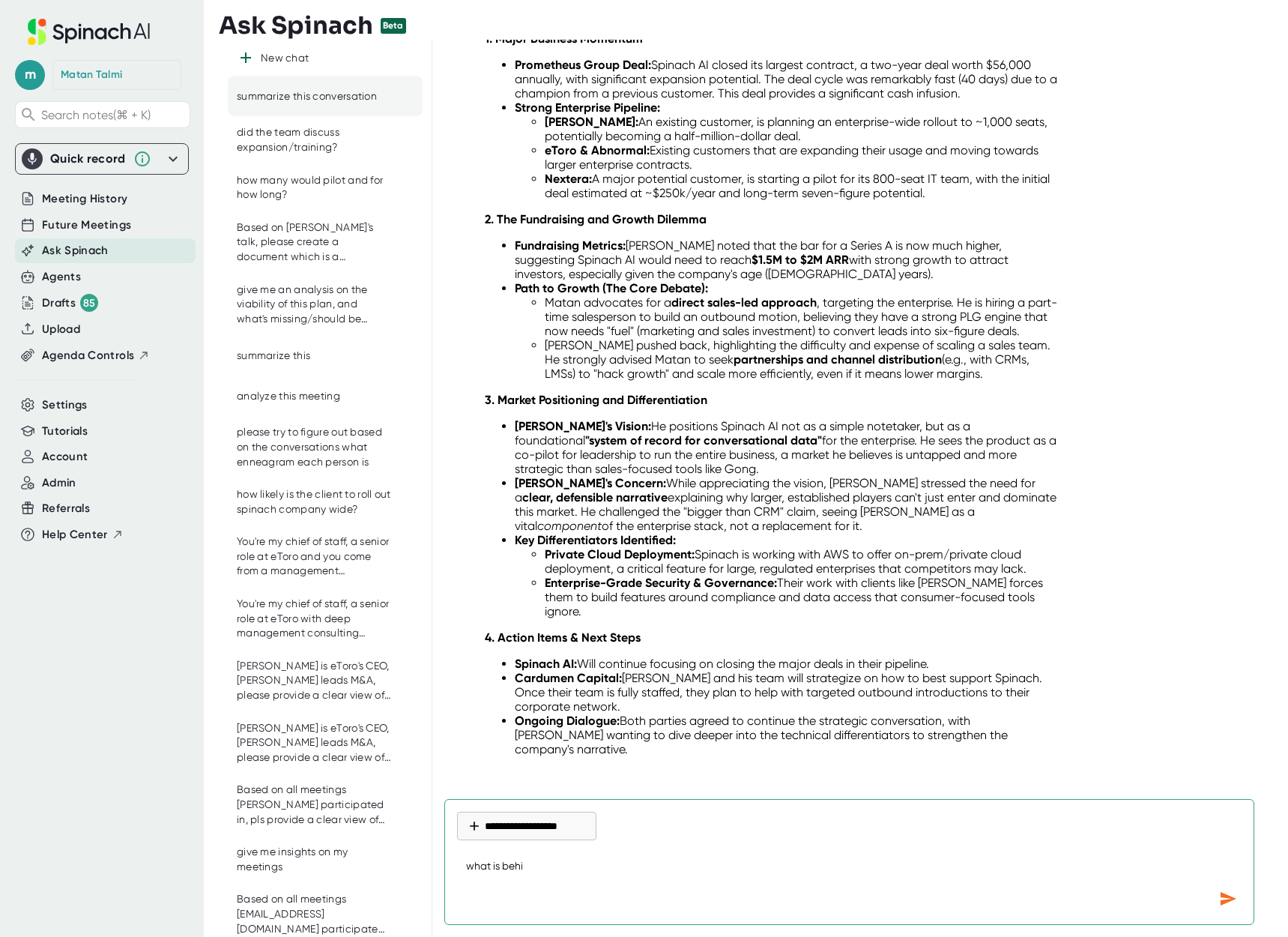
type textarea "x"
type textarea "what is behind"
type textarea "x"
type textarea "what is behind"
type textarea "x"
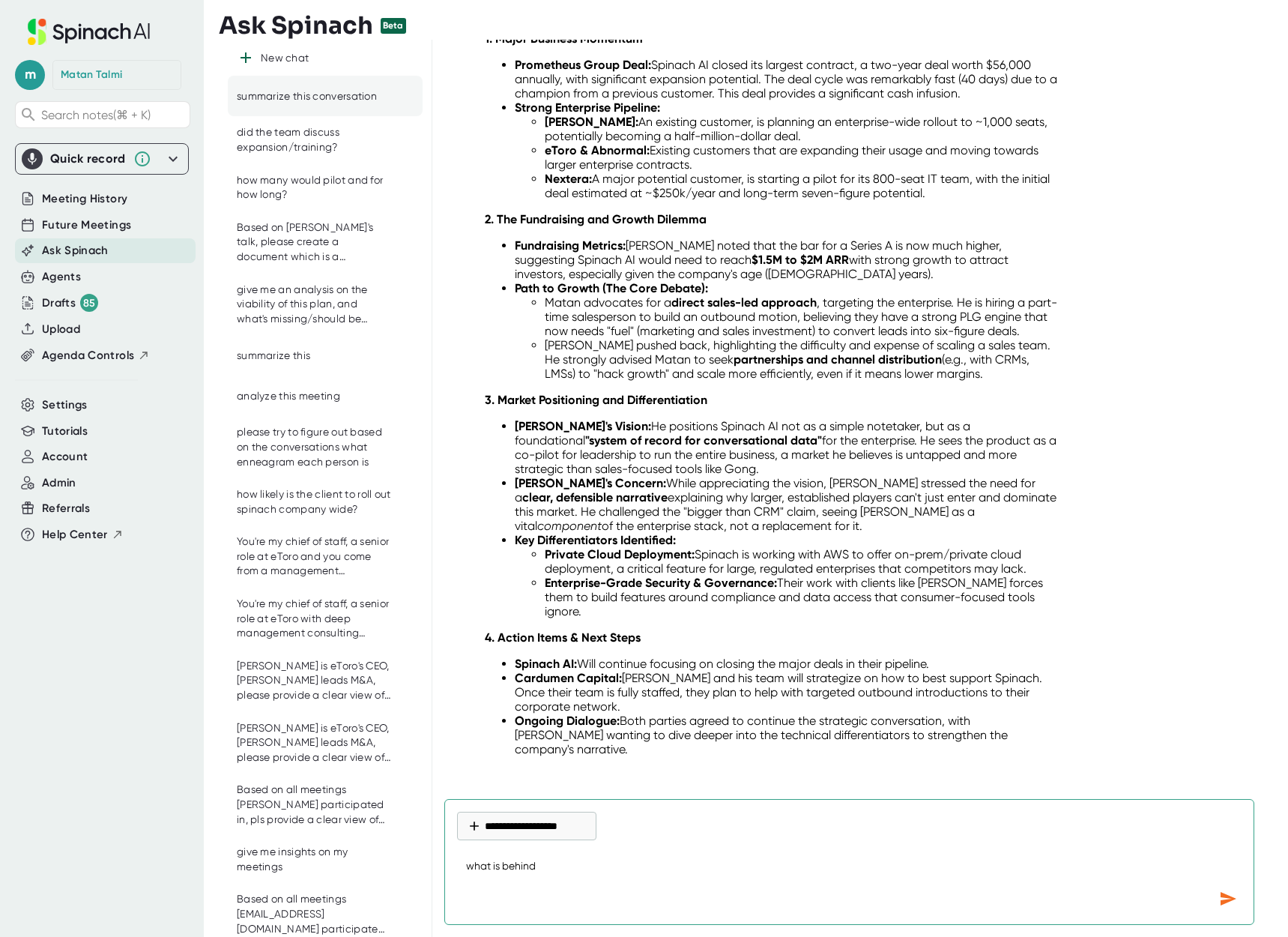
type textarea "what is behind t"
type textarea "x"
type textarea "what is behind th"
type textarea "x"
type textarea "what is behind the"
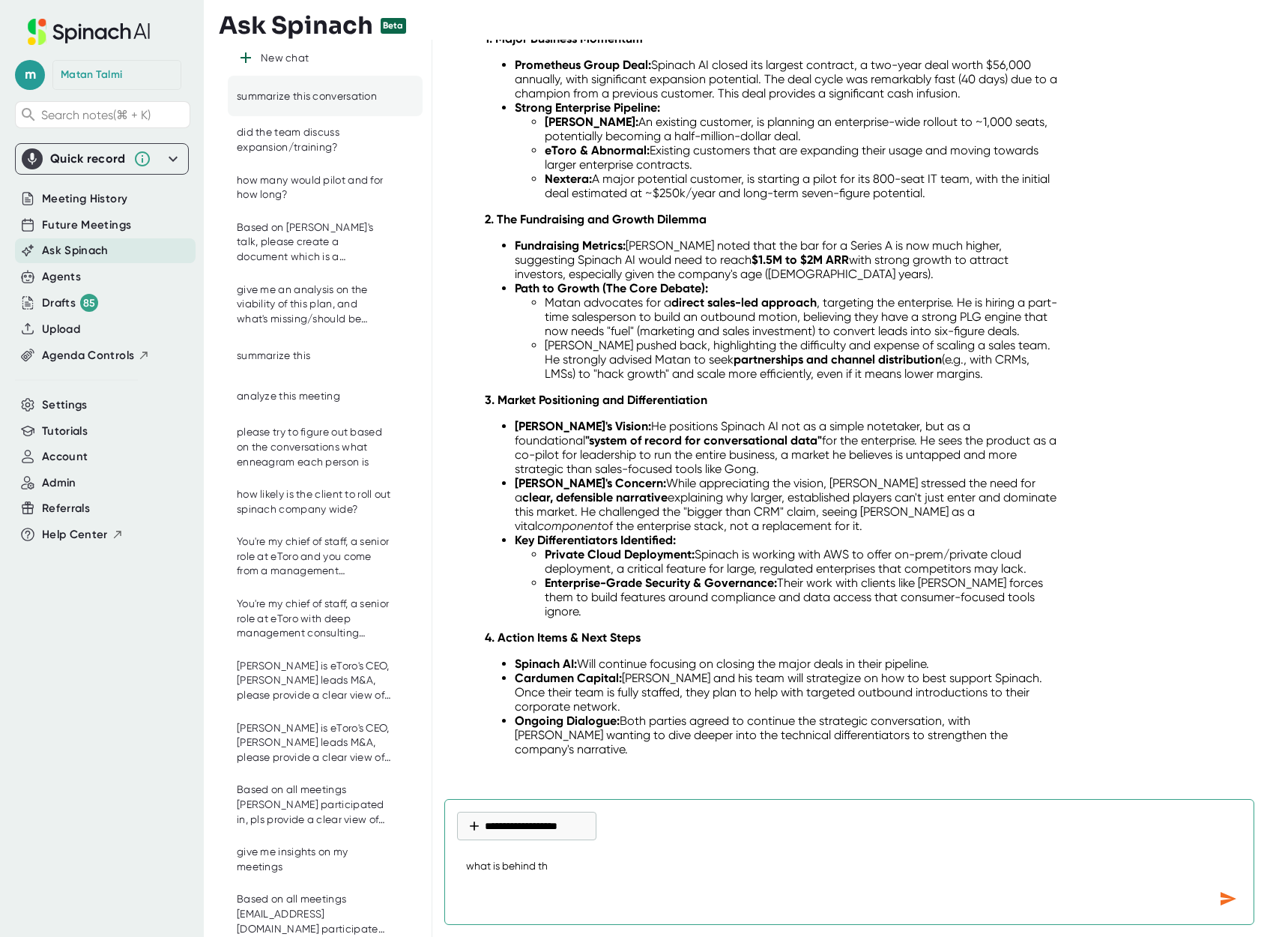
type textarea "x"
type textarea "what is behind the"
type textarea "x"
type textarea "what is behind the g"
type textarea "x"
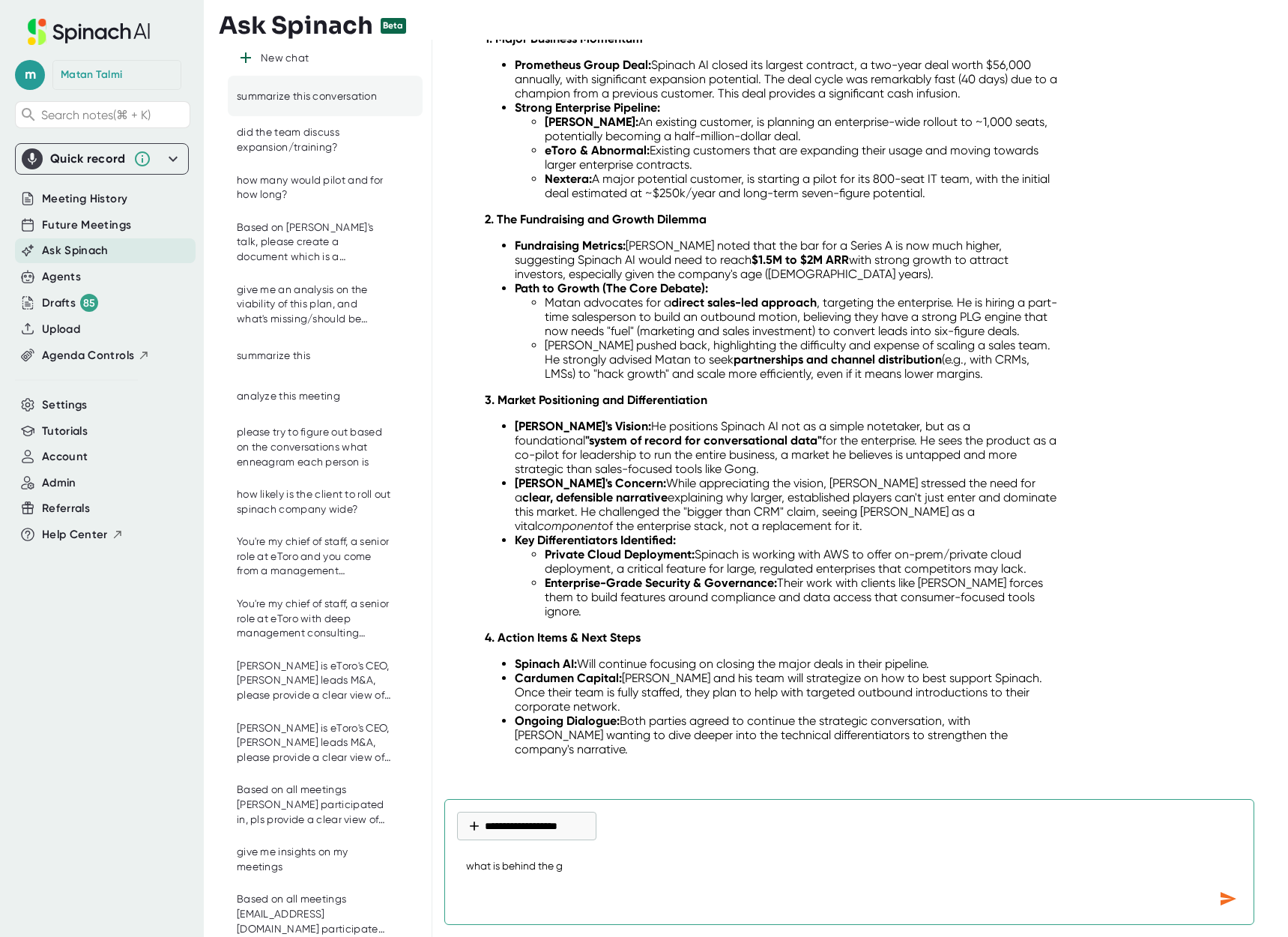
type textarea "what is behind the ga"
type textarea "x"
type textarea "what is behind the gap"
type textarea "x"
type textarea "what is behind the gap"
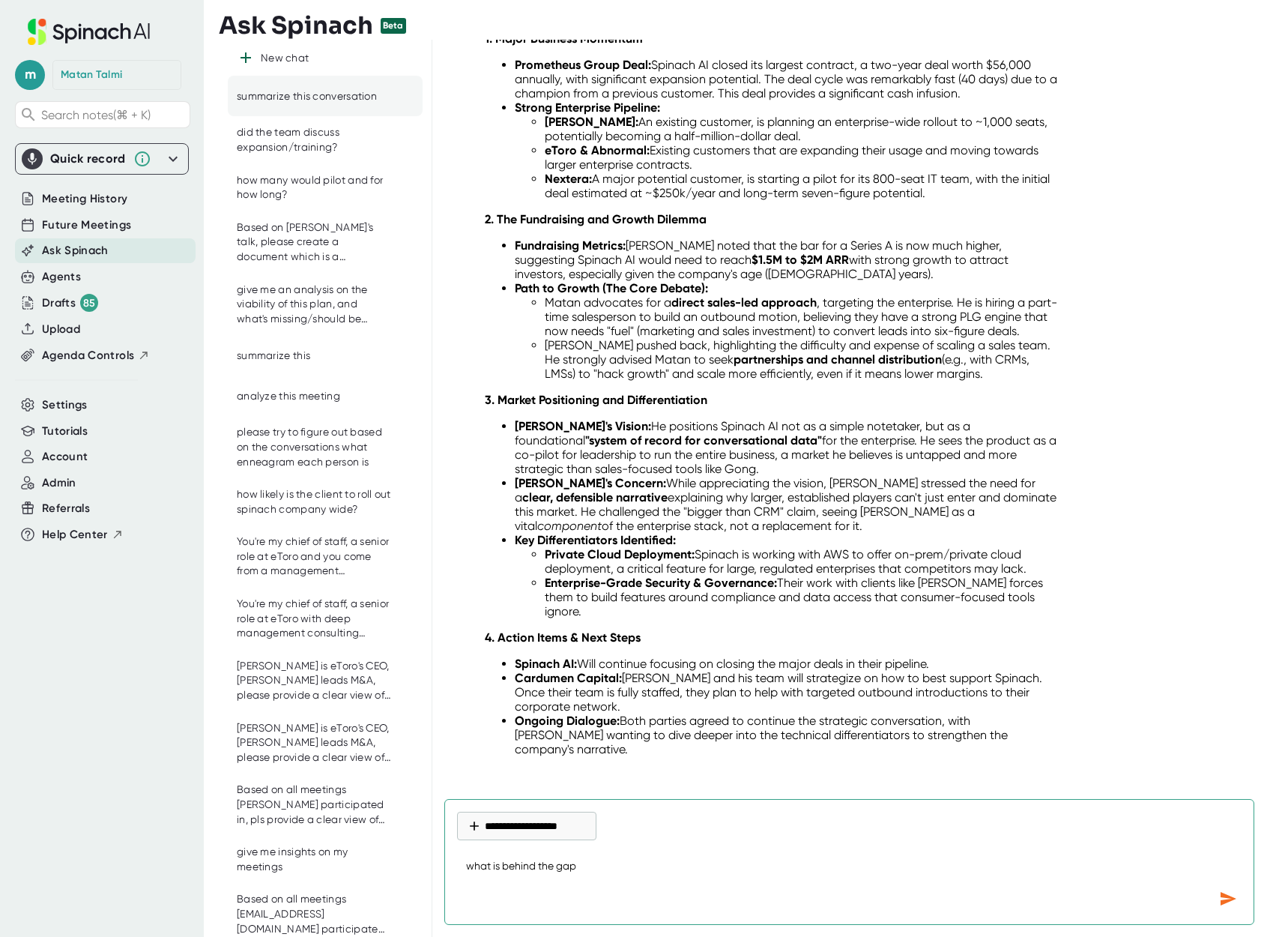
type textarea "x"
type textarea "what is behind the gap i"
type textarea "x"
type textarea "what is behind the gap in"
type textarea "x"
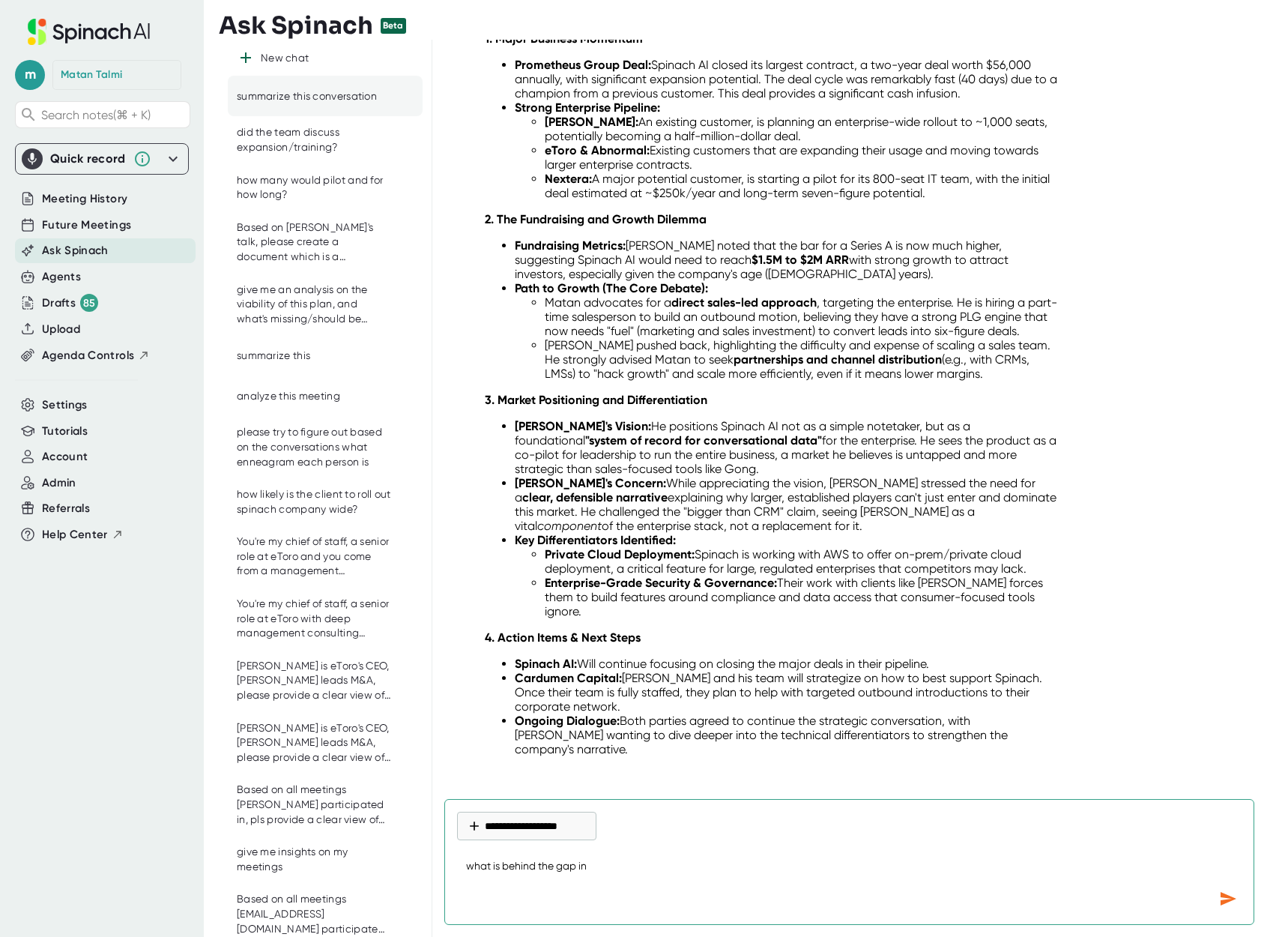
type textarea "what is behind the gap in"
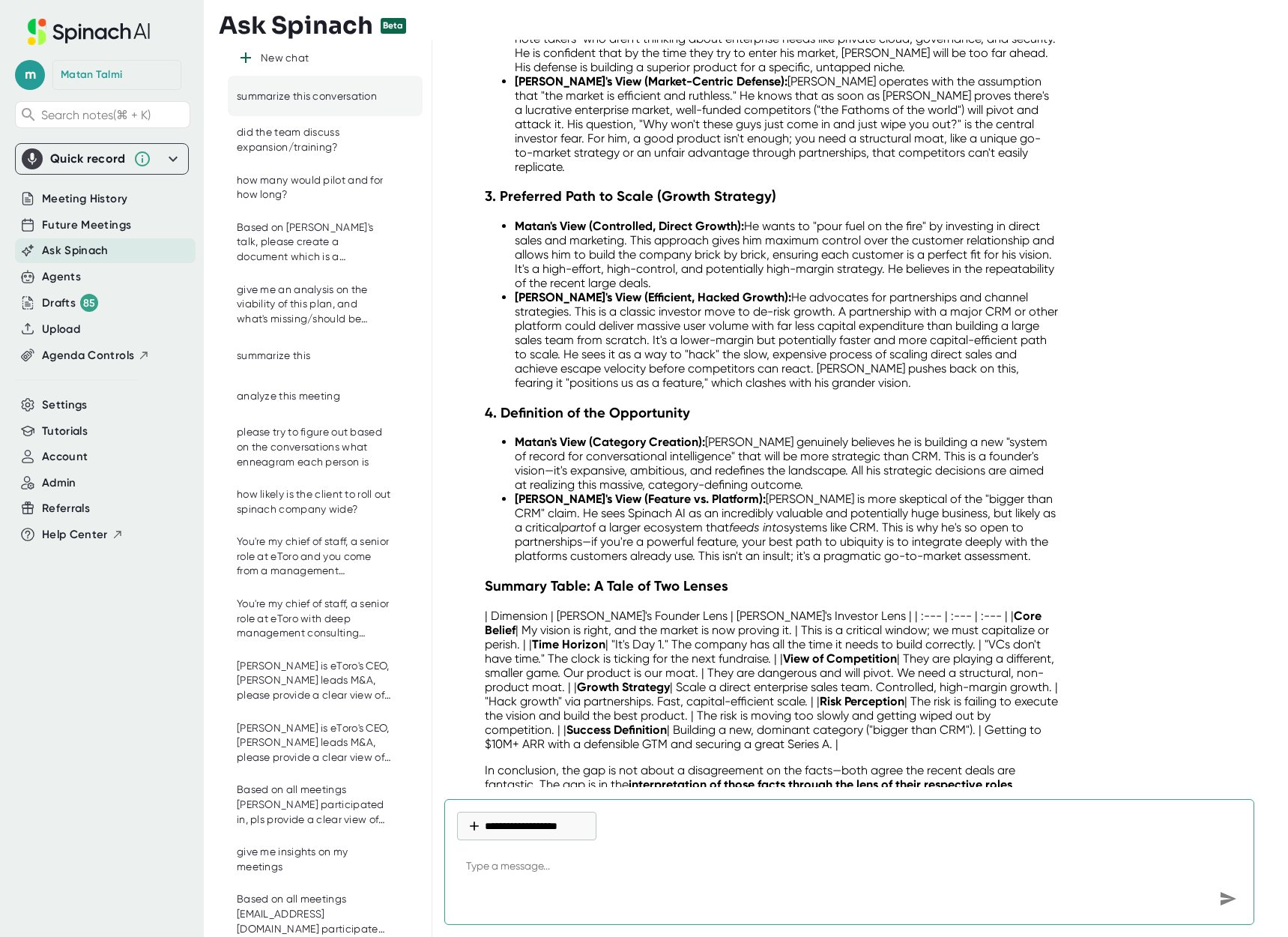
scroll to position [1912, 0]
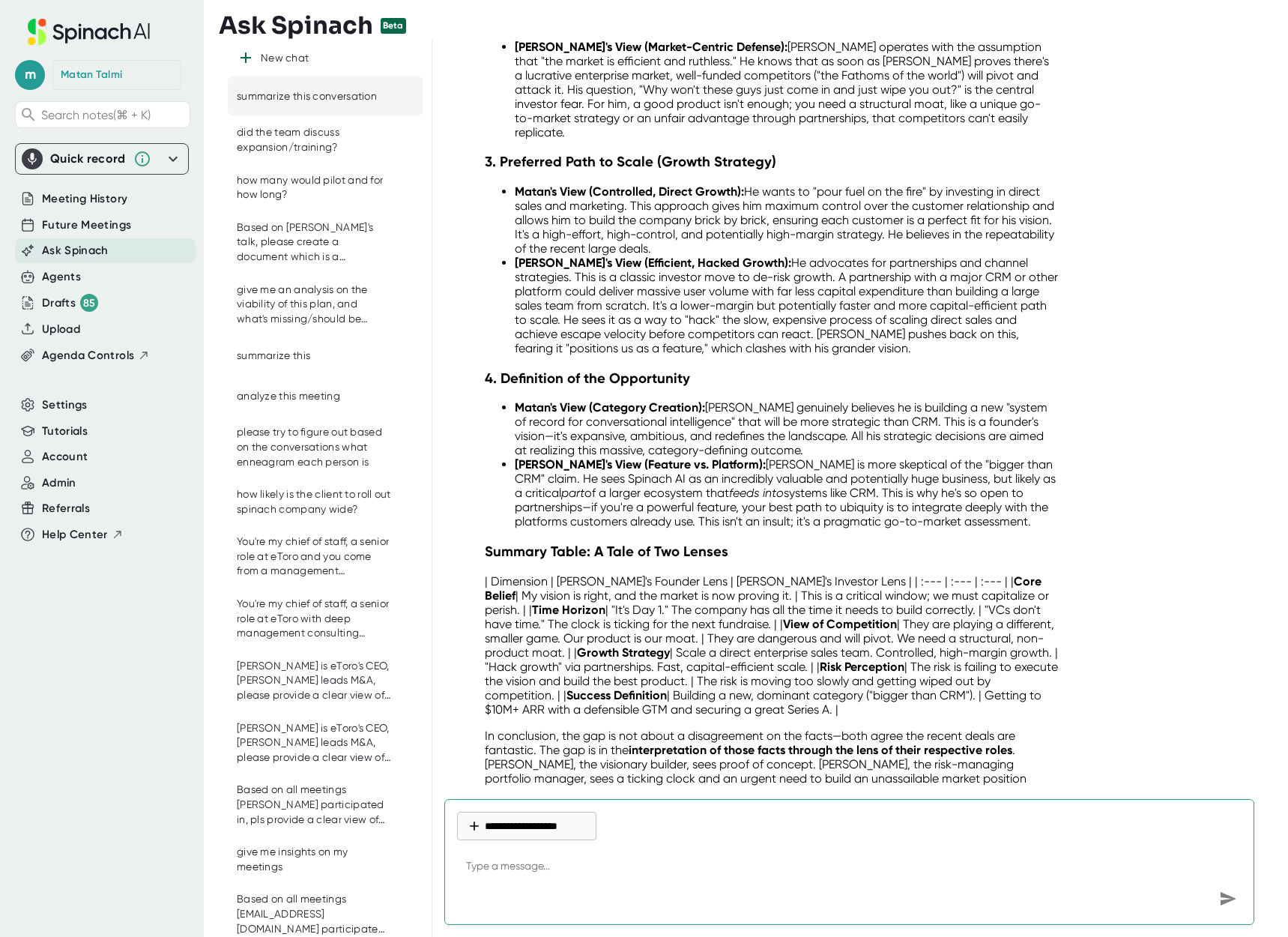
drag, startPoint x: 769, startPoint y: 672, endPoint x: 542, endPoint y: 574, distance: 247.3
click at [542, 574] on p "| Dimension | [PERSON_NAME]'s Founder Lens | [PERSON_NAME]'s Investor Lens | | …" at bounding box center [772, 645] width 574 height 142
click at [497, 574] on p "| Dimension | [PERSON_NAME]'s Founder Lens | [PERSON_NAME]'s Investor Lens | | …" at bounding box center [772, 645] width 574 height 142
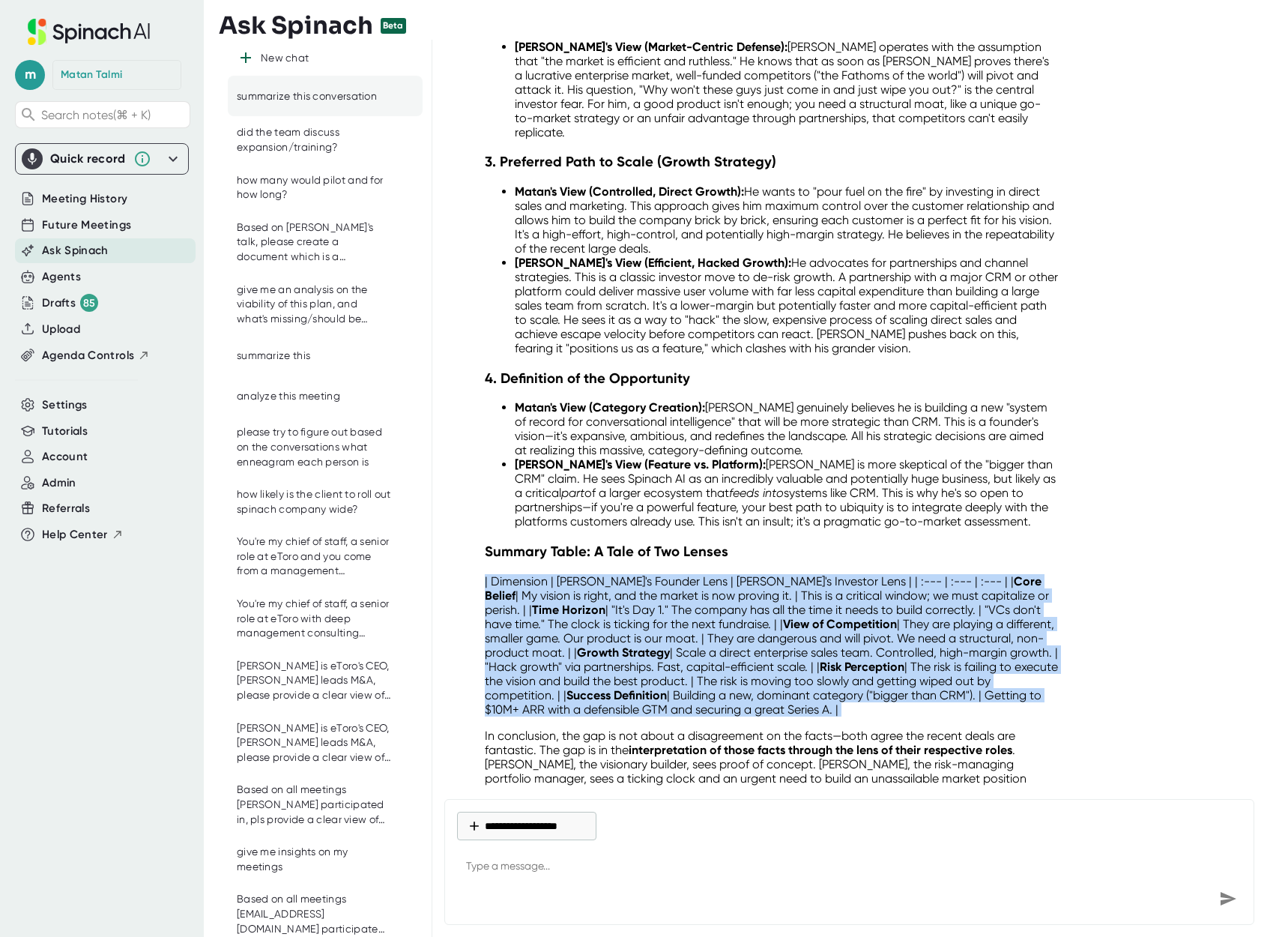
drag, startPoint x: 483, startPoint y: 539, endPoint x: 825, endPoint y: 673, distance: 367.3
click at [825, 673] on div "Excellent question. The gap in perception between [PERSON_NAME] and [PERSON_NAM…" at bounding box center [771, 112] width 598 height 1417
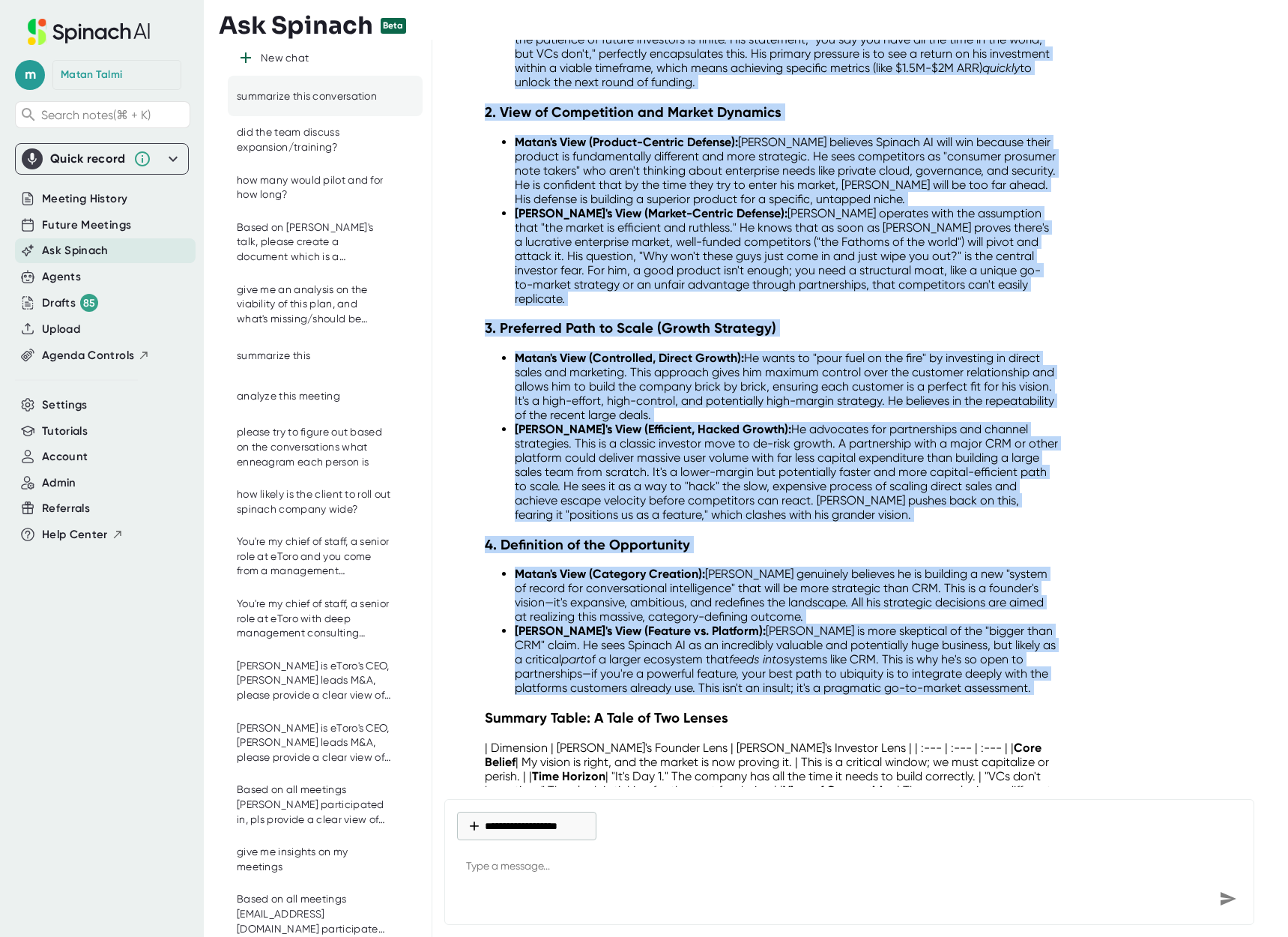
scroll to position [1764, 0]
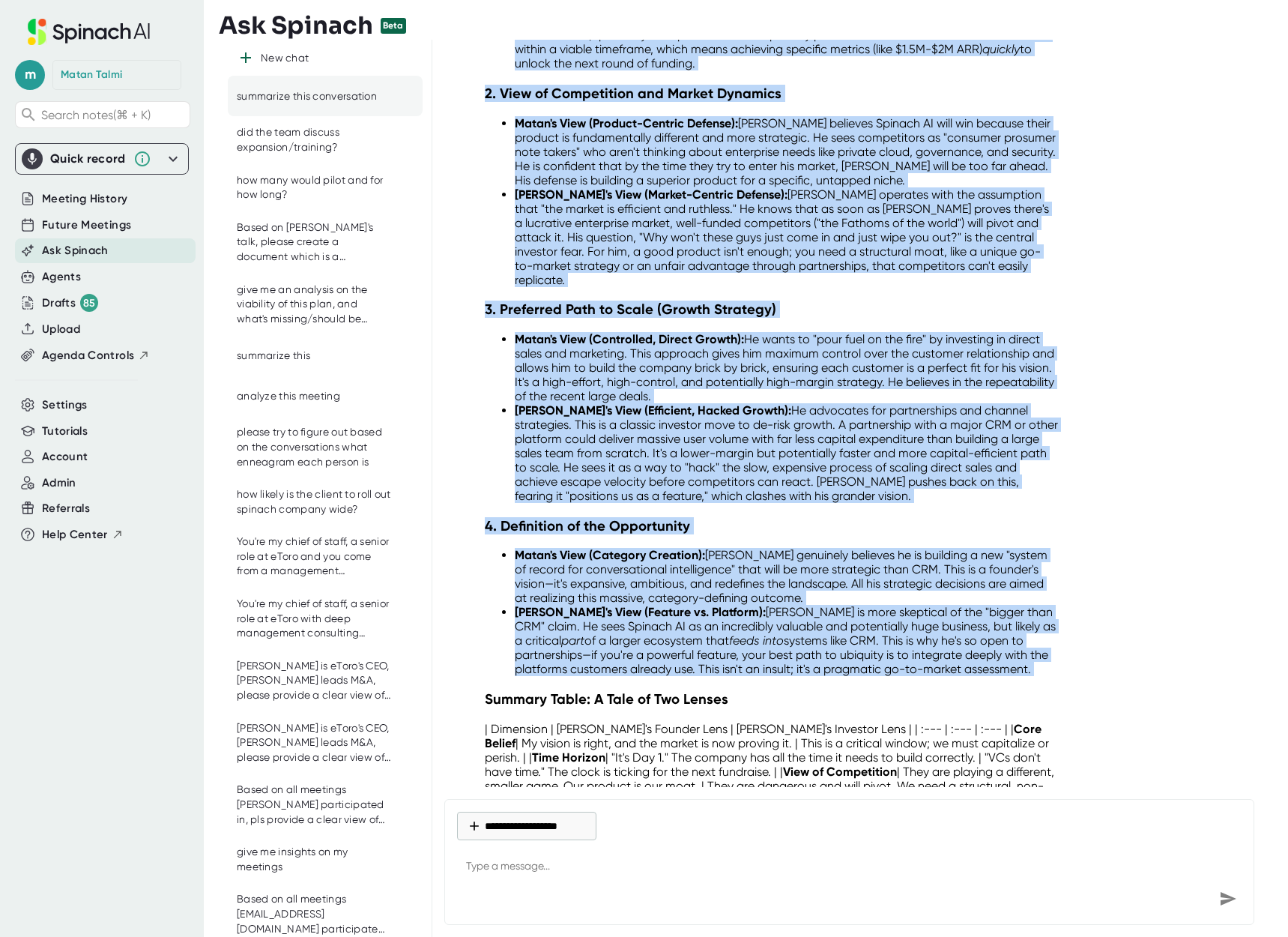
drag, startPoint x: 483, startPoint y: 248, endPoint x: 1066, endPoint y: 622, distance: 692.7
click at [1066, 622] on div "Excellent question. The gap in perception between [PERSON_NAME] and [PERSON_NAM…" at bounding box center [771, 259] width 598 height 1417
copy div "Excellent question. The gap in perception between [PERSON_NAME] and [PERSON_NAM…"
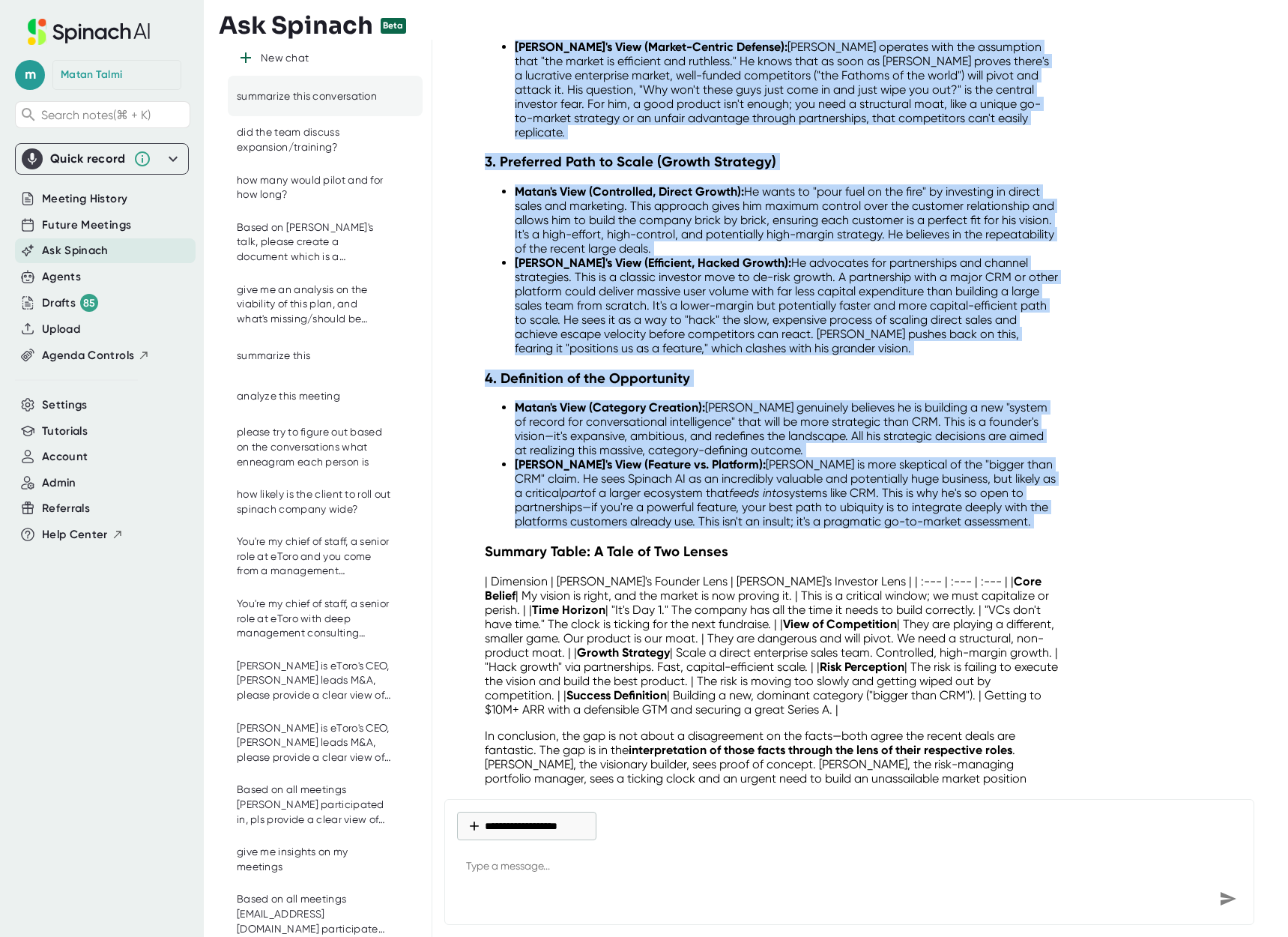
copy div "Excellent question. The gap in perception between [PERSON_NAME] and [PERSON_NAM…"
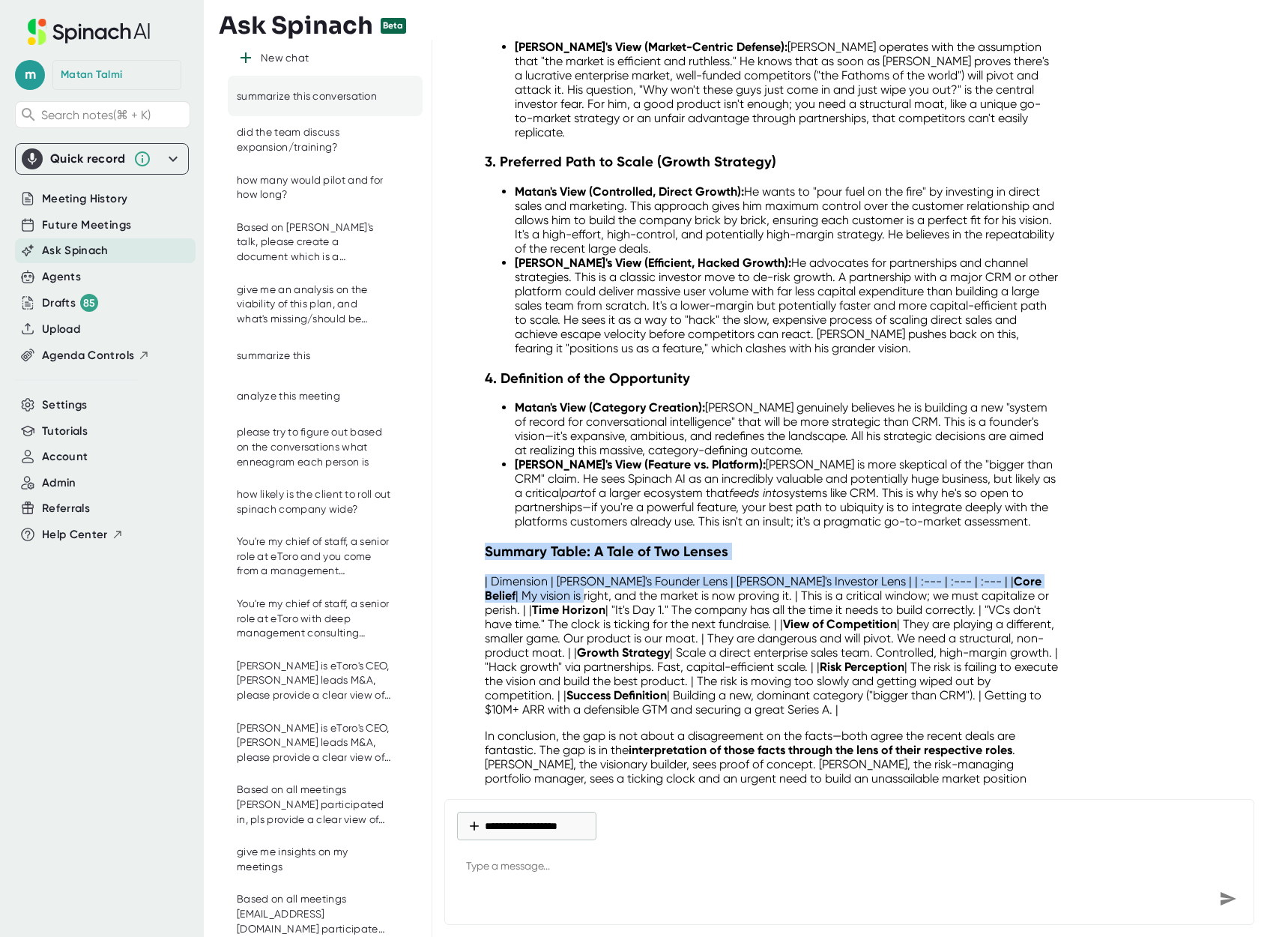
drag, startPoint x: 483, startPoint y: 506, endPoint x: 1072, endPoint y: 542, distance: 590.1
click at [1071, 542] on div "Excellent question. The gap in perception between [PERSON_NAME] and [PERSON_NAM…" at bounding box center [854, 112] width 820 height 1417
copy div "Summary Table: A Tale of Two Lenses | Dimension | [PERSON_NAME]'s Founder Lens …"
click at [988, 490] on div "Excellent question. The gap in perception between [PERSON_NAME] and [PERSON_NAM…" at bounding box center [772, 106] width 574 height 1387
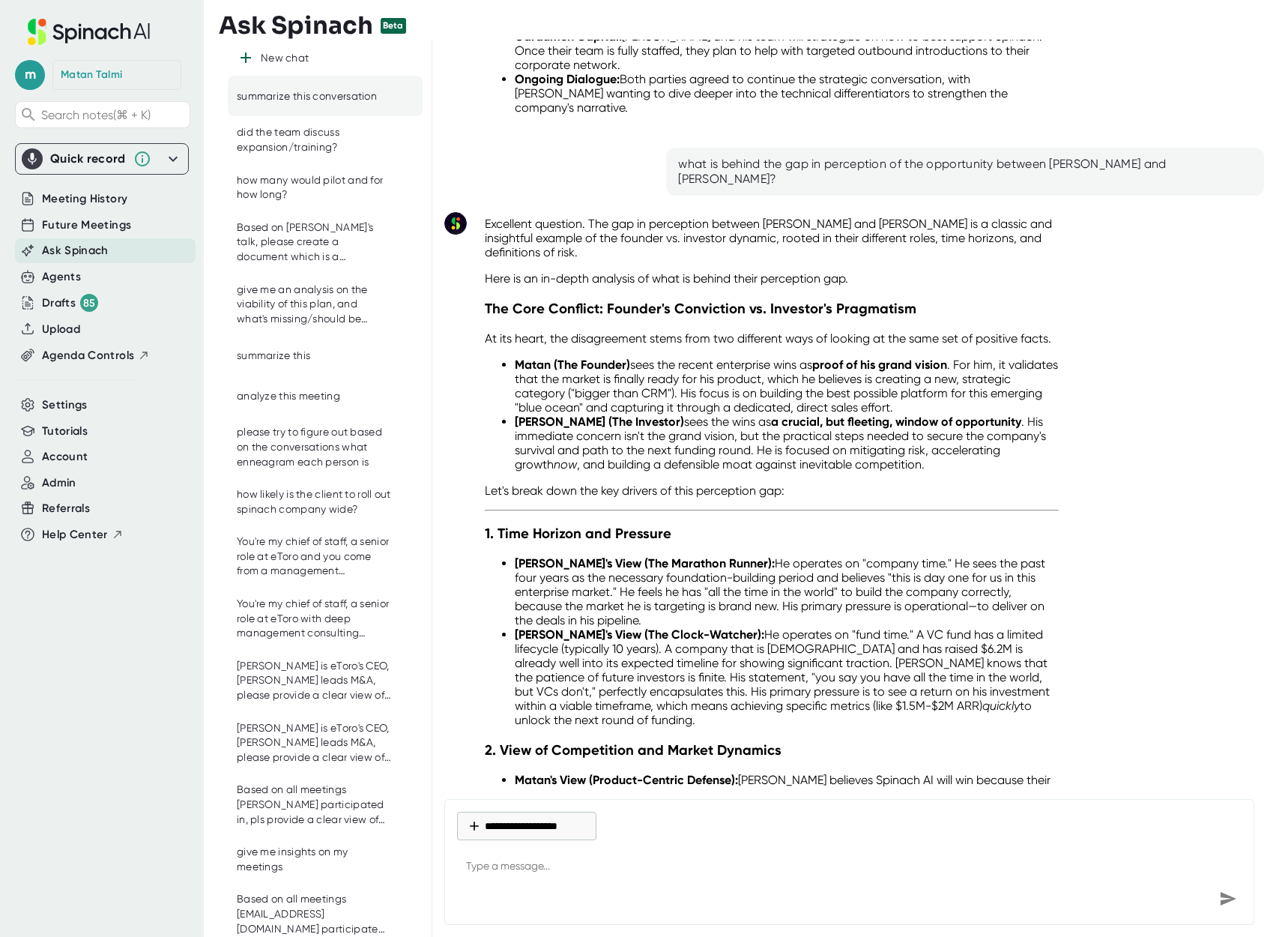
scroll to position [1041, 0]
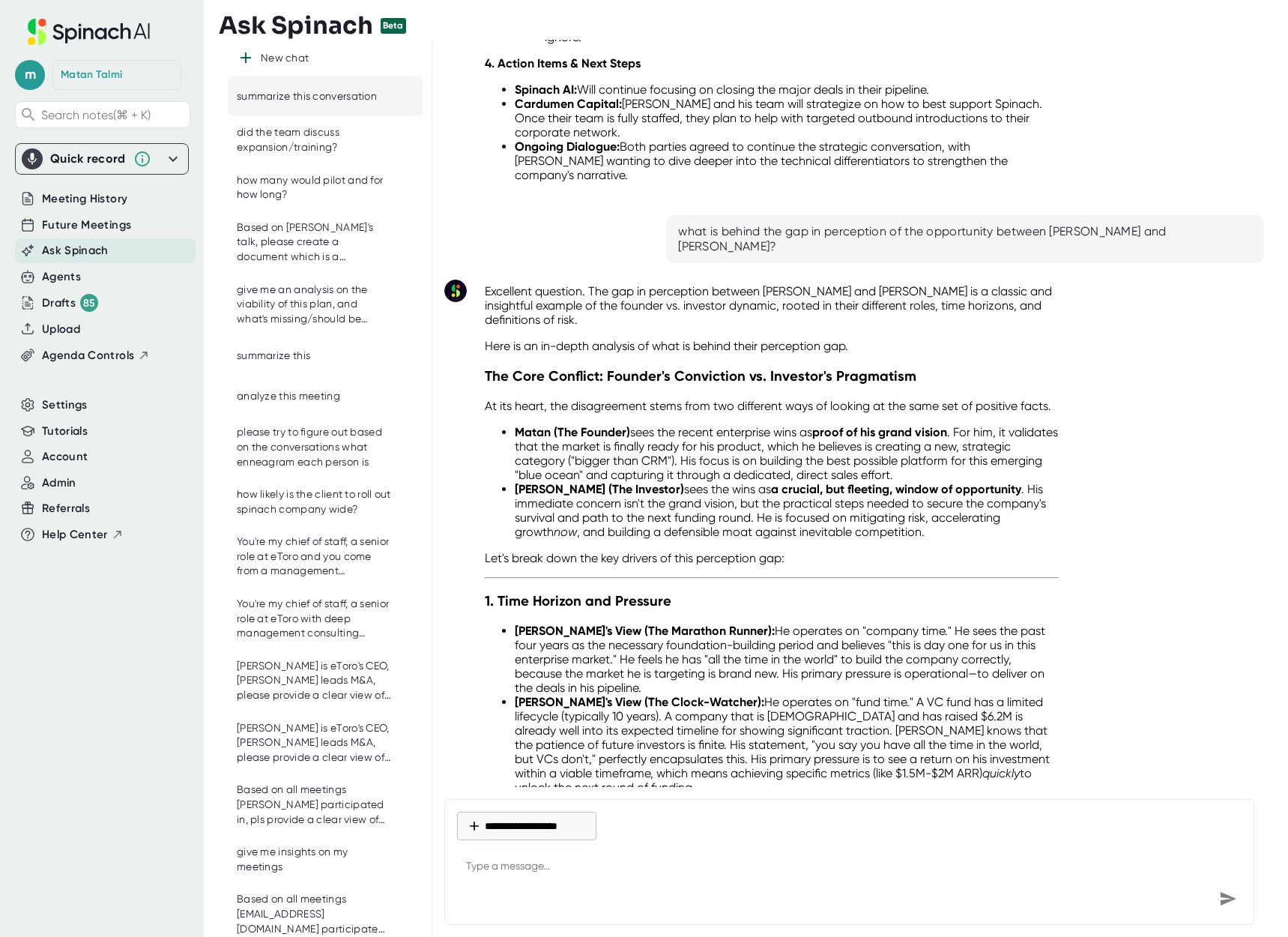
drag, startPoint x: 982, startPoint y: 602, endPoint x: 588, endPoint y: 264, distance: 519.1
copy div "The gap in perception between [PERSON_NAME] and [PERSON_NAME] is a classic and …"
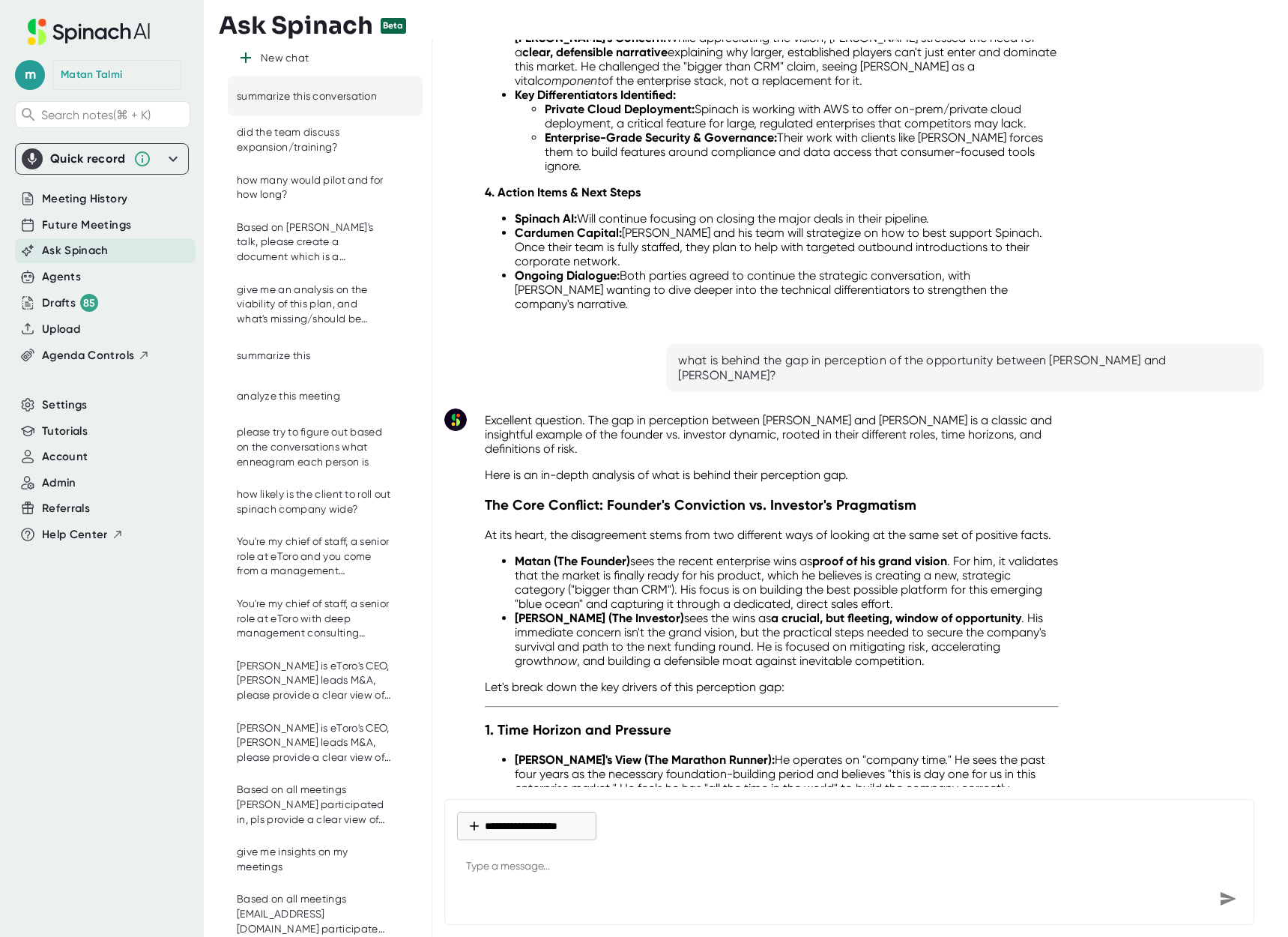
scroll to position [829, 0]
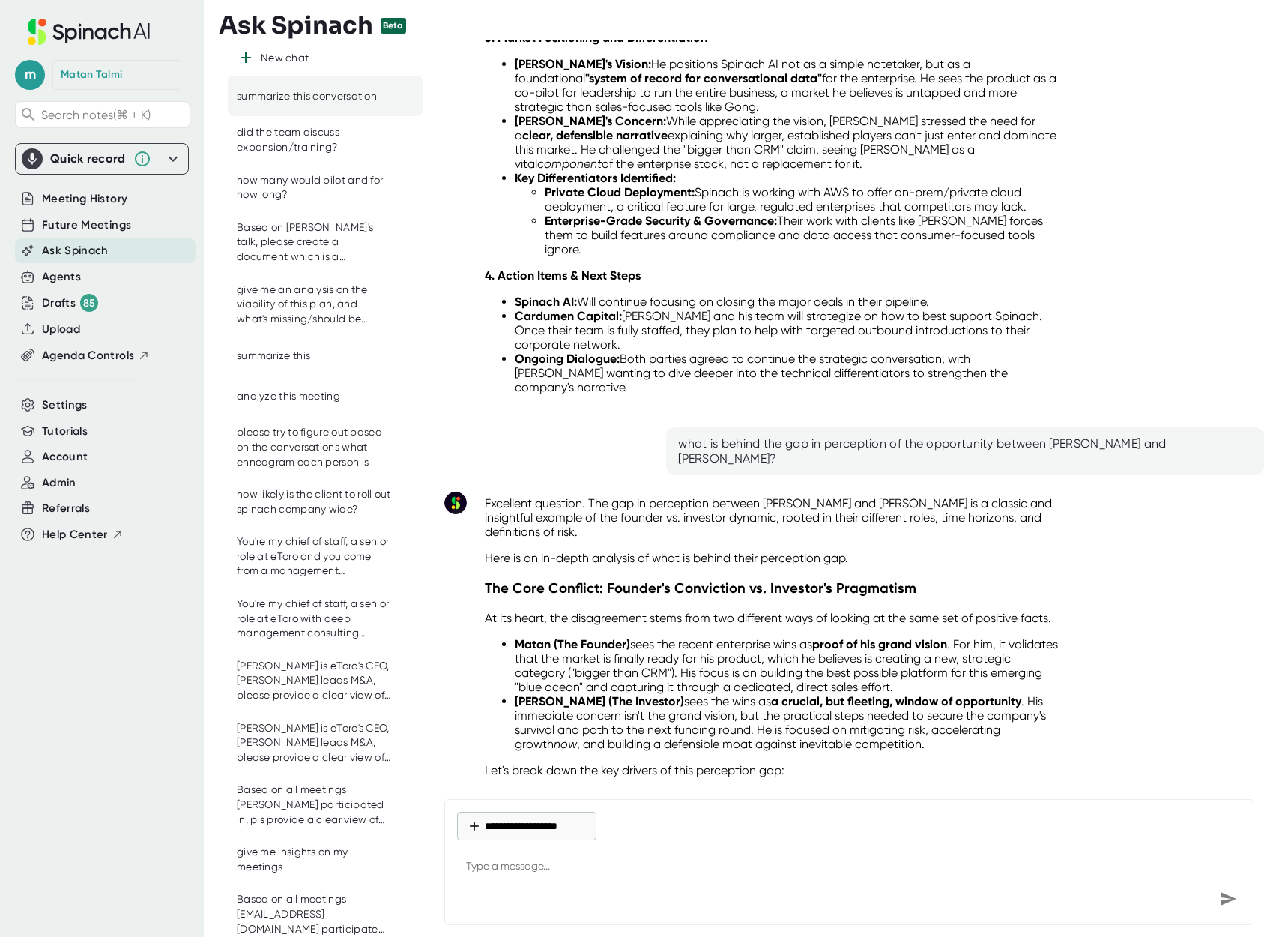
click at [518, 496] on p "Excellent question. The gap in perception between [PERSON_NAME] and [PERSON_NAM…" at bounding box center [772, 517] width 574 height 43
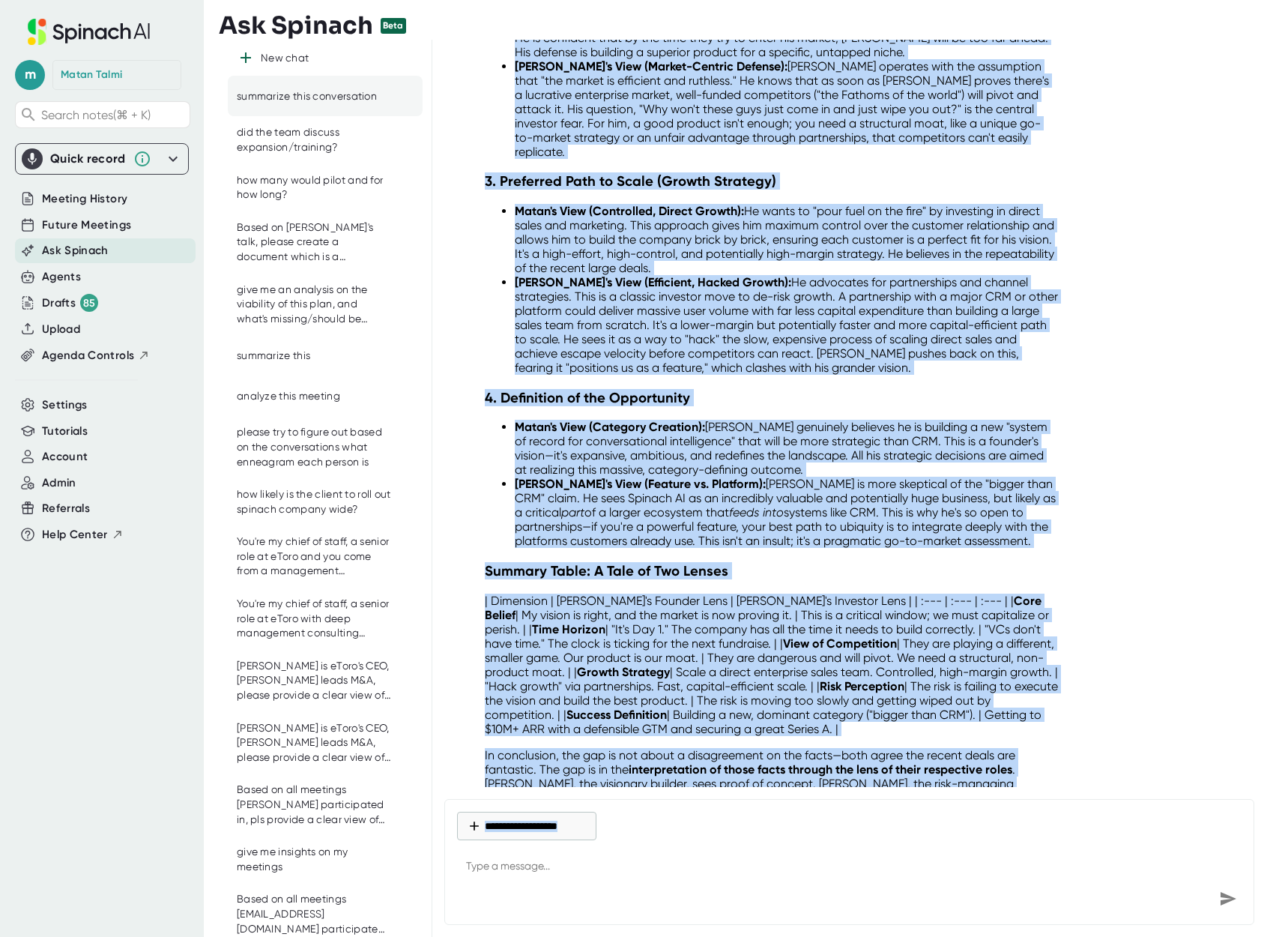
scroll to position [1912, 0]
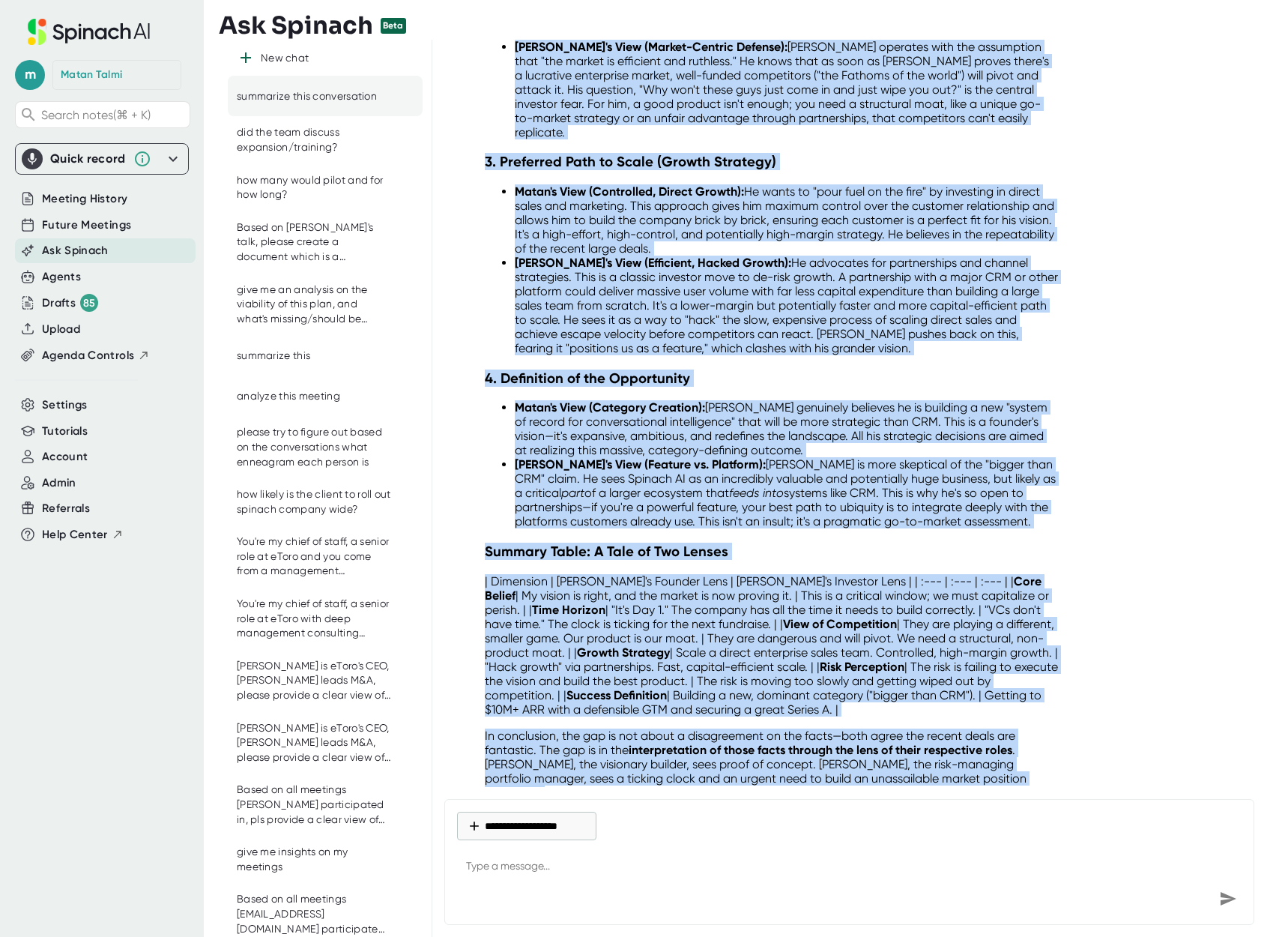
drag, startPoint x: 484, startPoint y: 473, endPoint x: 1074, endPoint y: 736, distance: 646.0
click at [1074, 736] on div "Excellent question. The gap in perception between [PERSON_NAME] and [PERSON_NAM…" at bounding box center [854, 112] width 820 height 1417
copy div "Excellent question. The gap in perception between [PERSON_NAME] and [PERSON_NAM…"
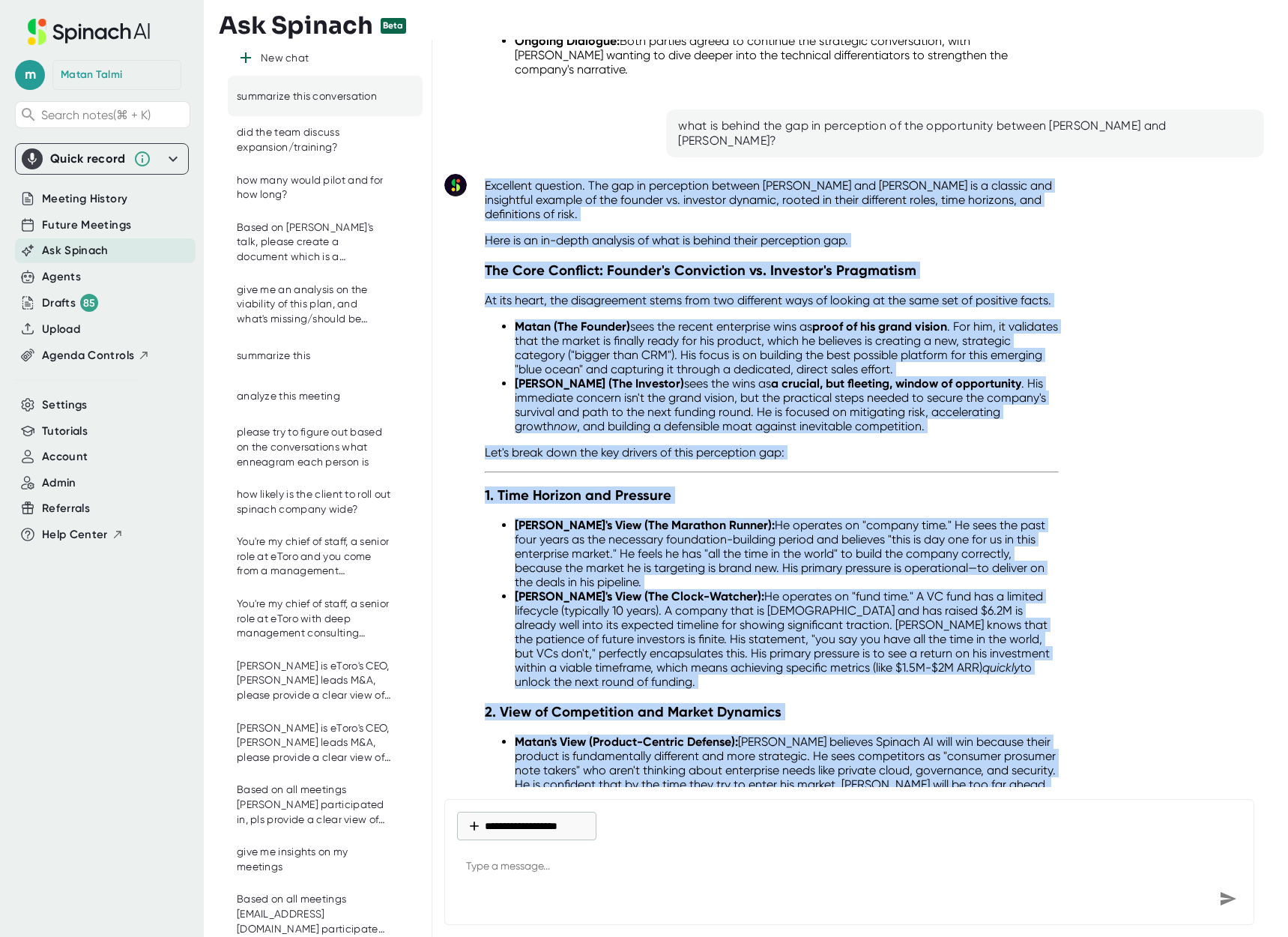
scroll to position [790, 0]
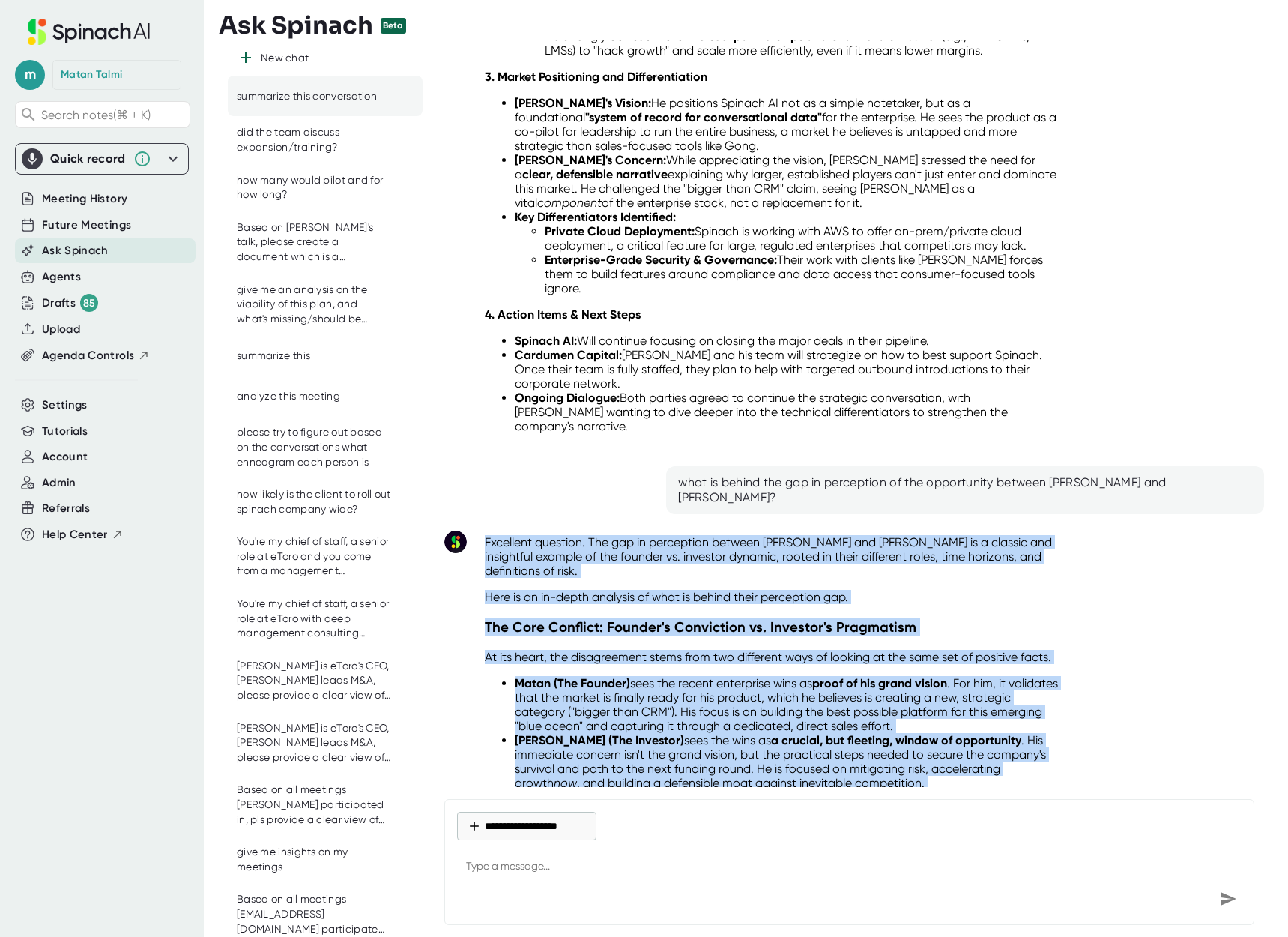
click at [568, 535] on p "Excellent question. The gap in perception between [PERSON_NAME] and [PERSON_NAM…" at bounding box center [772, 556] width 574 height 43
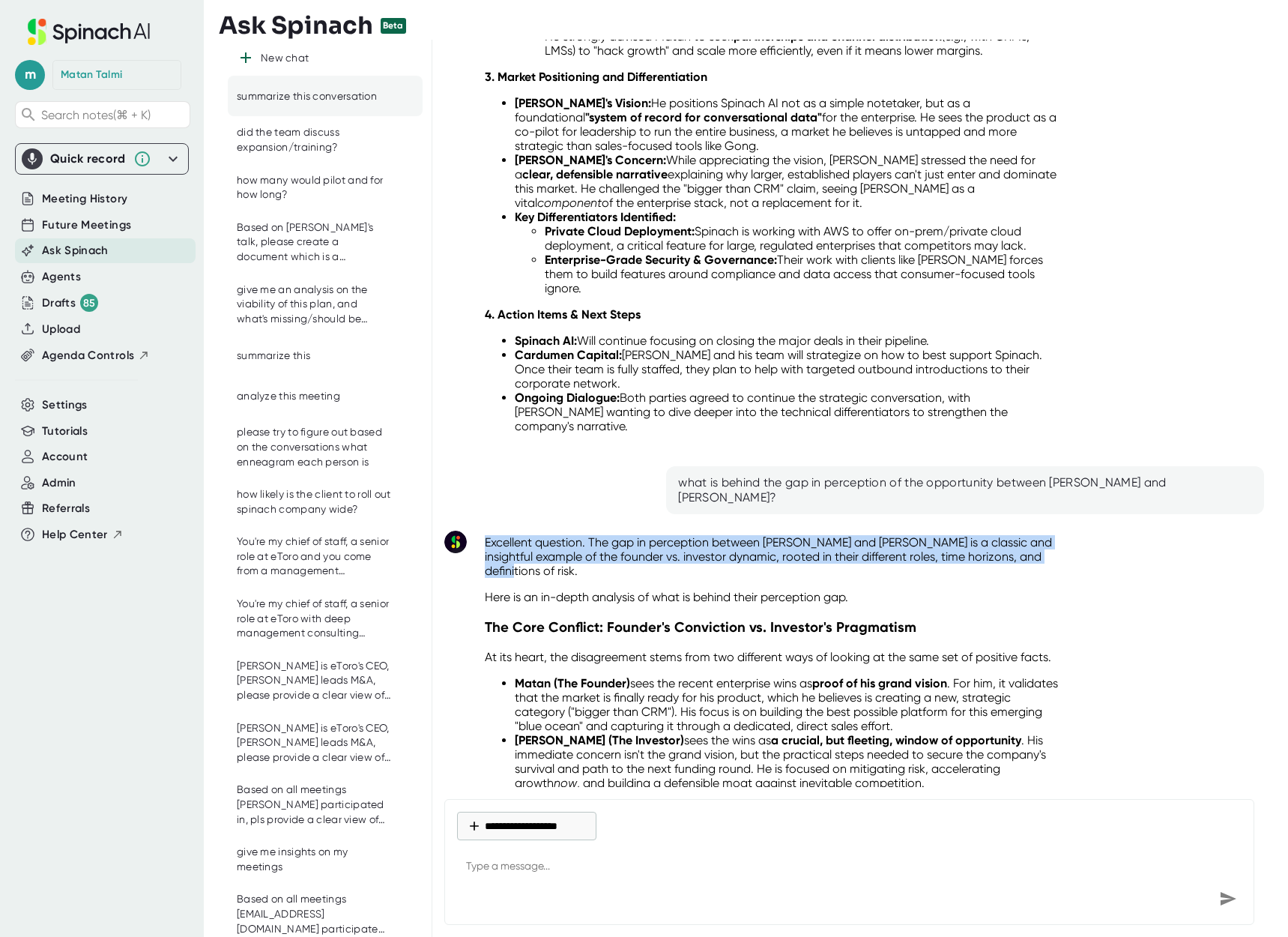
drag, startPoint x: 541, startPoint y: 545, endPoint x: 488, endPoint y: 512, distance: 62.4
click at [488, 535] on p "Excellent question. The gap in perception between [PERSON_NAME] and [PERSON_NAM…" at bounding box center [772, 556] width 574 height 43
copy p "Excellent question. The gap in perception between [PERSON_NAME] and [PERSON_NAM…"
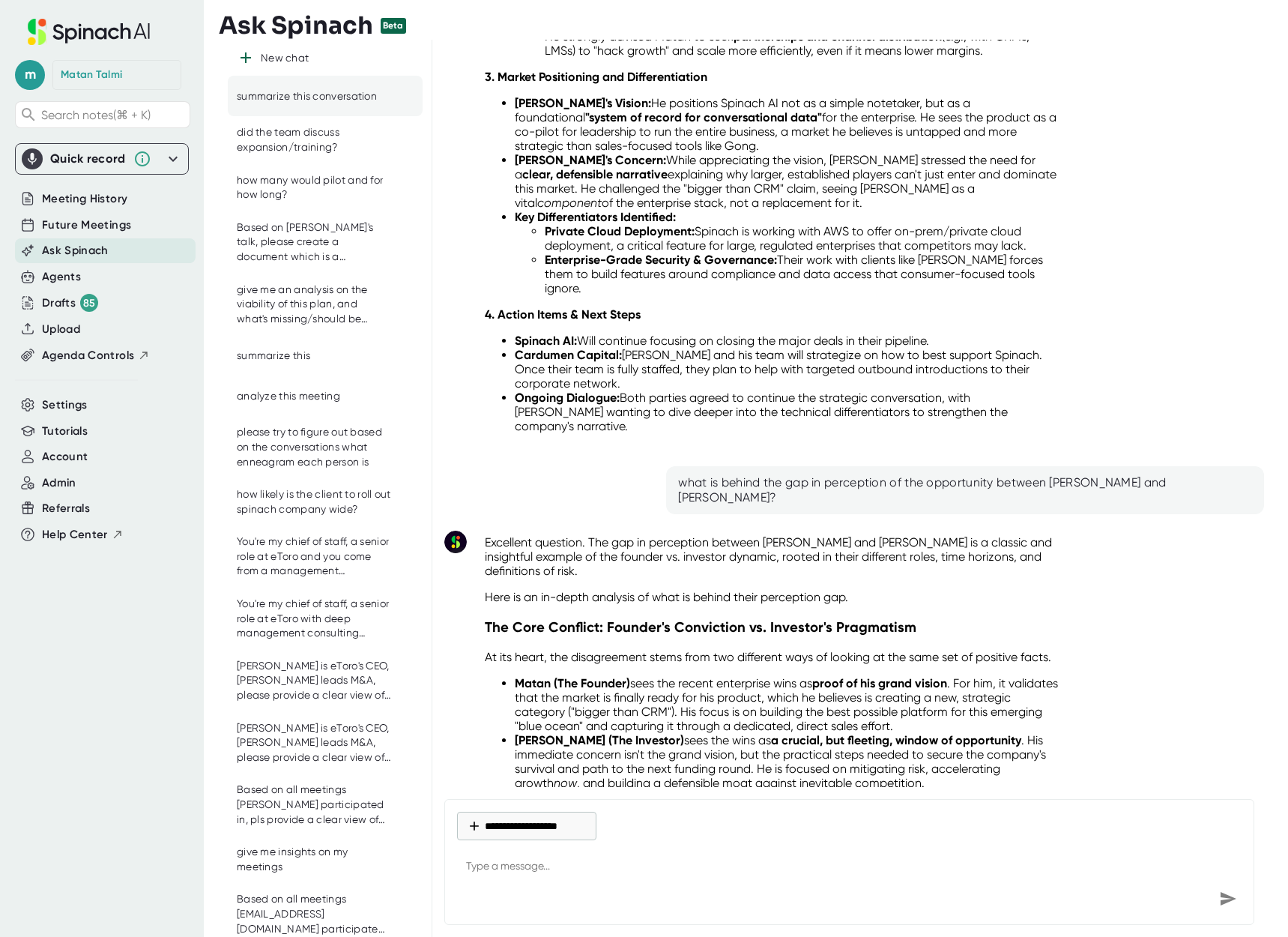
click at [808, 475] on div "what is behind the gap in perception of the opportunity between [PERSON_NAME] a…" at bounding box center [965, 490] width 574 height 30
copy div "what is behind the gap in perception of the opportunity between [PERSON_NAME] a…"
click at [281, 55] on div "New chat" at bounding box center [284, 59] width 48 height 13
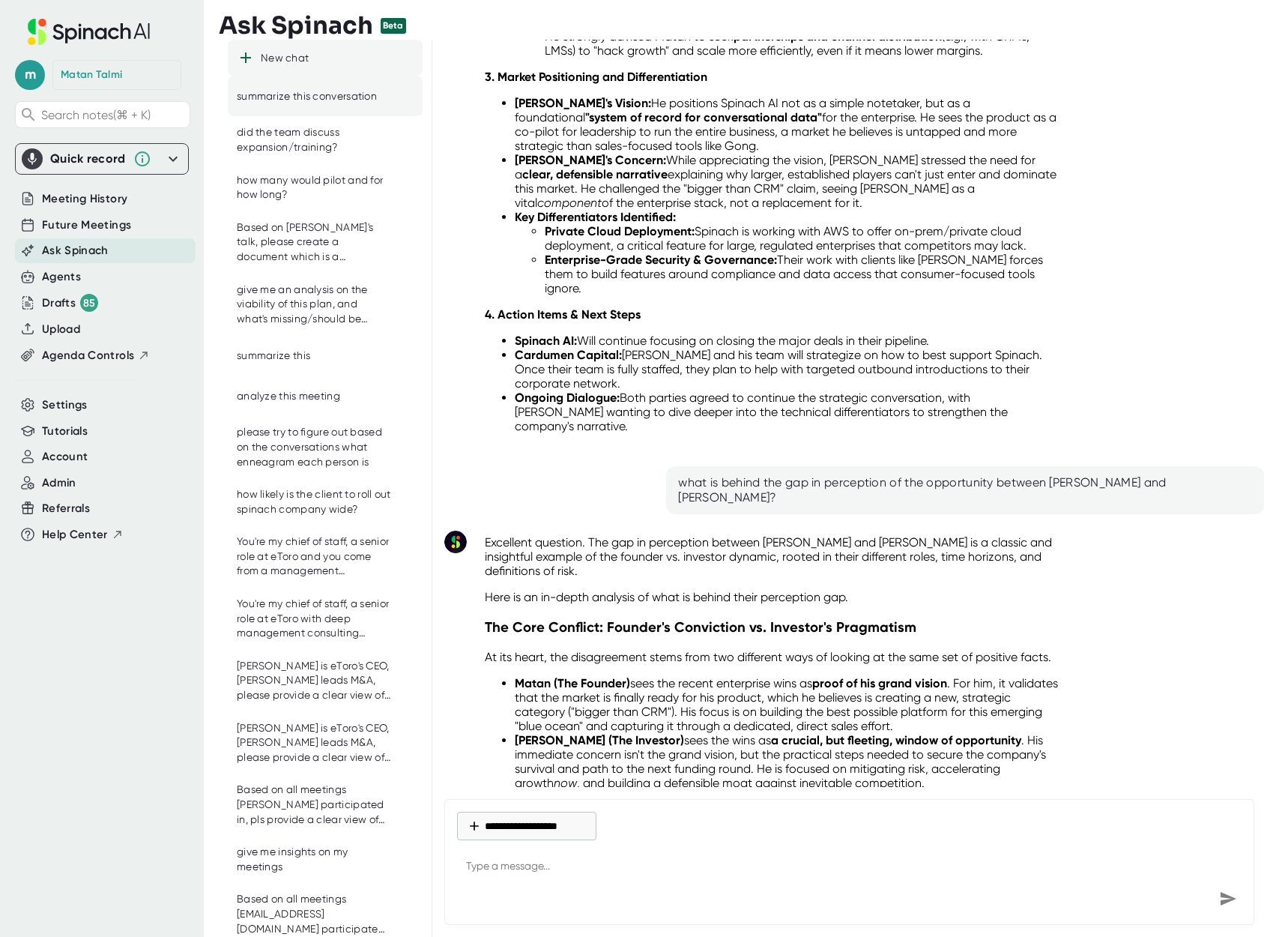
scroll to position [0, 0]
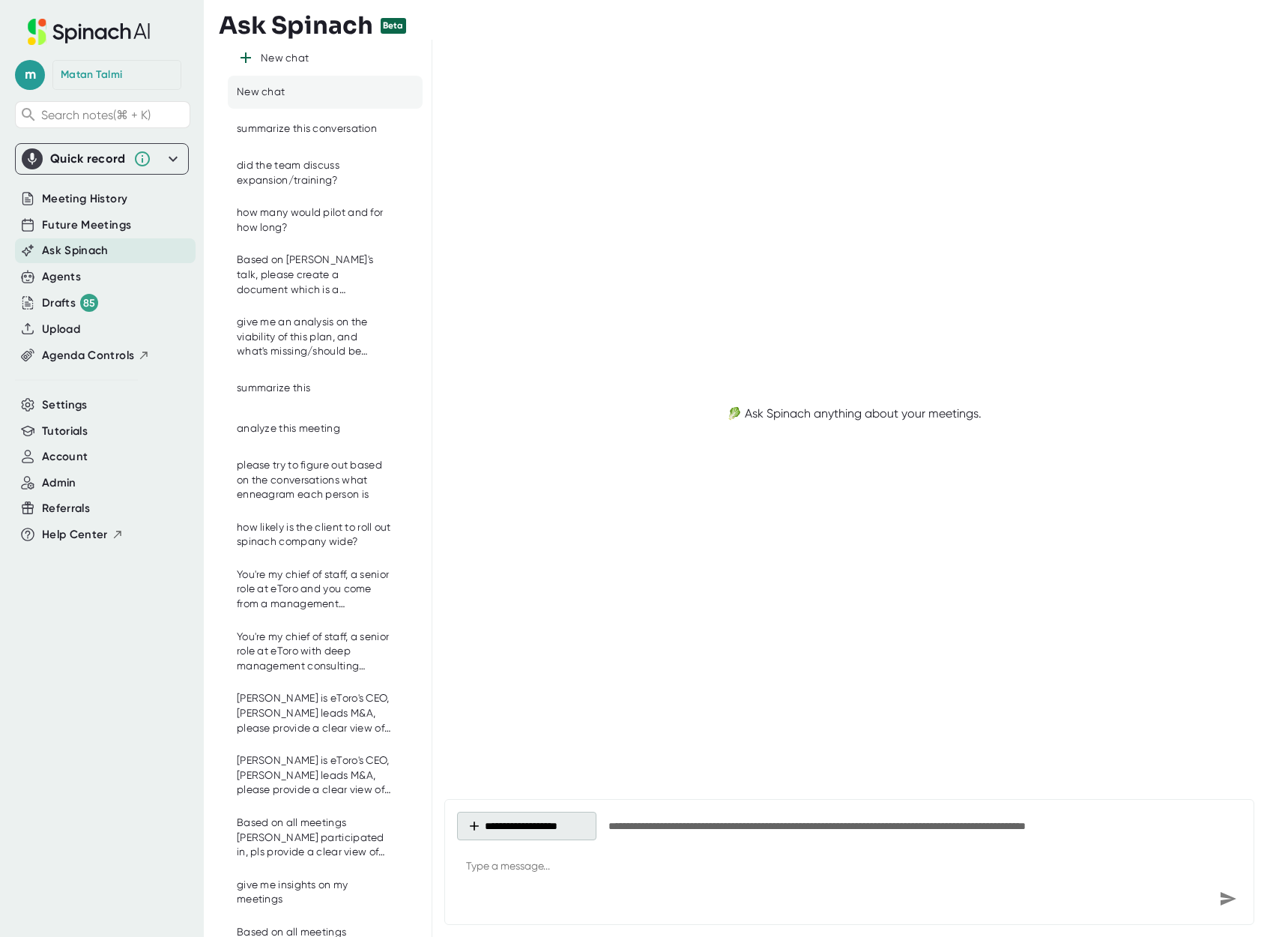
click at [499, 817] on button "**********" at bounding box center [526, 826] width 140 height 28
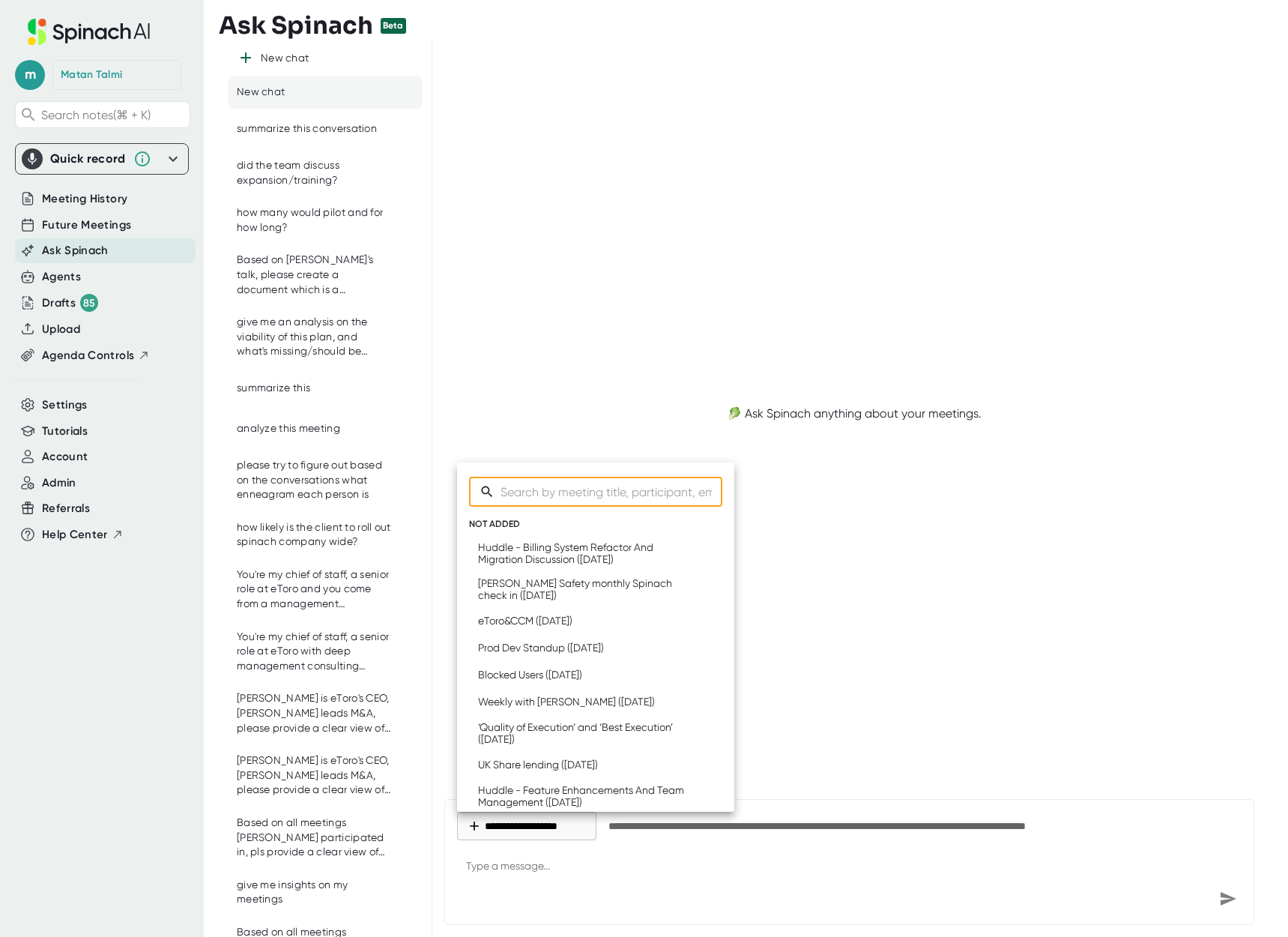
click at [497, 484] on div "​" at bounding box center [595, 492] width 253 height 30
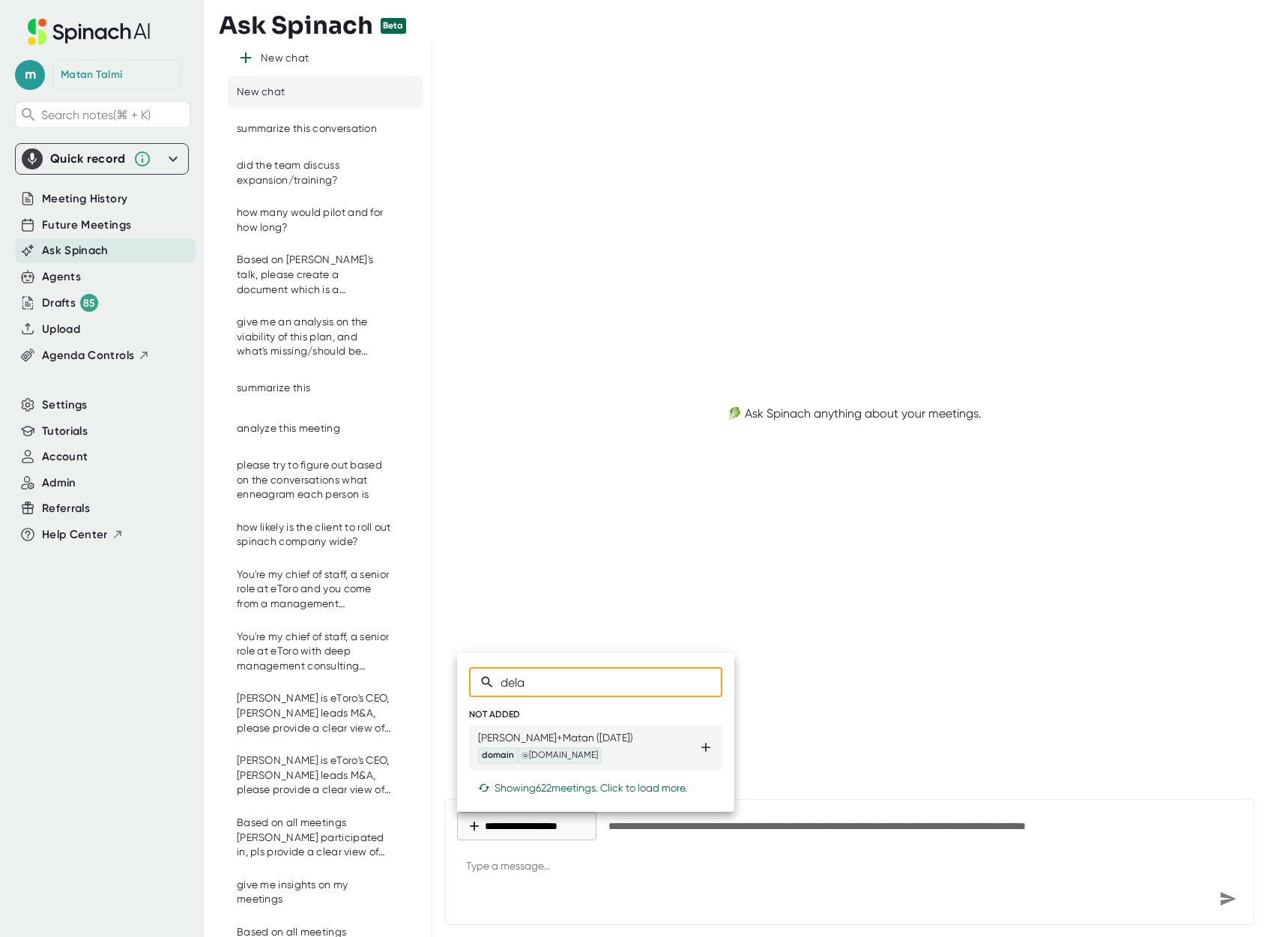
click at [711, 745] on icon at bounding box center [706, 747] width 15 height 15
click at [619, 686] on input "dela" at bounding box center [611, 682] width 222 height 30
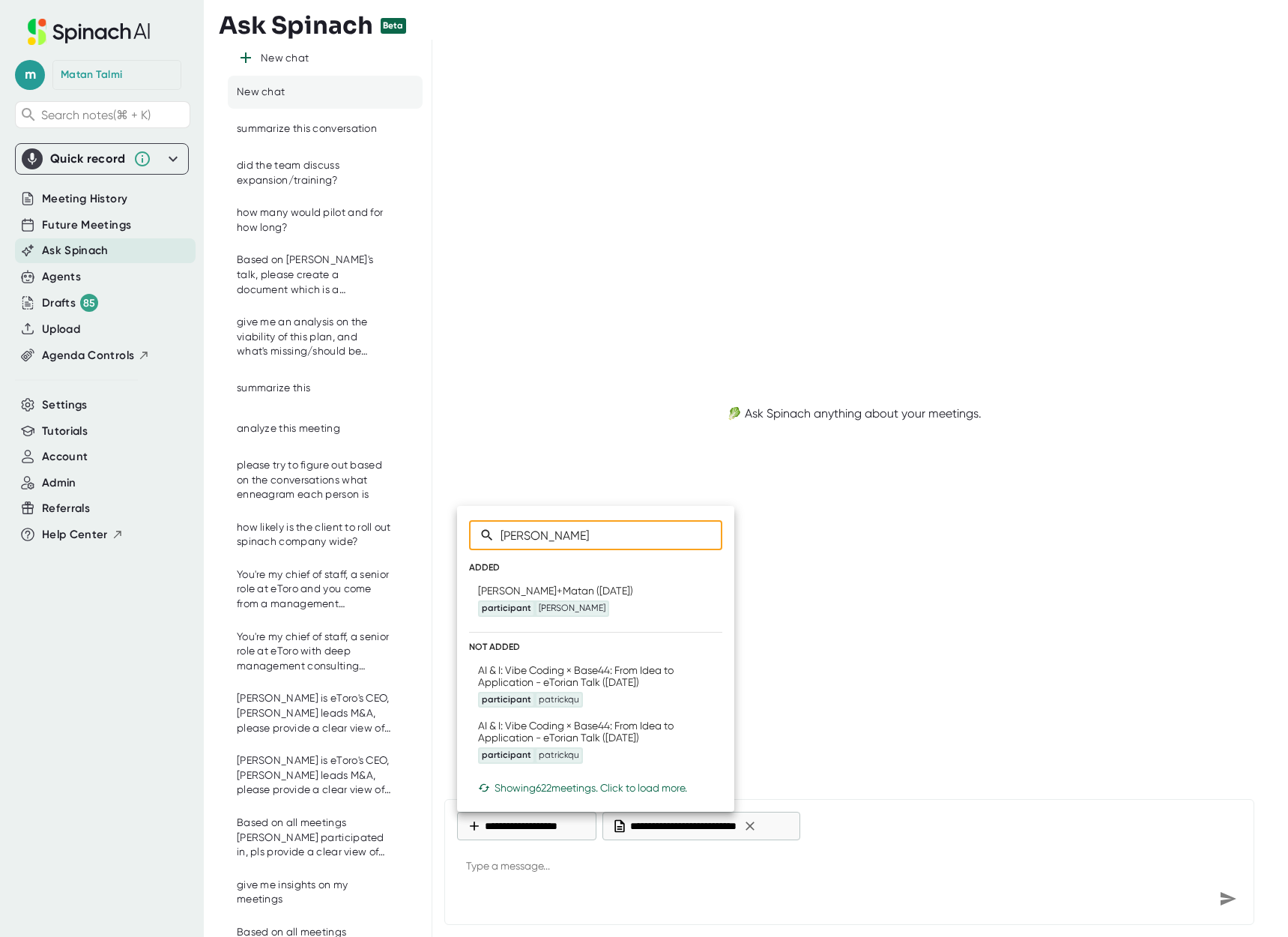
click at [542, 532] on input "[PERSON_NAME]" at bounding box center [611, 535] width 222 height 30
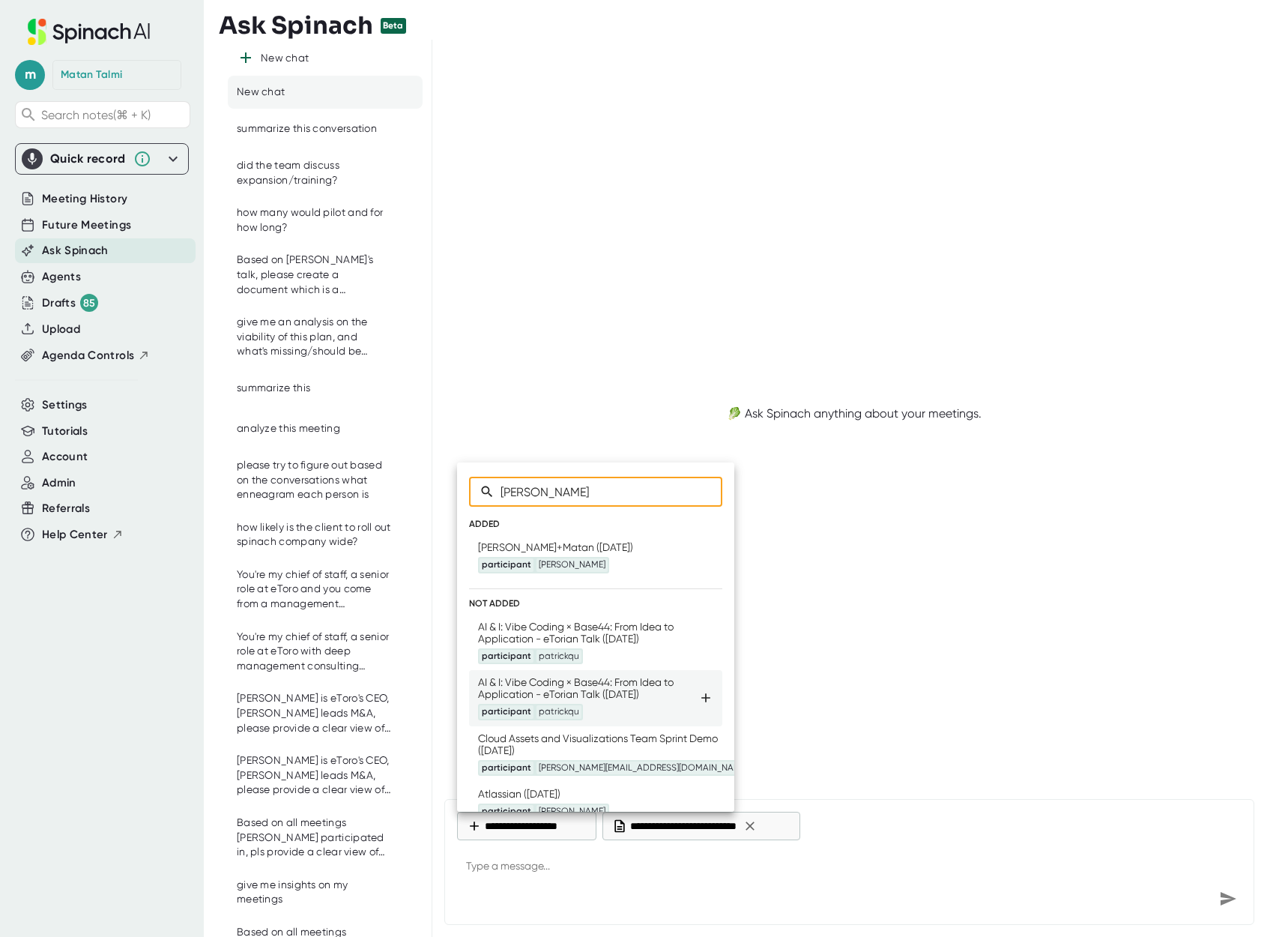
scroll to position [56, 0]
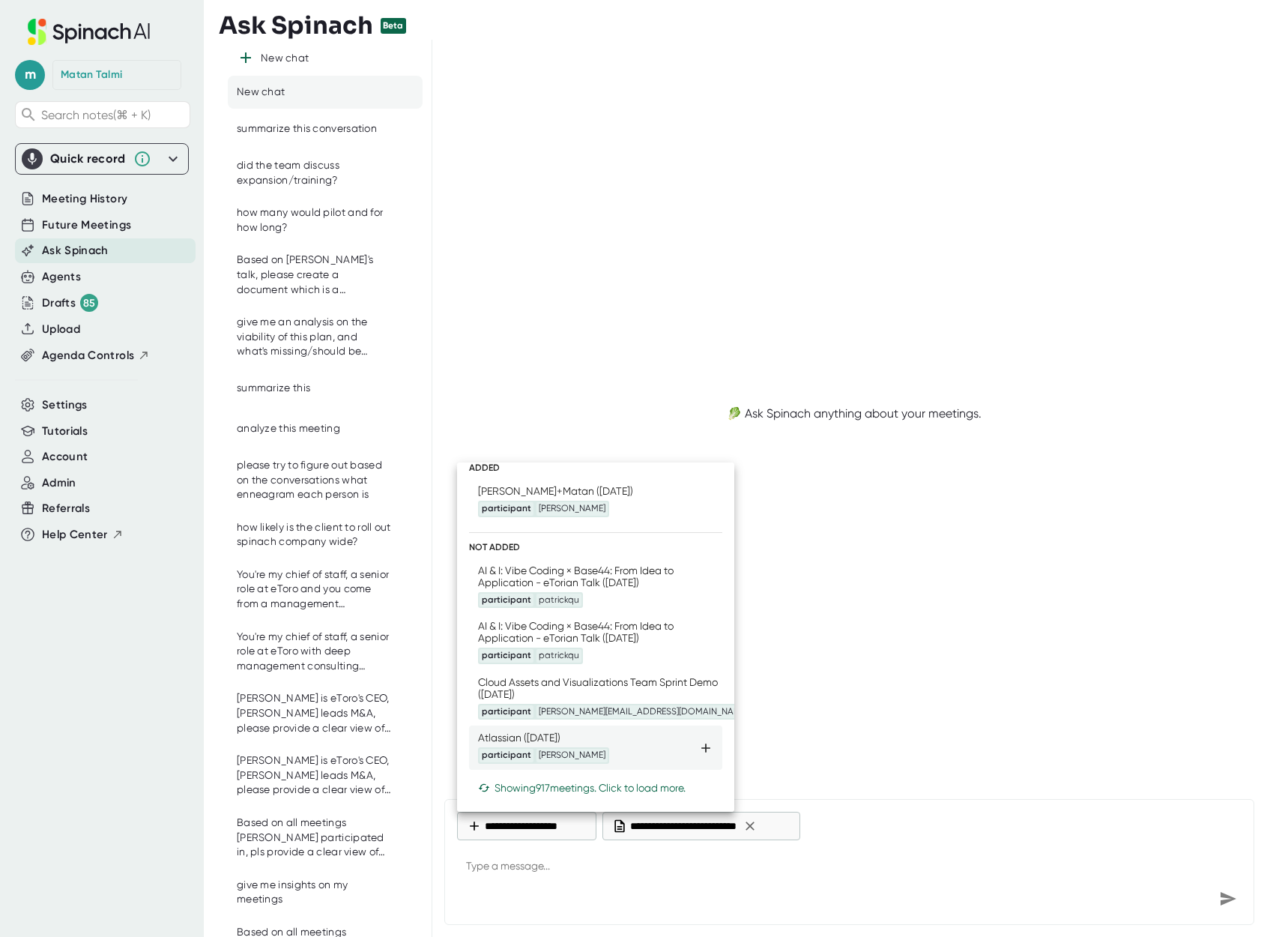
click at [708, 750] on icon at bounding box center [706, 748] width 15 height 15
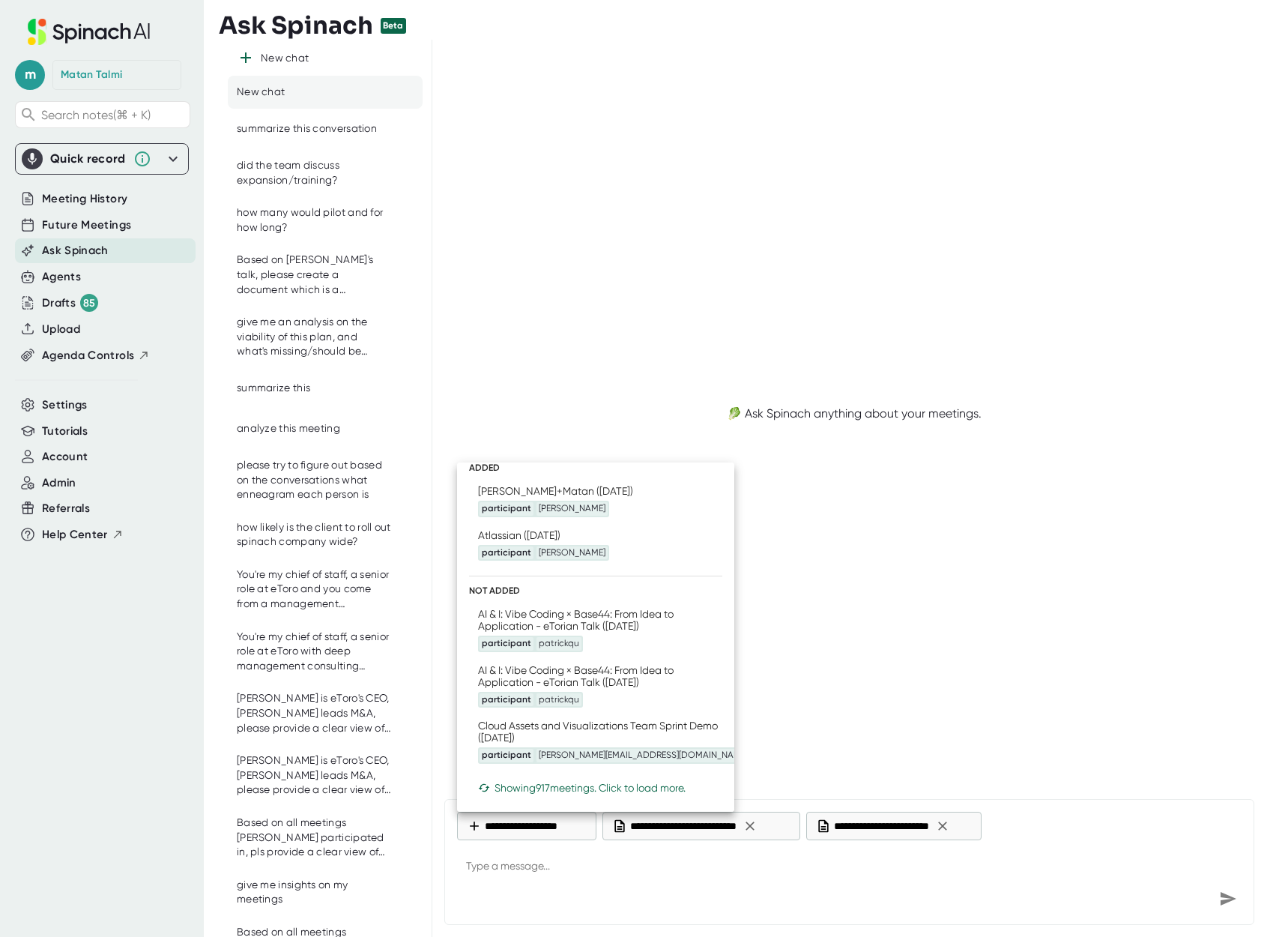
click at [624, 880] on div at bounding box center [644, 468] width 1288 height 937
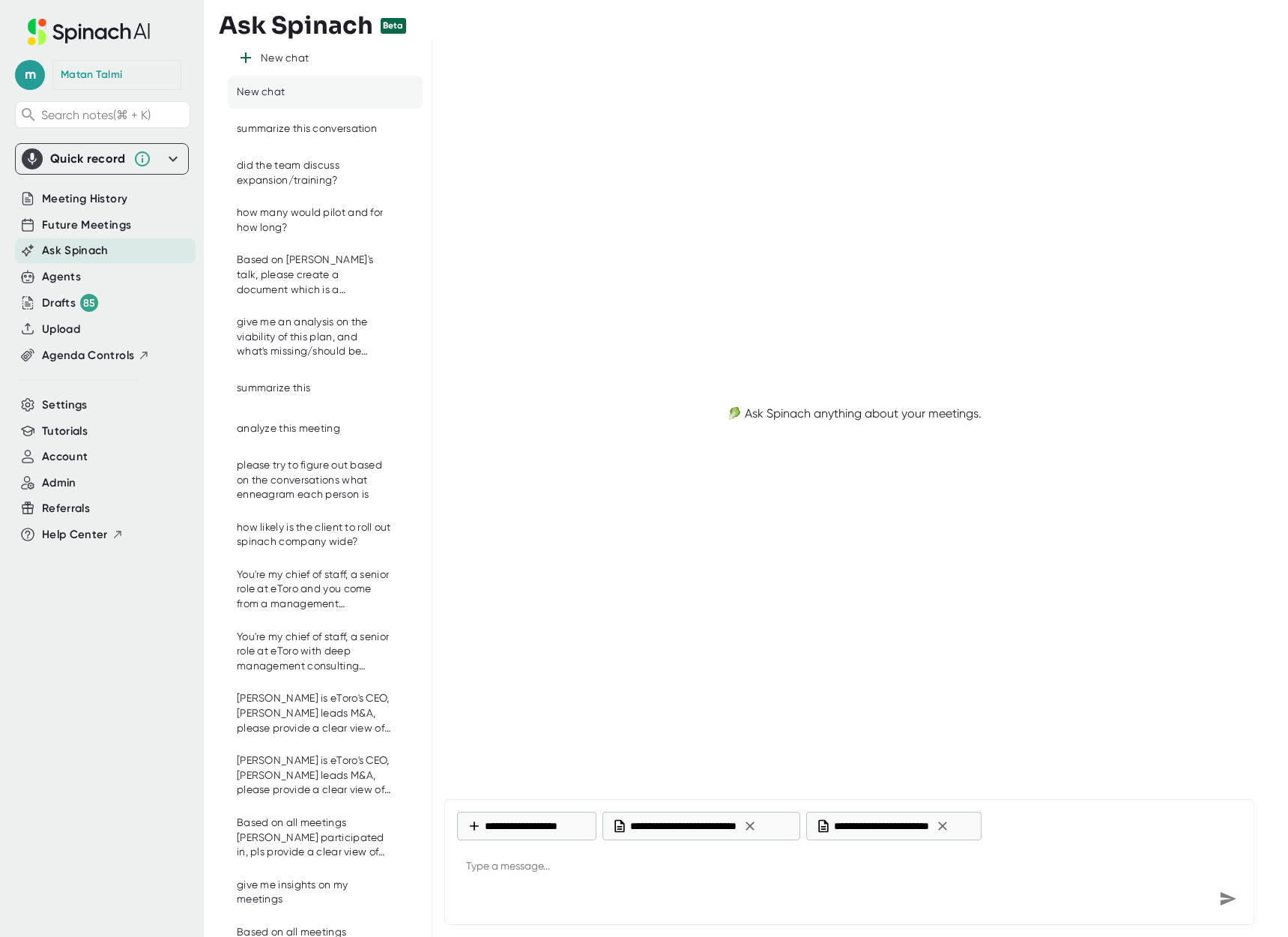
click at [606, 868] on div "​ ADDED [PERSON_NAME]+Matan ([DATE]) participant [PERSON_NAME] Atlassian ([DATE…" at bounding box center [644, 468] width 1288 height 937
click at [606, 868] on textarea at bounding box center [849, 867] width 785 height 36
paste textarea "letter to the founders of Atlassian from [GEOGRAPHIC_DATA], Showing appreciatio…"
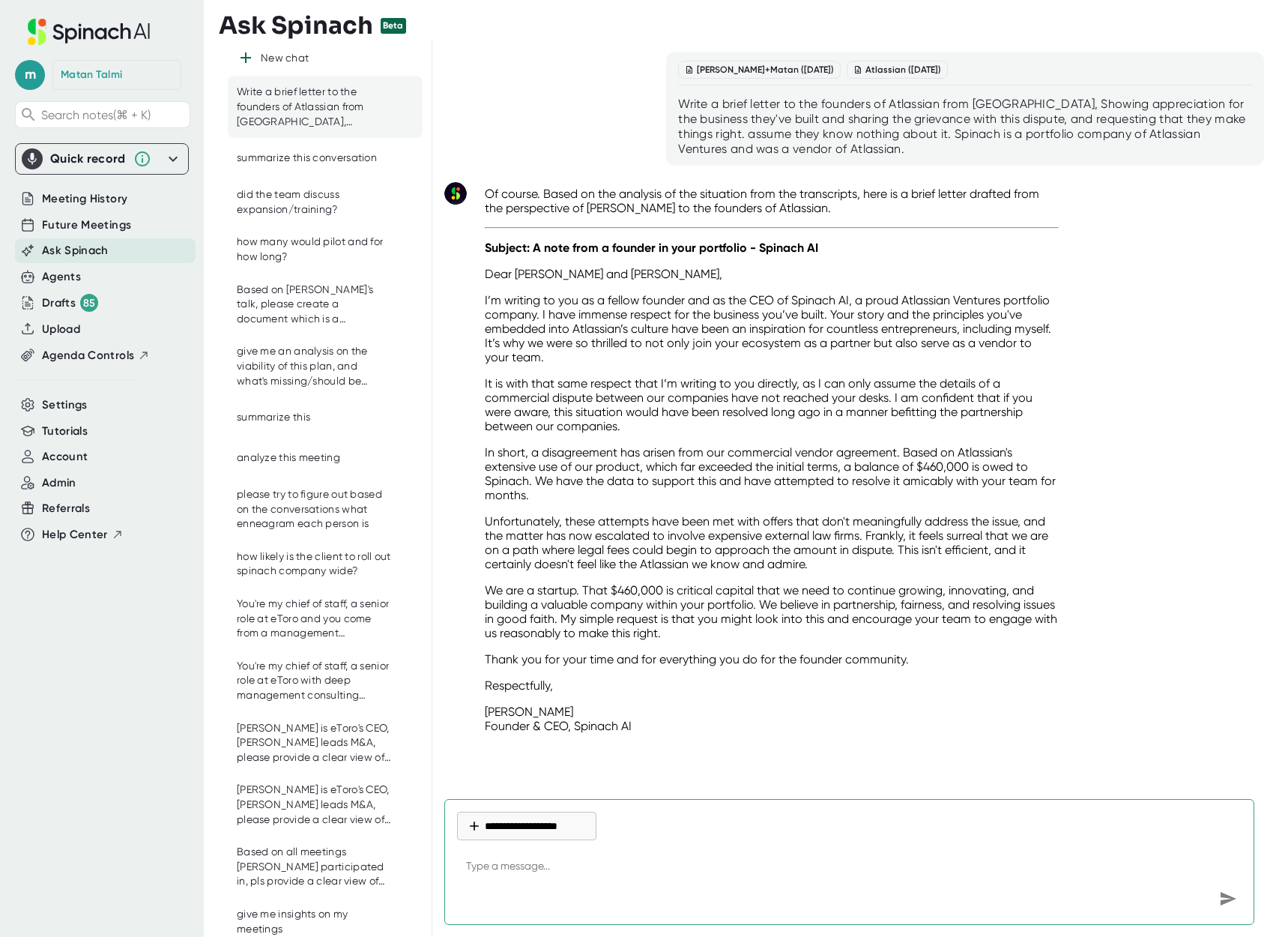
click at [795, 856] on textarea at bounding box center [849, 867] width 785 height 36
click at [632, 868] on textarea "include a high level summary of the events that led up to the dispute" at bounding box center [849, 867] width 785 height 36
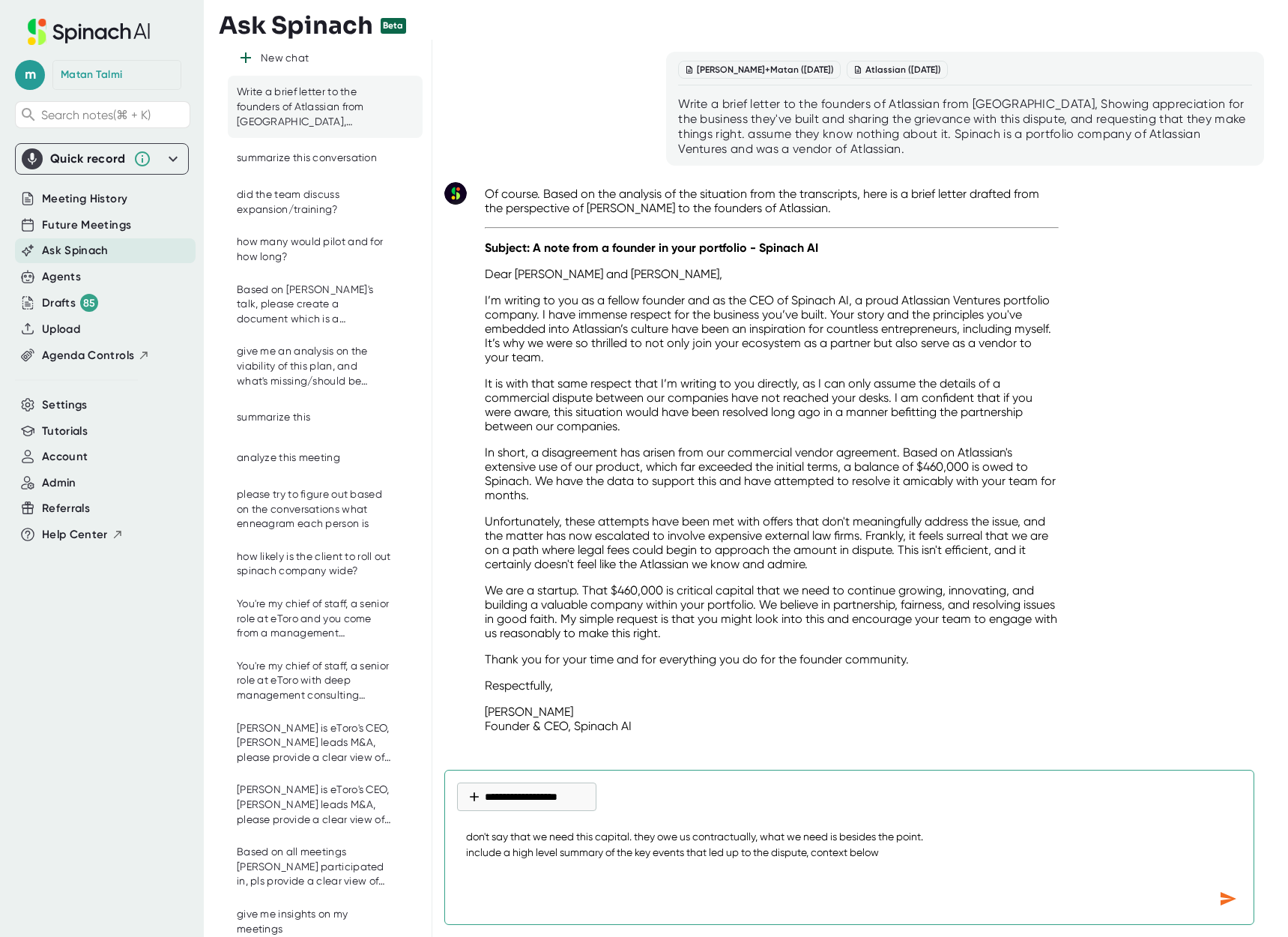
paste textarea "Loremips Dolorsitam Consecte/Adip Eli Seddoeiu 2352 Tempori utla ET do Magnaal …"
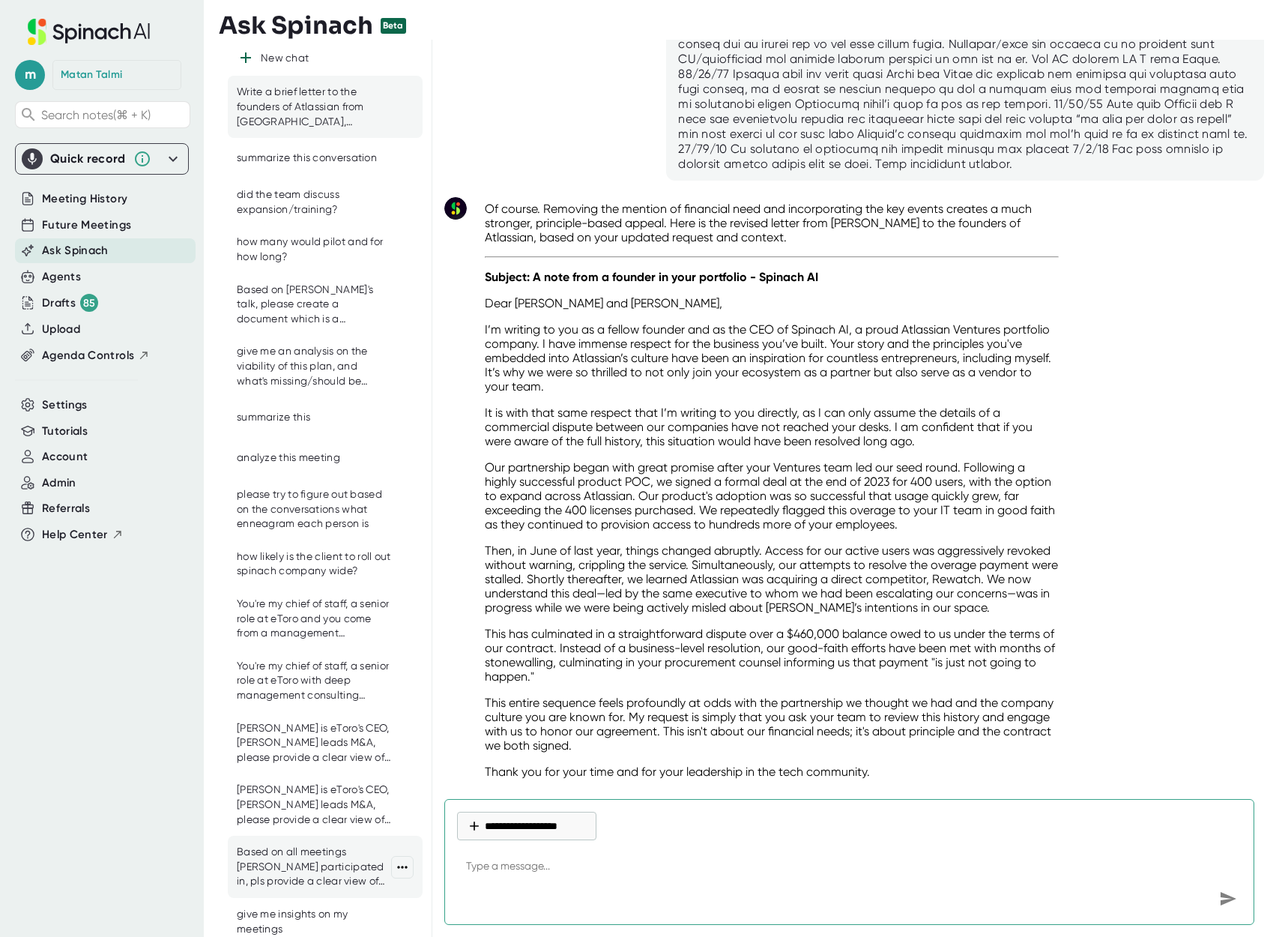
scroll to position [1681, 0]
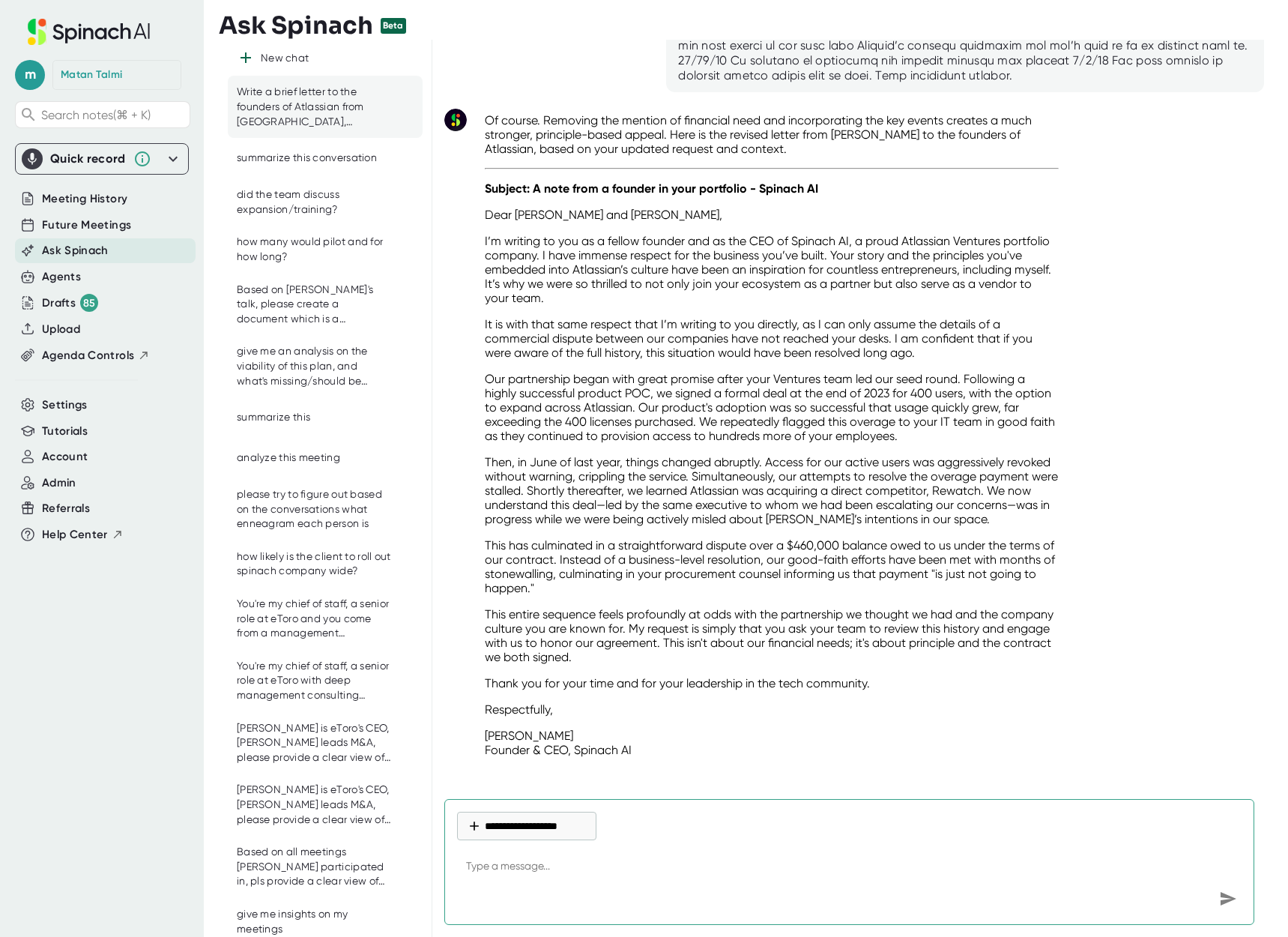
click at [769, 863] on textarea at bounding box center [849, 867] width 785 height 36
click at [695, 547] on p "This has culminated in a straightforward dispute over a $460,000 balance owed t…" at bounding box center [772, 566] width 574 height 57
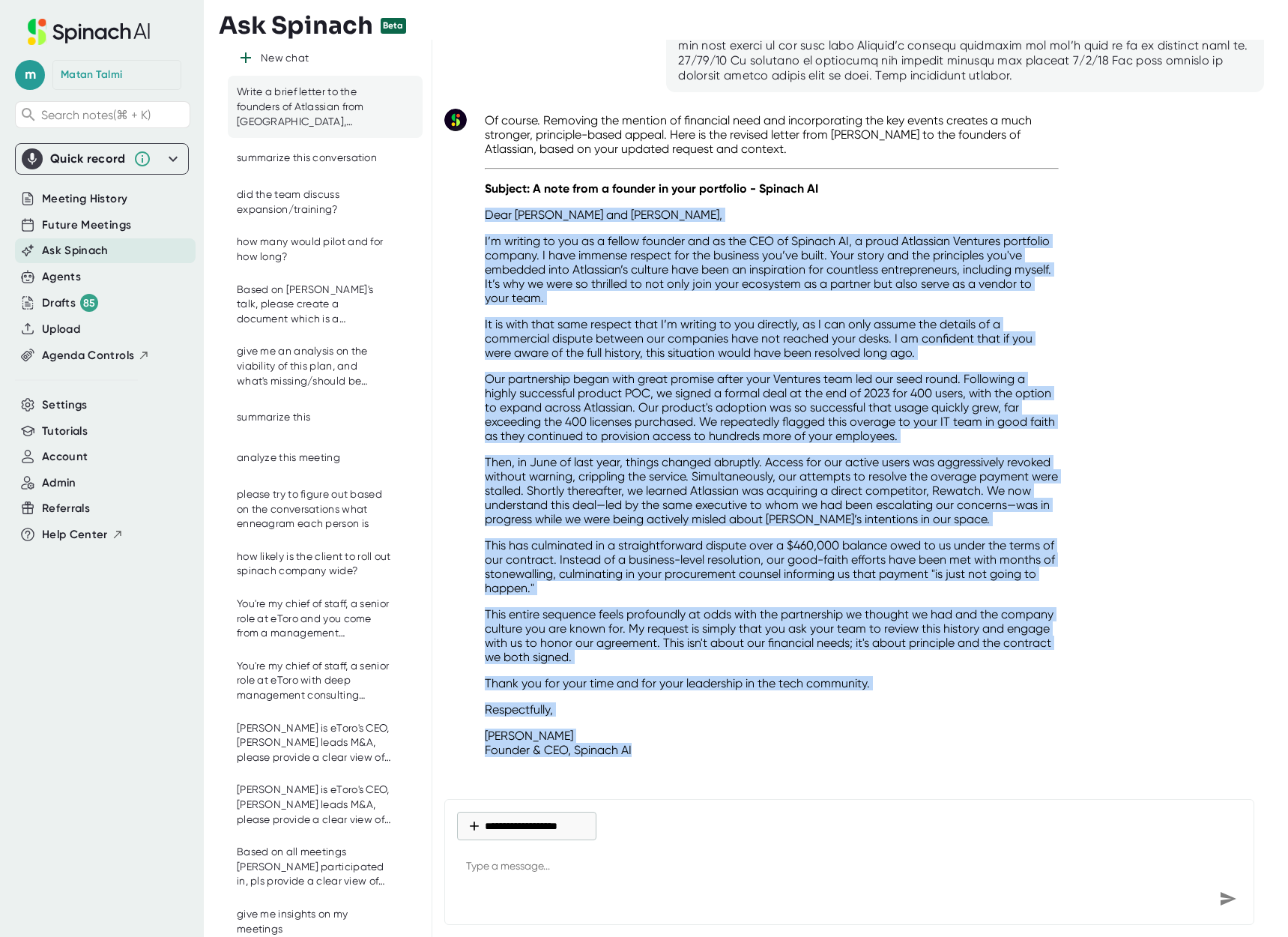
drag, startPoint x: 485, startPoint y: 199, endPoint x: 851, endPoint y: 765, distance: 674.0
click at [852, 765] on div "[PERSON_NAME]+Matan ([DATE]) Atlassian ([DATE]) Write a brief letter to the fou…" at bounding box center [854, 412] width 844 height 747
click at [80, 206] on span "Meeting History" at bounding box center [84, 199] width 85 height 18
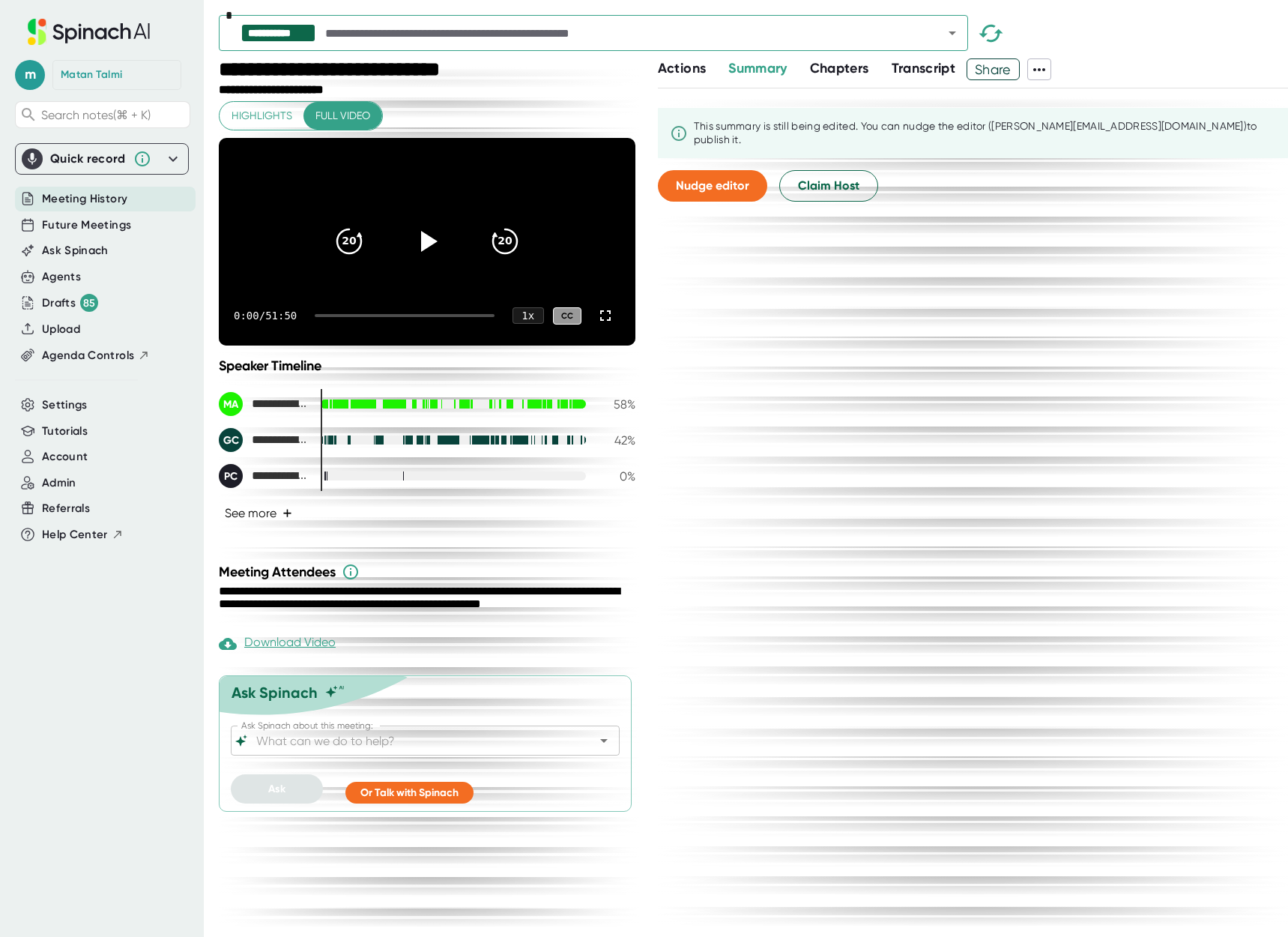
click at [267, 526] on button "See more +" at bounding box center [258, 512] width 79 height 26
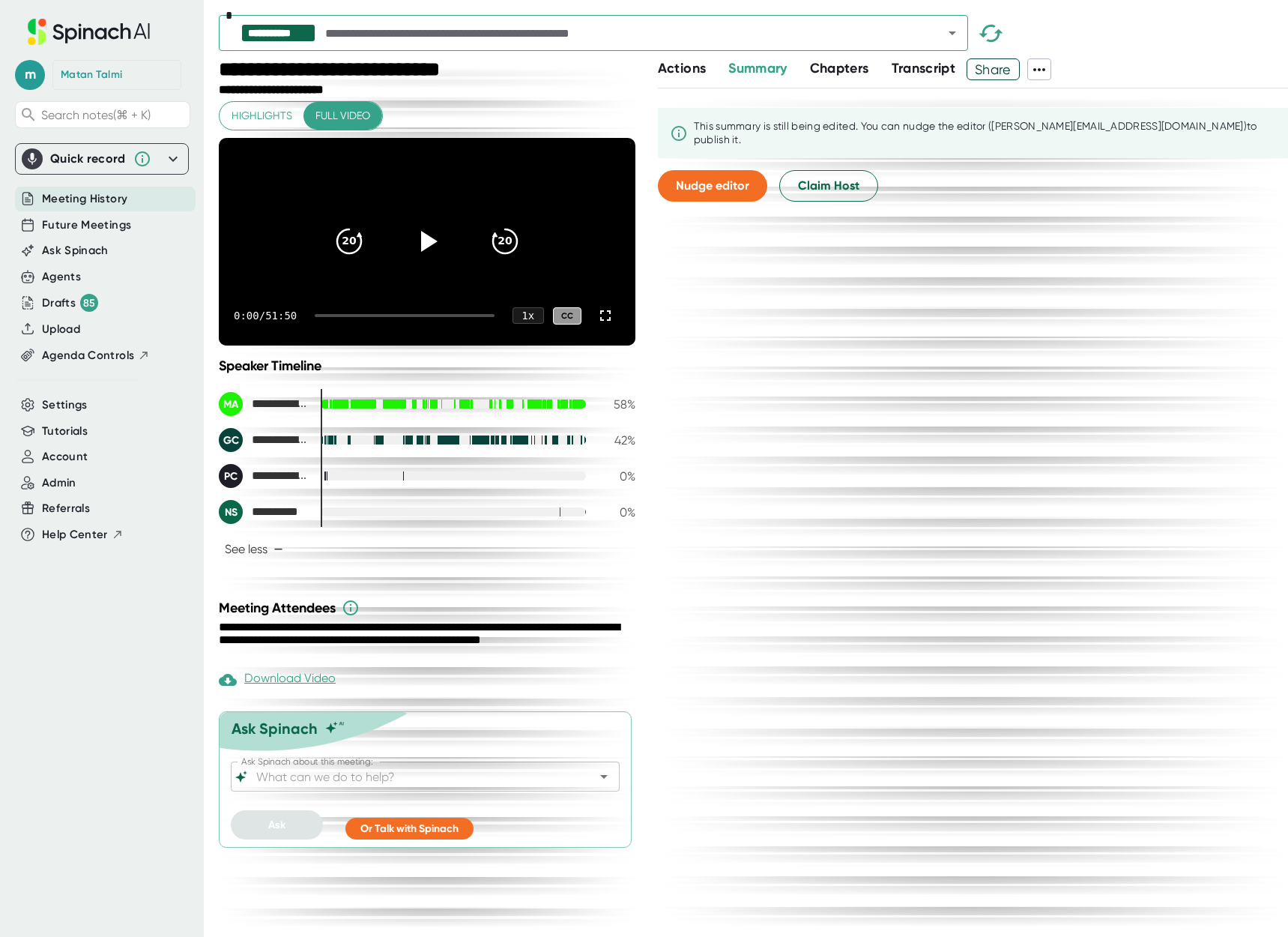
click at [952, 42] on button "Open" at bounding box center [952, 33] width 21 height 21
